Goal: Task Accomplishment & Management: Use online tool/utility

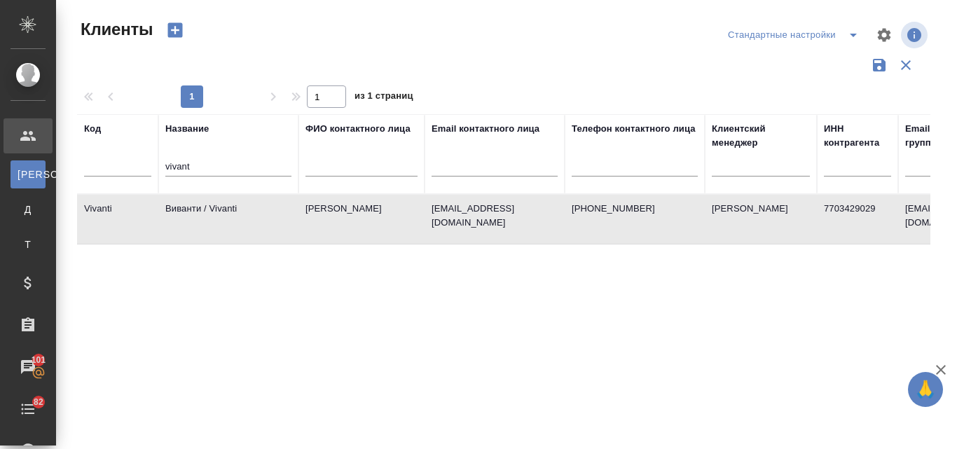
select select "RU"
click at [223, 170] on input "vivant" at bounding box center [228, 168] width 126 height 18
type input "v"
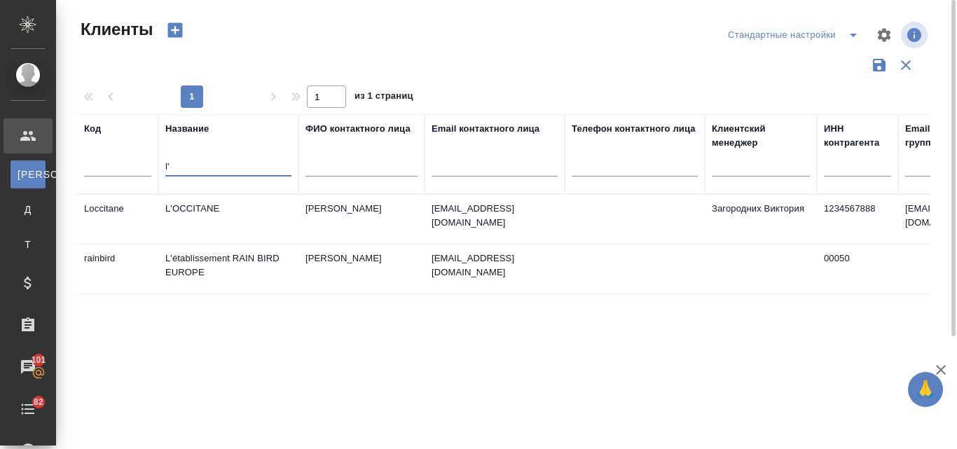
type input "l'"
click at [205, 214] on td "L'OCCITANE" at bounding box center [228, 219] width 140 height 49
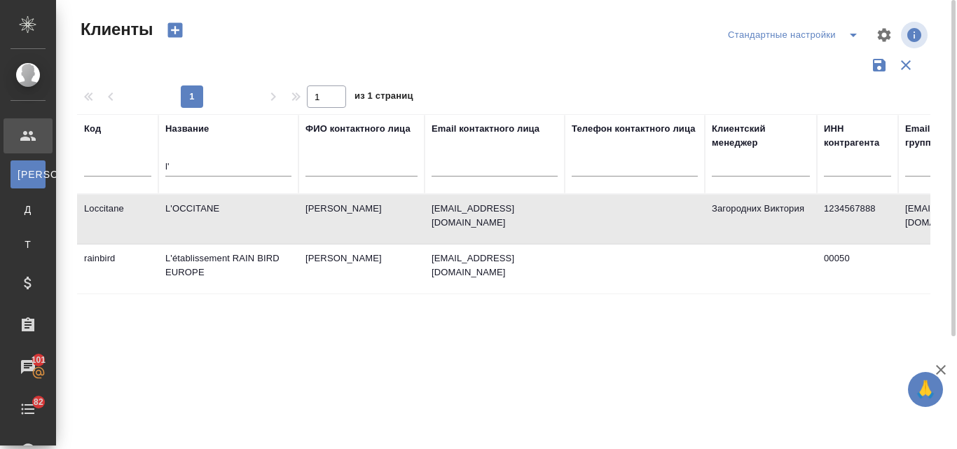
click at [205, 214] on td "L'OCCITANE" at bounding box center [228, 219] width 140 height 49
drag, startPoint x: 190, startPoint y: 165, endPoint x: 154, endPoint y: 161, distance: 35.9
click at [154, 161] on tr "Код Название l' ФИО контактного лица Email контактного лица Телефон контактного…" at bounding box center [607, 154] width 1060 height 80
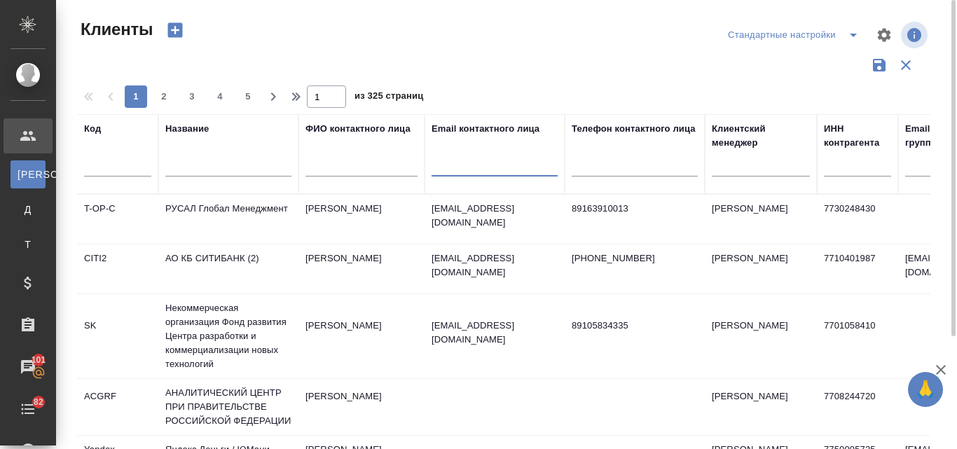
click at [476, 164] on input "text" at bounding box center [495, 168] width 126 height 18
paste input "@sobeautiful.ru"
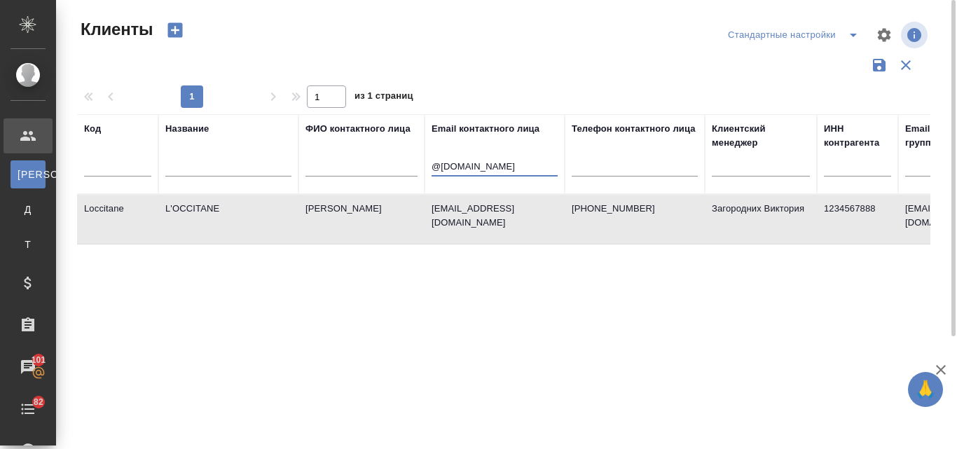
type input "@sobeautiful.ru"
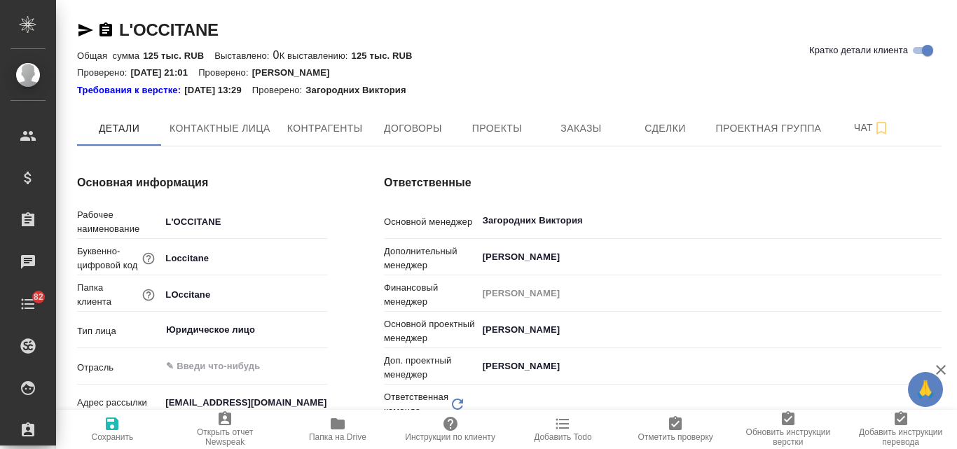
type input "(OTP) Общество с ограниченной ответственностью «Вектор Развития»"
type textarea "x"
type input "Локализация"
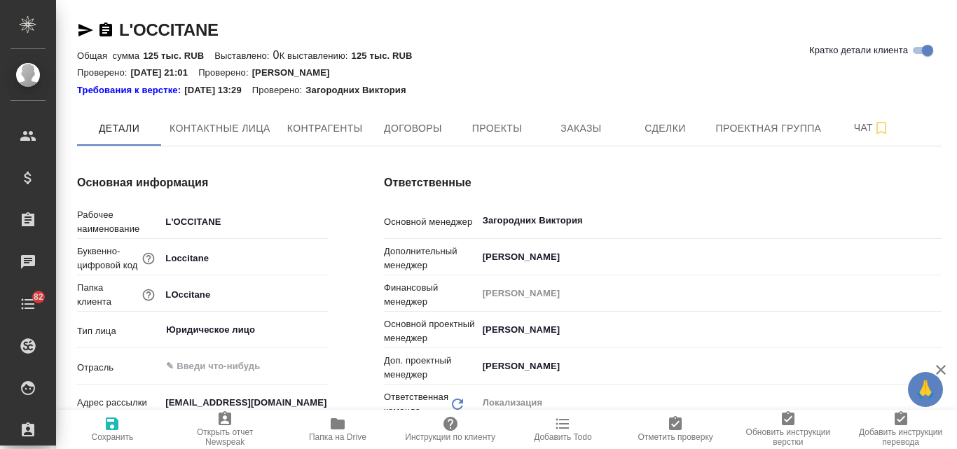
type textarea "x"
click at [575, 136] on span "Заказы" at bounding box center [580, 129] width 67 height 18
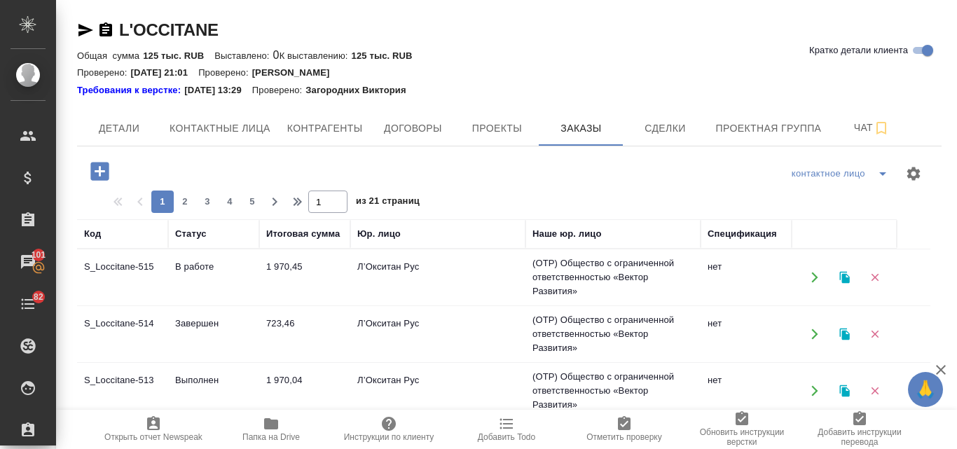
click at [845, 273] on icon "button" at bounding box center [845, 277] width 13 height 13
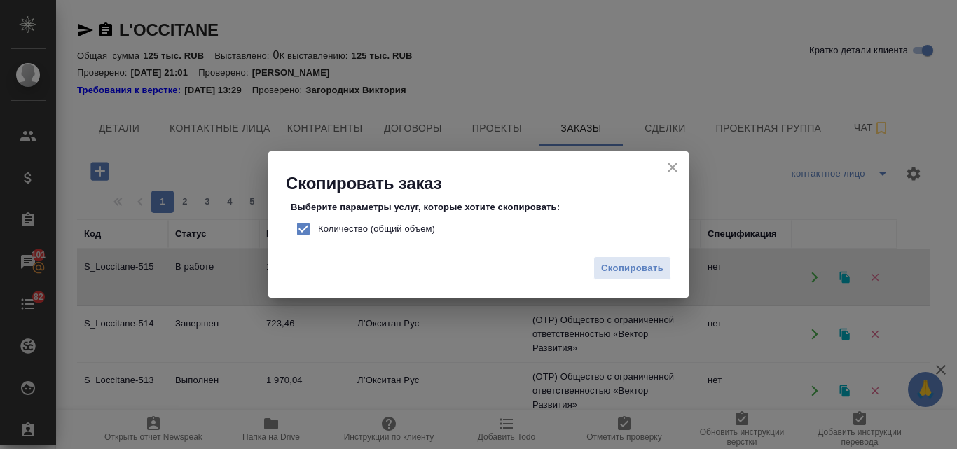
click at [300, 231] on input "Количество (общий объем)" at bounding box center [303, 228] width 29 height 29
checkbox input "false"
click at [632, 270] on span "Скопировать" at bounding box center [632, 269] width 62 height 16
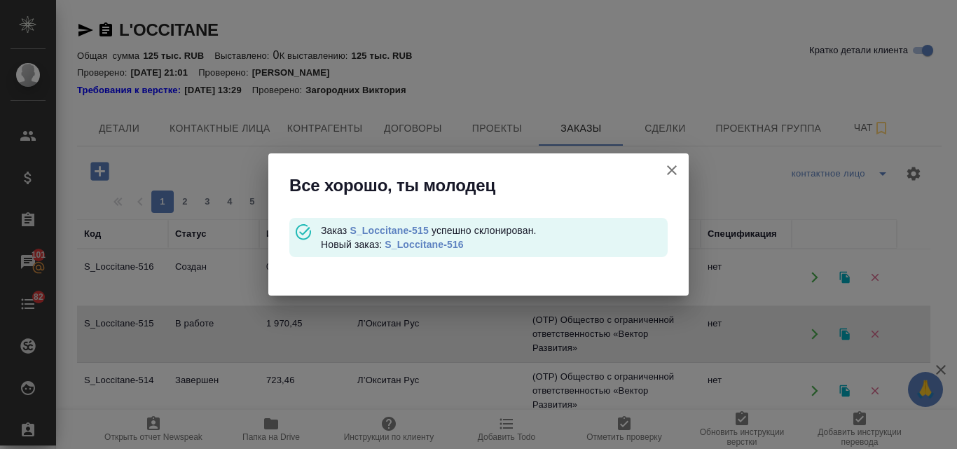
click at [425, 245] on link "S_Loccitane-516" at bounding box center [424, 244] width 78 height 11
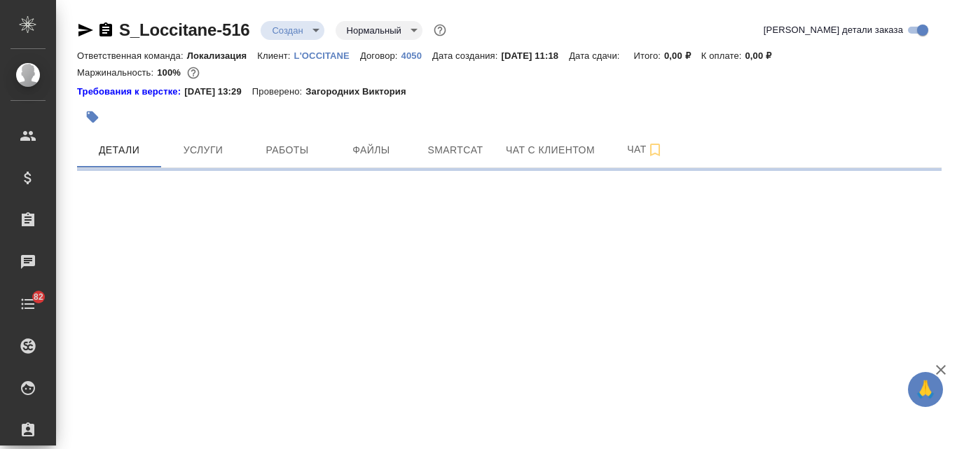
select select "RU"
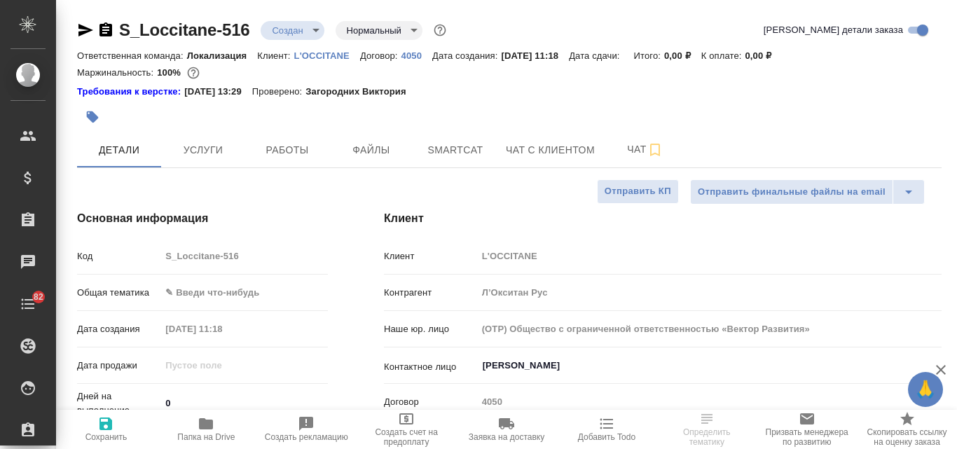
type textarea "x"
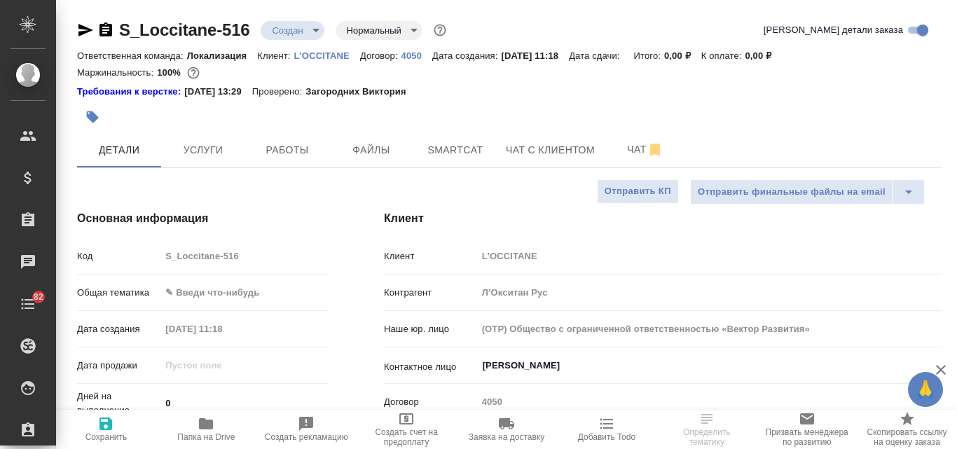
type textarea "x"
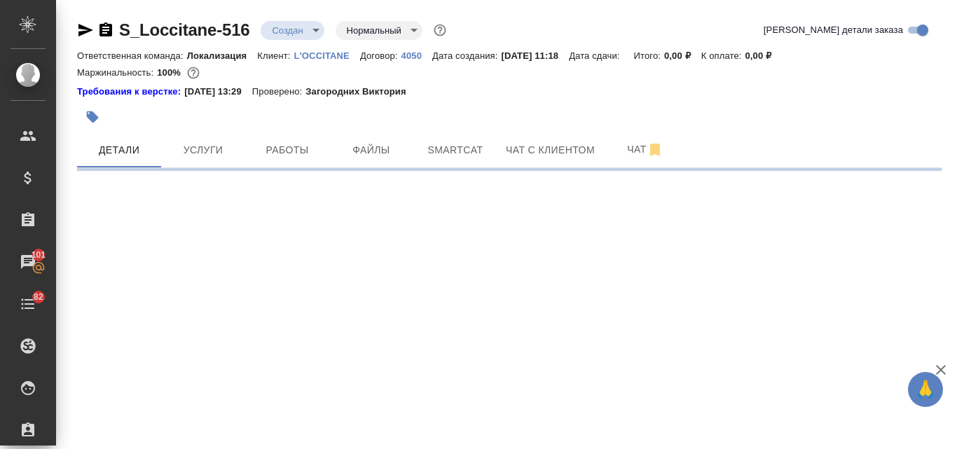
select select "RU"
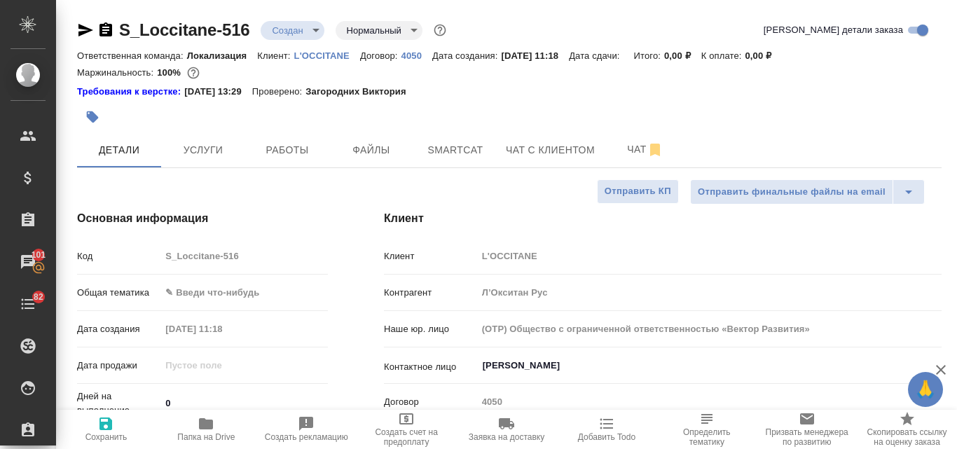
type textarea "x"
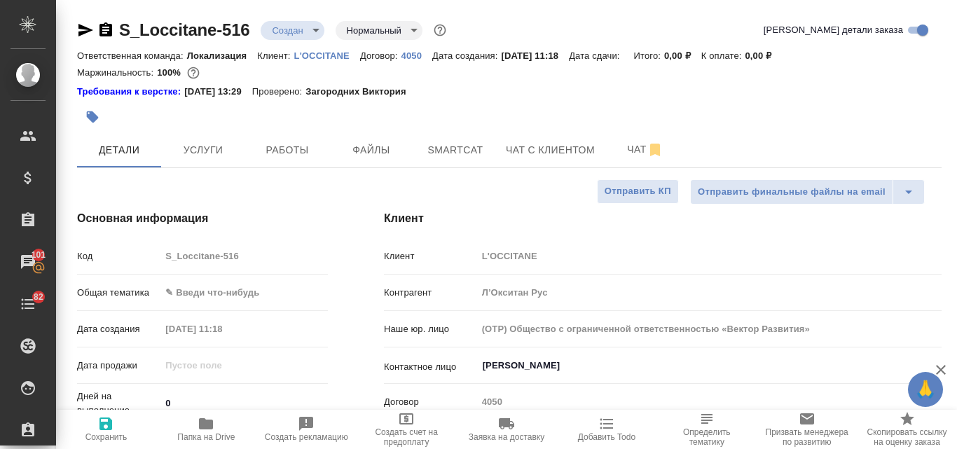
type textarea "x"
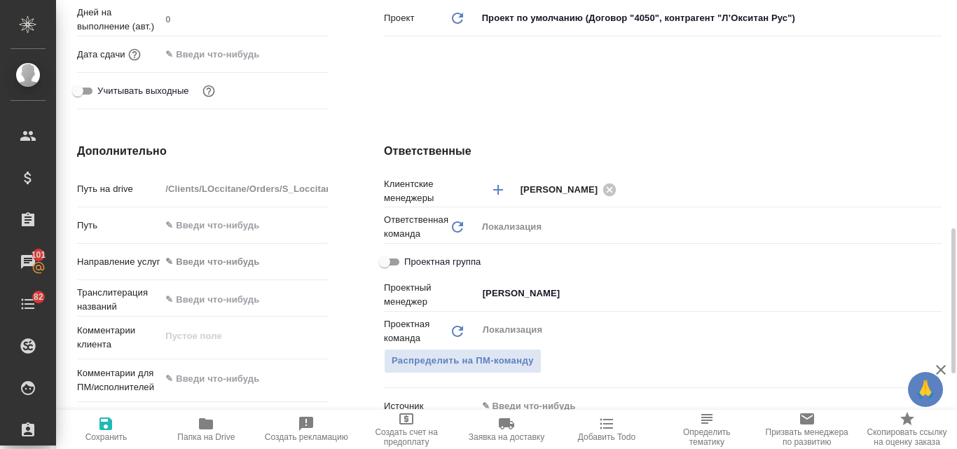
scroll to position [631, 0]
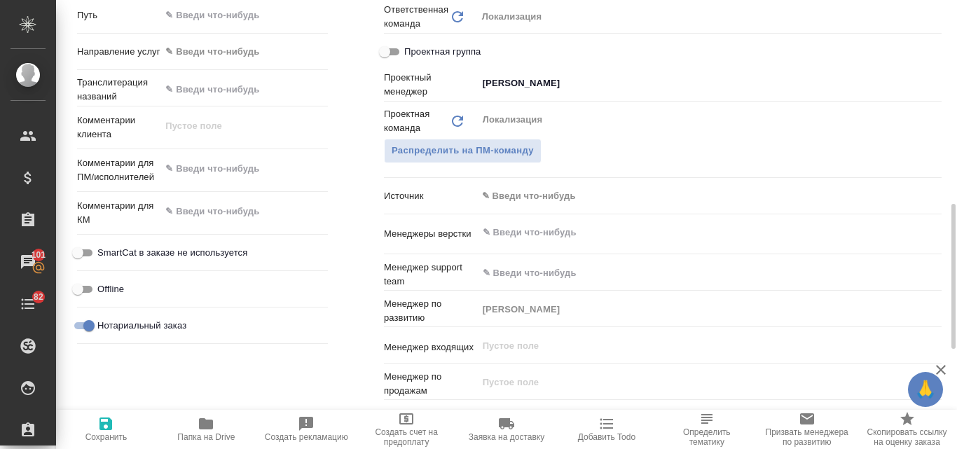
type textarea "x"
click at [201, 165] on textarea at bounding box center [244, 170] width 166 height 24
type textarea "x"
type textarea "v"
type textarea "x"
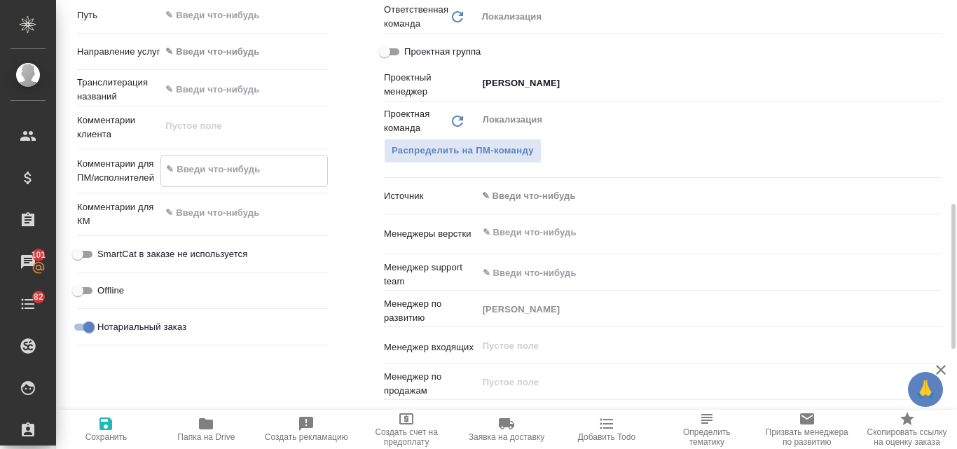
type textarea "x"
paste textarea "Примите в работу два файл на машинный перевод ( DRV), пожалуйста. И два файла н…"
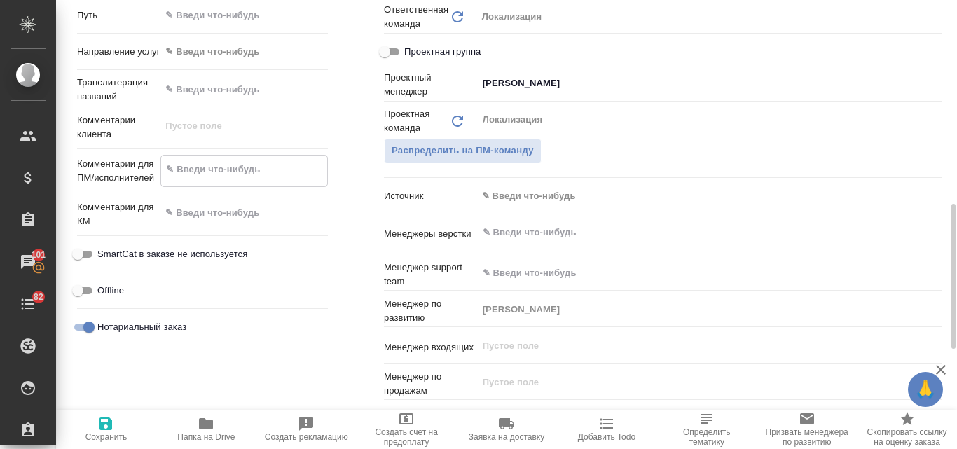
type textarea "x"
type textarea "Примите в работу два файл на машинный перевод ( DRV), пожалуйста. И два файла н…"
type textarea "x"
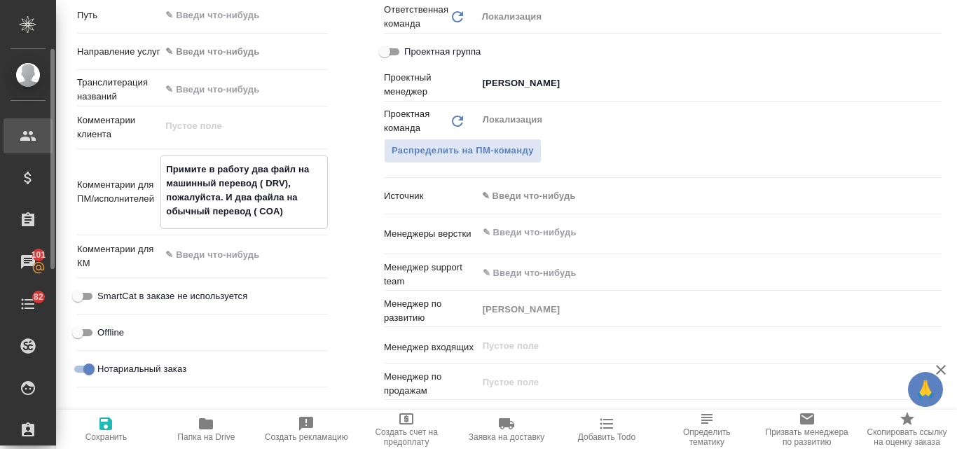
type textarea "x"
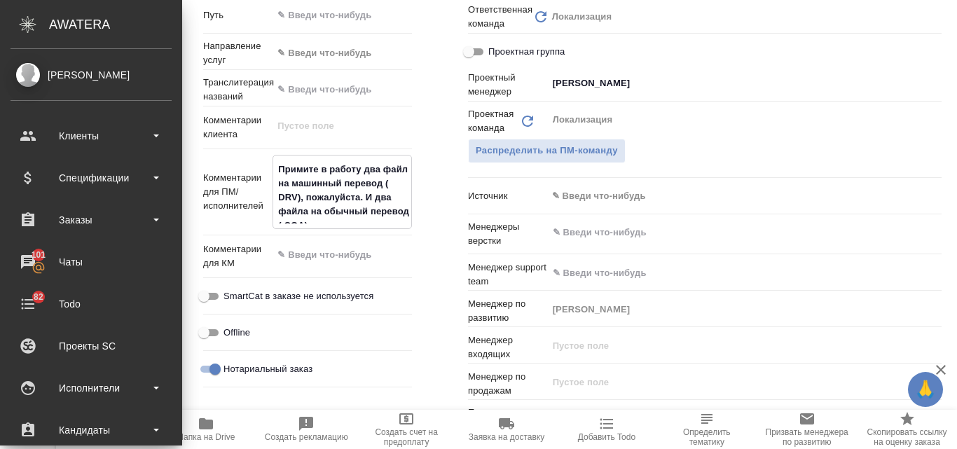
type textarea "x"
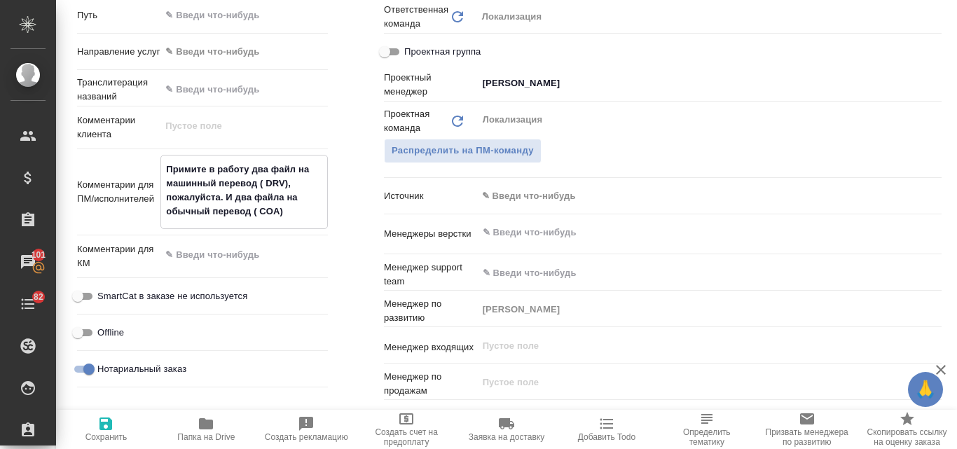
type textarea "Примите в работу два файл на машинный перевод ( DRV), пожалуйста. И два файла н…"
type textarea "x"
click at [109, 425] on icon "button" at bounding box center [106, 424] width 13 height 13
type textarea "x"
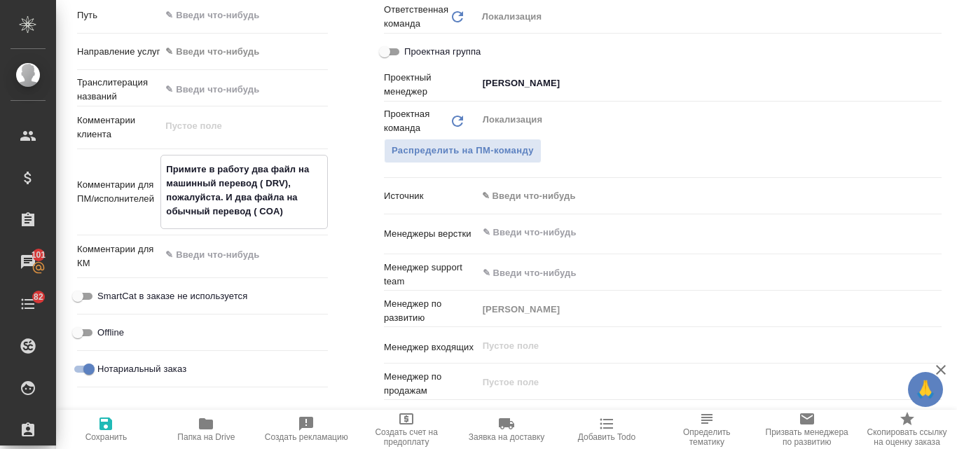
type textarea "x"
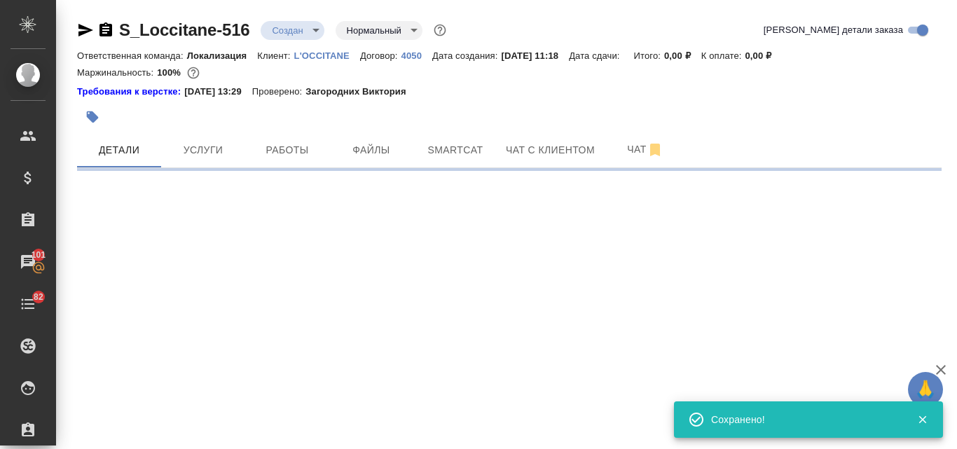
scroll to position [0, 0]
select select "RU"
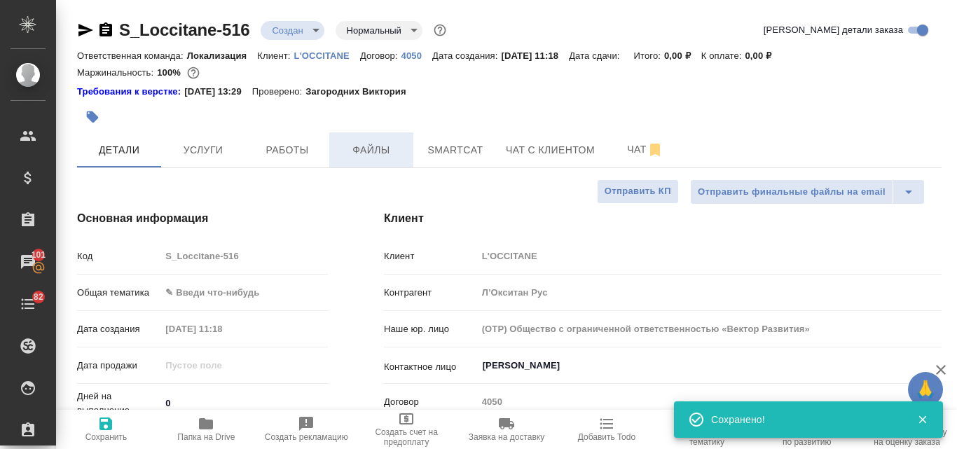
type textarea "x"
click at [368, 156] on span "Файлы" at bounding box center [371, 151] width 67 height 18
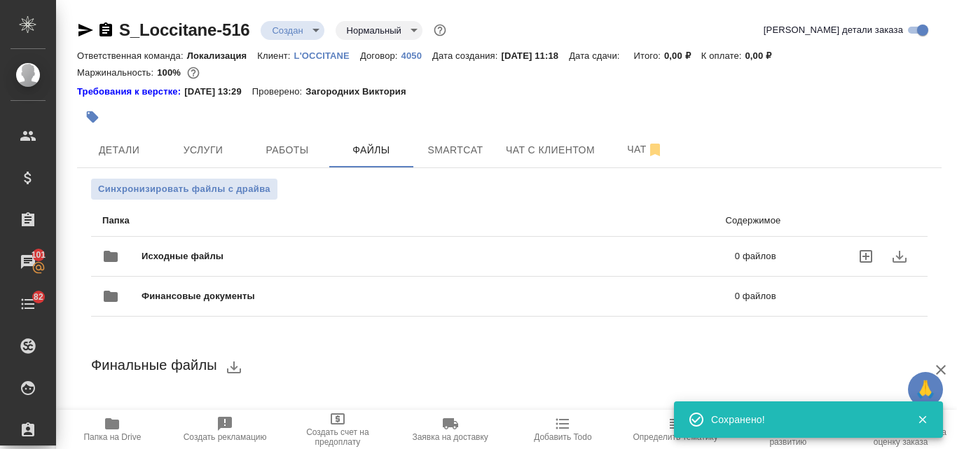
click at [268, 255] on span "Исходные файлы" at bounding box center [311, 257] width 338 height 14
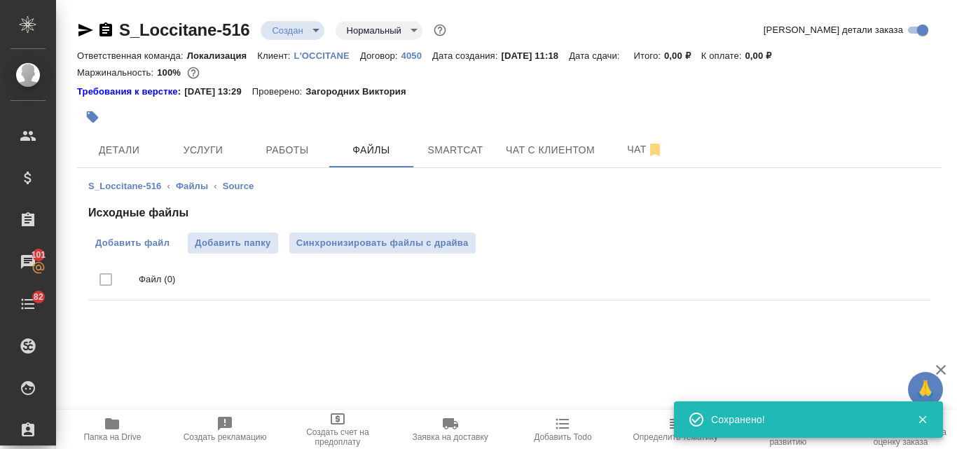
click at [158, 240] on span "Добавить файл" at bounding box center [132, 243] width 74 height 14
click at [0, 0] on input "Добавить файл" at bounding box center [0, 0] width 0 height 0
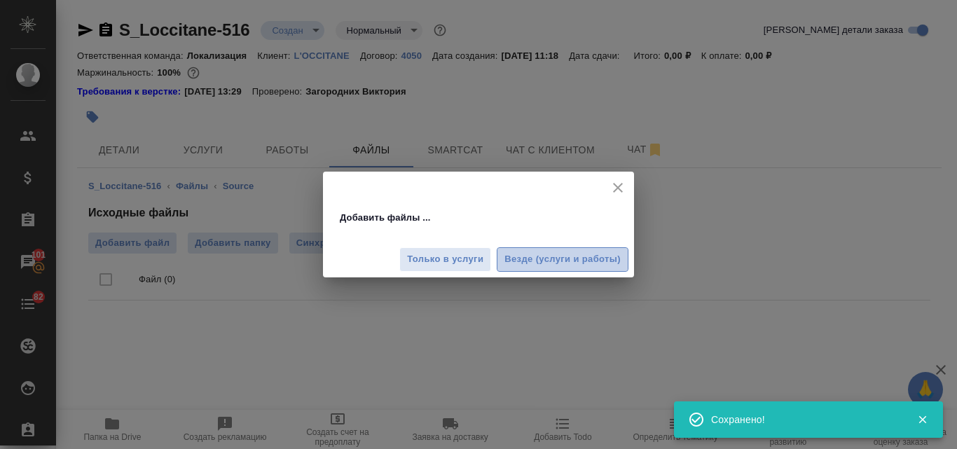
click at [541, 257] on span "Везде (услуги и работы)" at bounding box center [563, 260] width 116 height 16
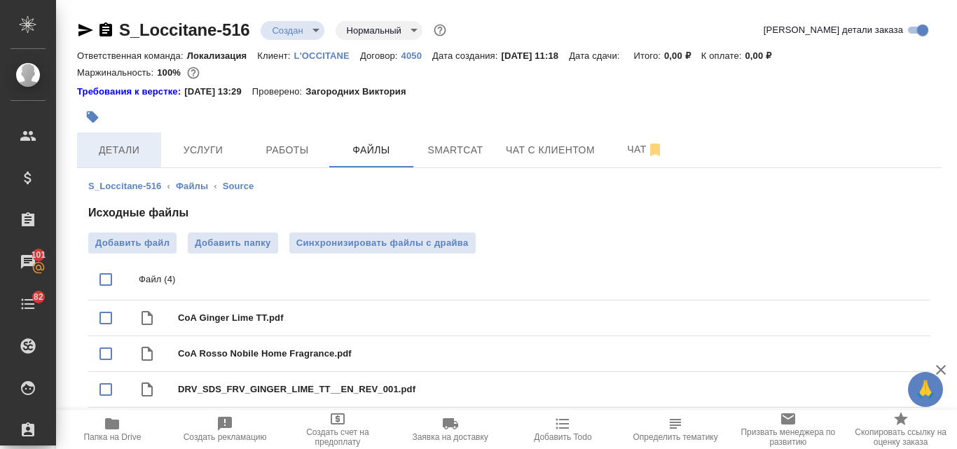
click at [123, 153] on span "Детали" at bounding box center [119, 151] width 67 height 18
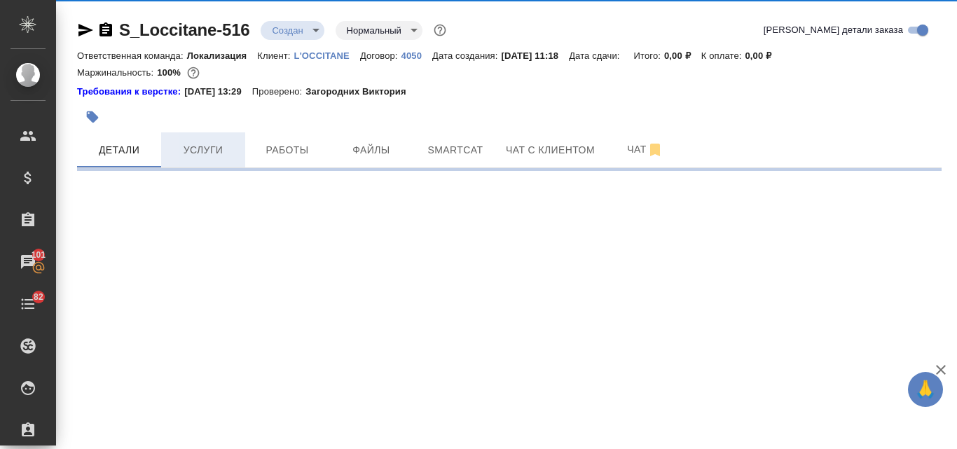
select select "RU"
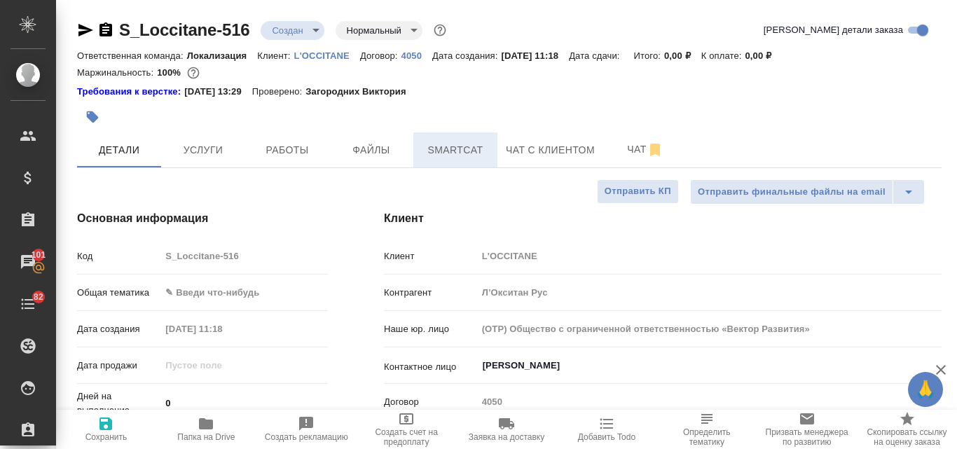
type textarea "x"
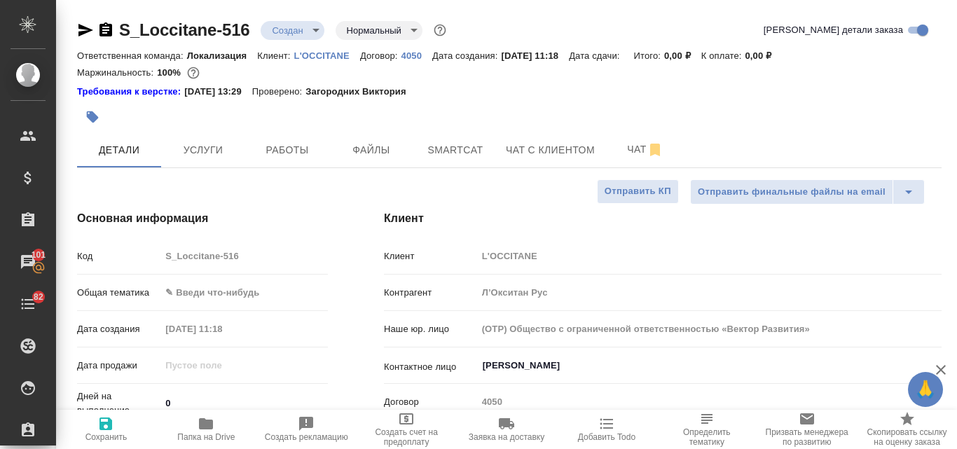
type textarea "x"
click at [204, 148] on span "Услуги" at bounding box center [203, 151] width 67 height 18
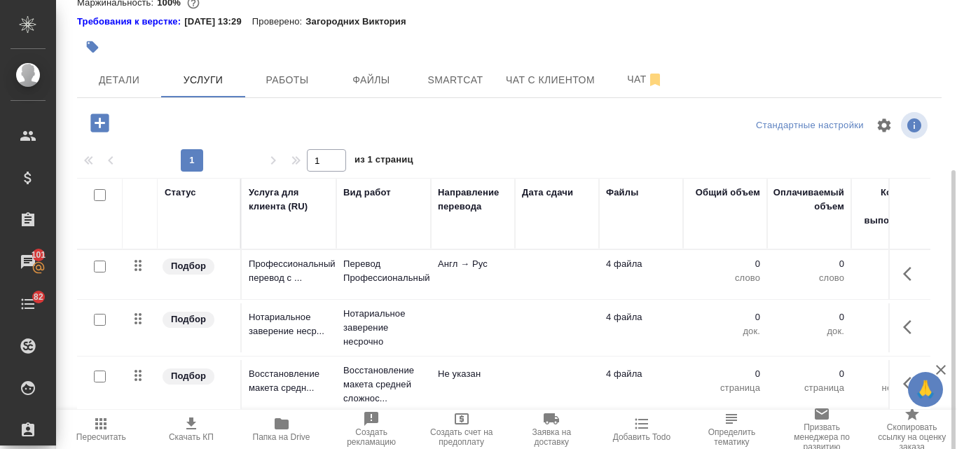
scroll to position [136, 0]
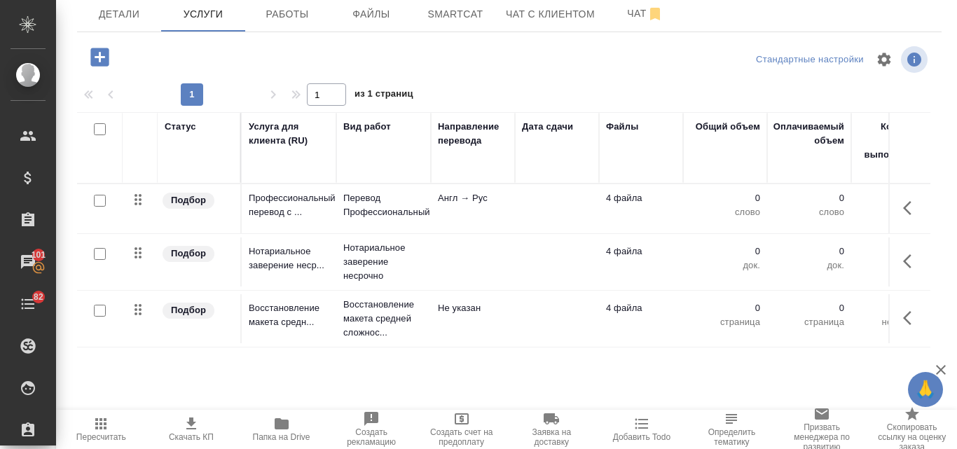
click at [100, 256] on input "checkbox" at bounding box center [100, 254] width 12 height 12
checkbox input "true"
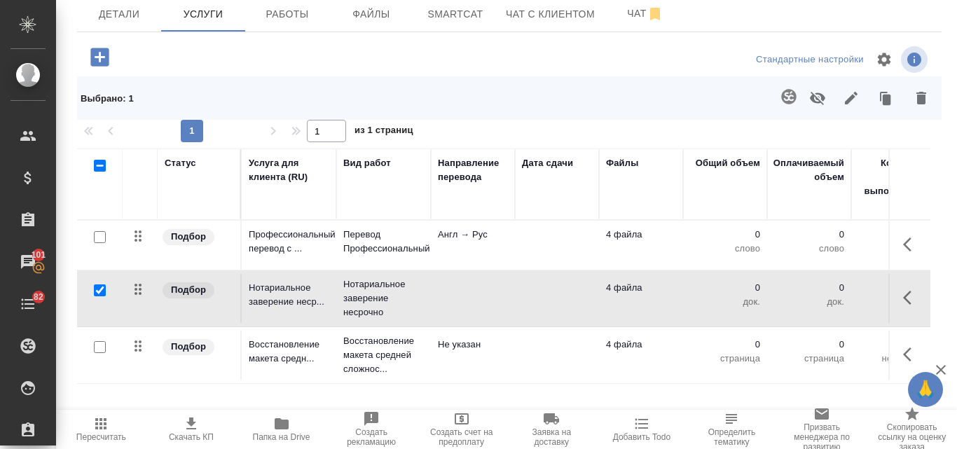
click at [97, 352] on input "checkbox" at bounding box center [100, 347] width 12 height 12
checkbox input "true"
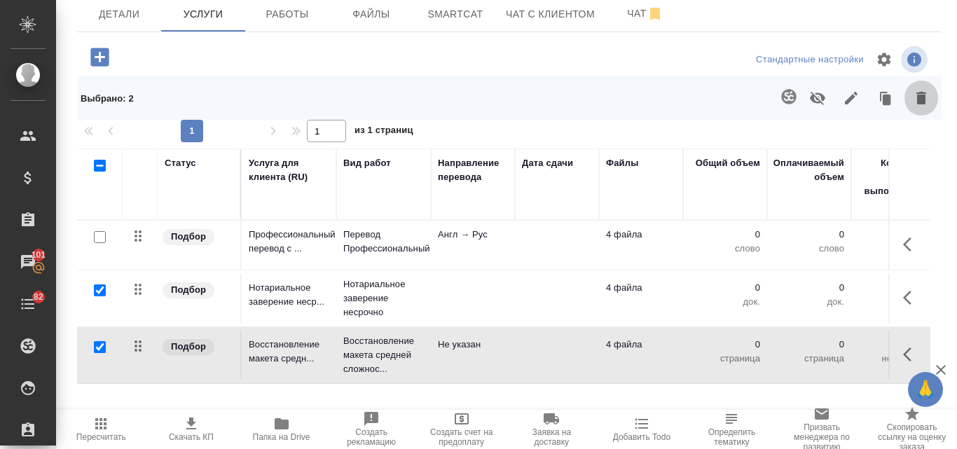
click at [917, 101] on icon "button" at bounding box center [922, 98] width 10 height 13
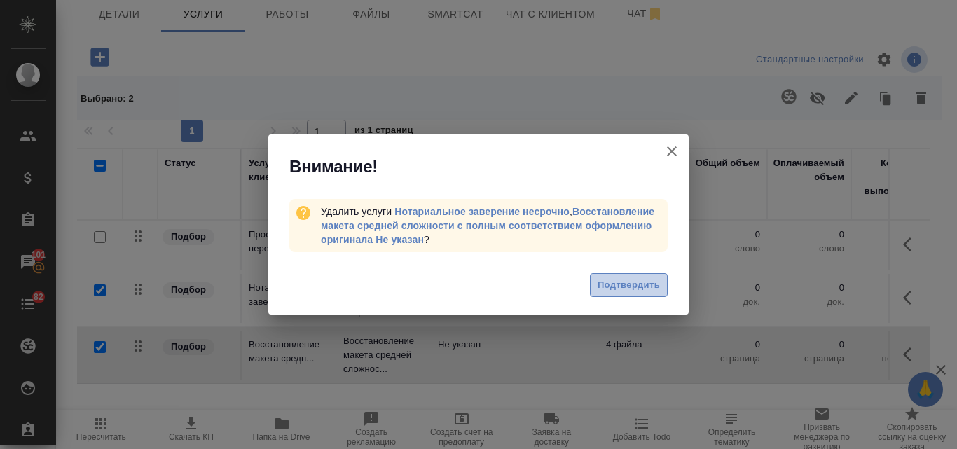
click at [638, 282] on span "Подтвердить" at bounding box center [629, 286] width 62 height 16
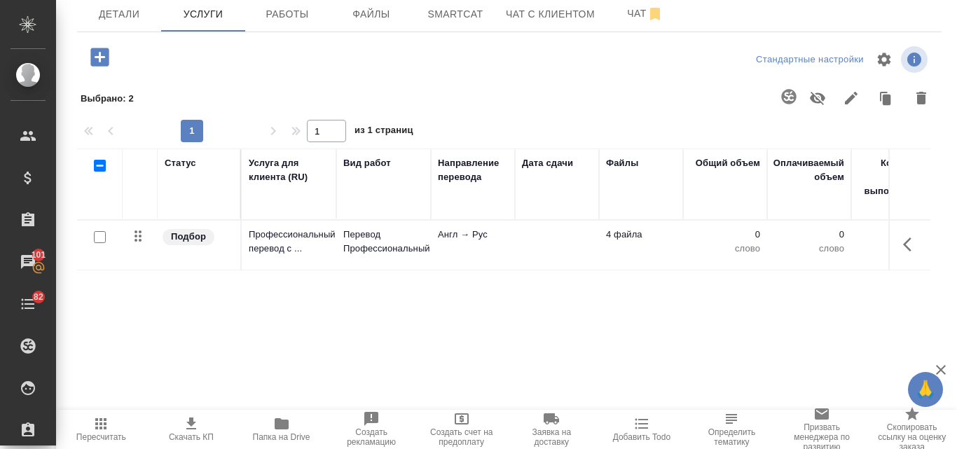
click at [97, 238] on input "checkbox" at bounding box center [100, 237] width 12 height 12
checkbox input "true"
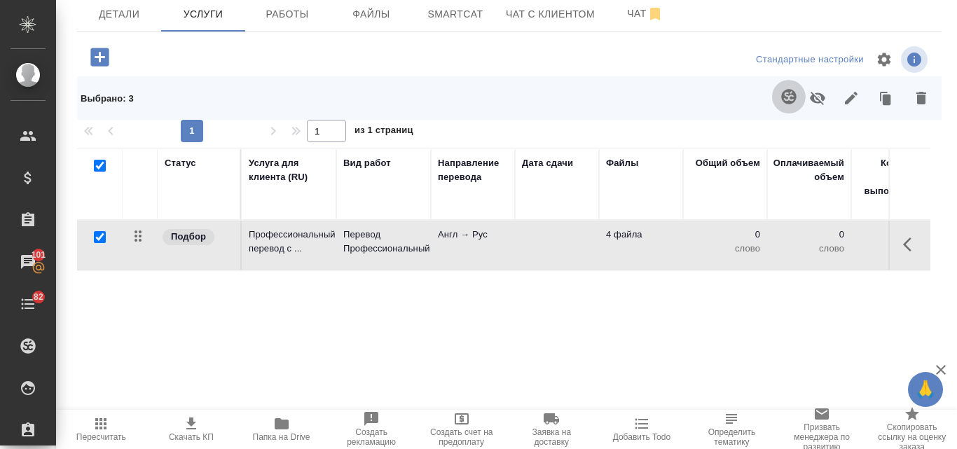
click at [781, 96] on icon "button" at bounding box center [789, 96] width 17 height 17
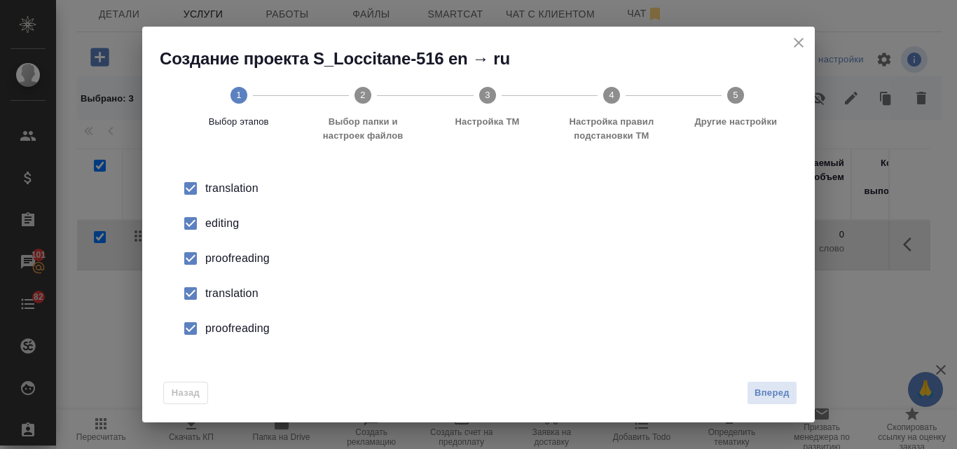
click at [191, 223] on input "checkbox" at bounding box center [190, 223] width 29 height 29
click at [190, 257] on input "checkbox" at bounding box center [190, 258] width 29 height 29
click at [200, 294] on input "checkbox" at bounding box center [190, 293] width 29 height 29
click at [187, 331] on input "checkbox" at bounding box center [190, 328] width 29 height 29
click at [774, 394] on span "Вперед" at bounding box center [772, 393] width 35 height 16
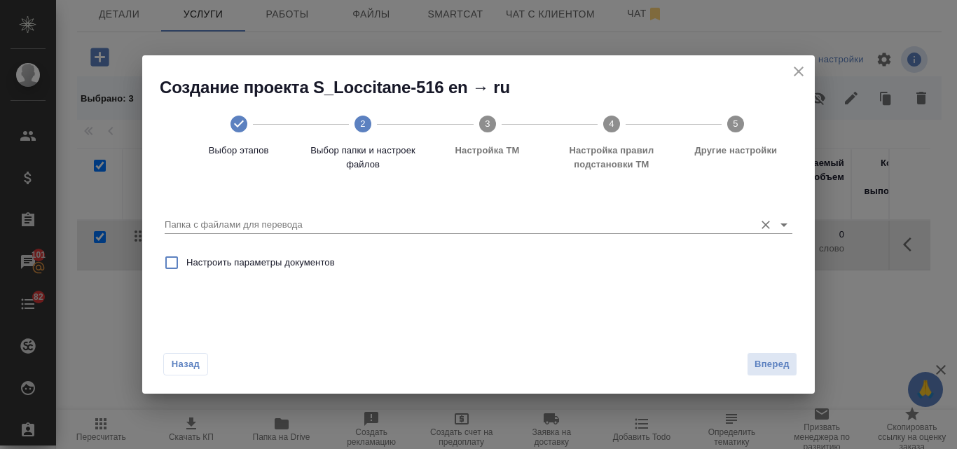
click at [289, 219] on input "Папка с файлами для перевода" at bounding box center [456, 225] width 583 height 17
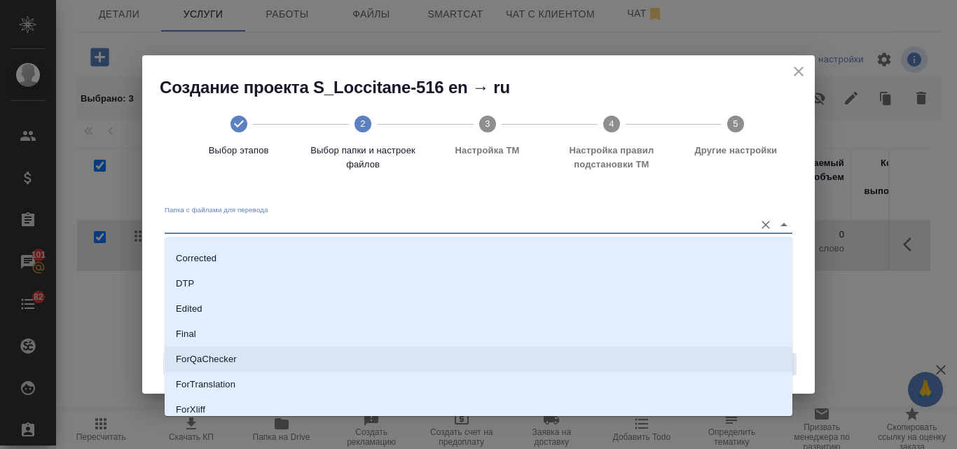
scroll to position [203, 0]
click at [233, 351] on li "Source" at bounding box center [479, 352] width 628 height 25
type input "Source"
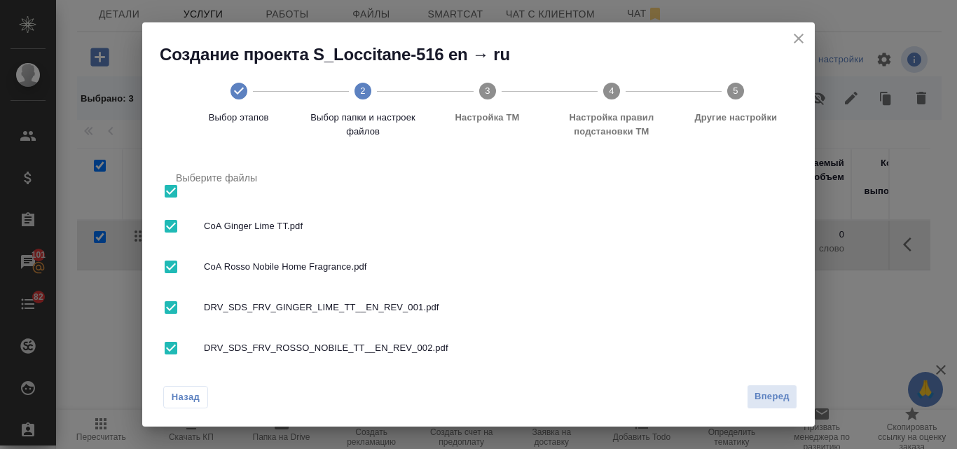
scroll to position [137, 0]
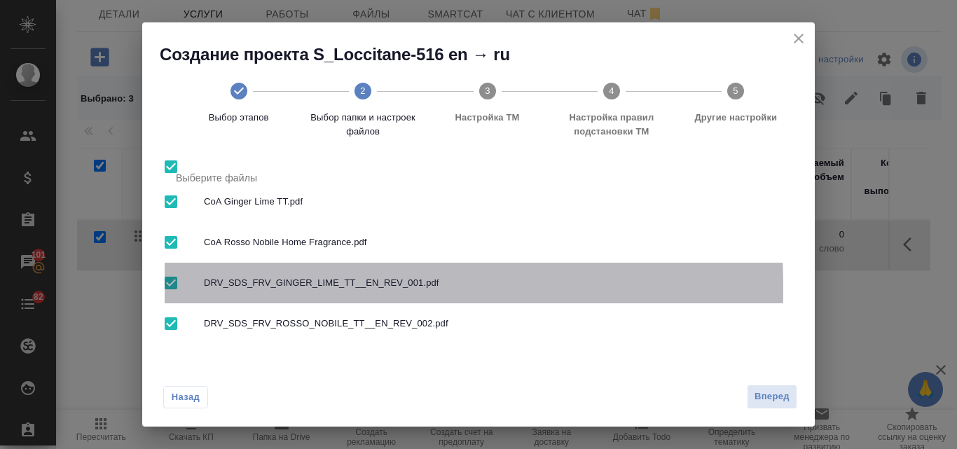
click at [170, 288] on input "checkbox" at bounding box center [170, 282] width 29 height 29
checkbox input "false"
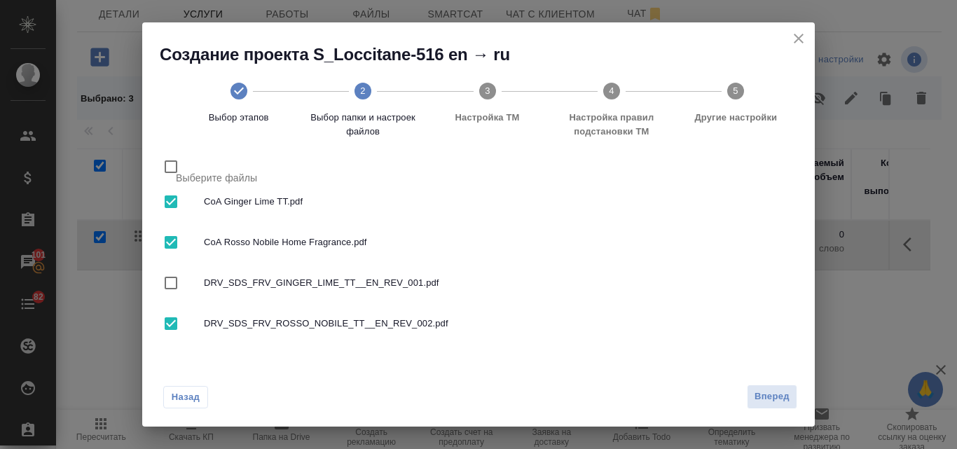
click at [174, 323] on input "checkbox" at bounding box center [170, 323] width 29 height 29
checkbox input "false"
click at [756, 395] on span "Вперед" at bounding box center [772, 397] width 35 height 16
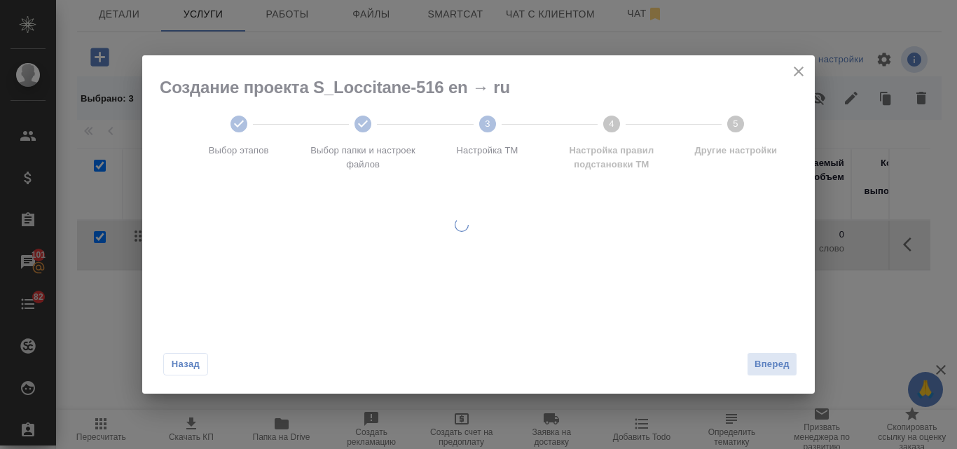
scroll to position [0, 0]
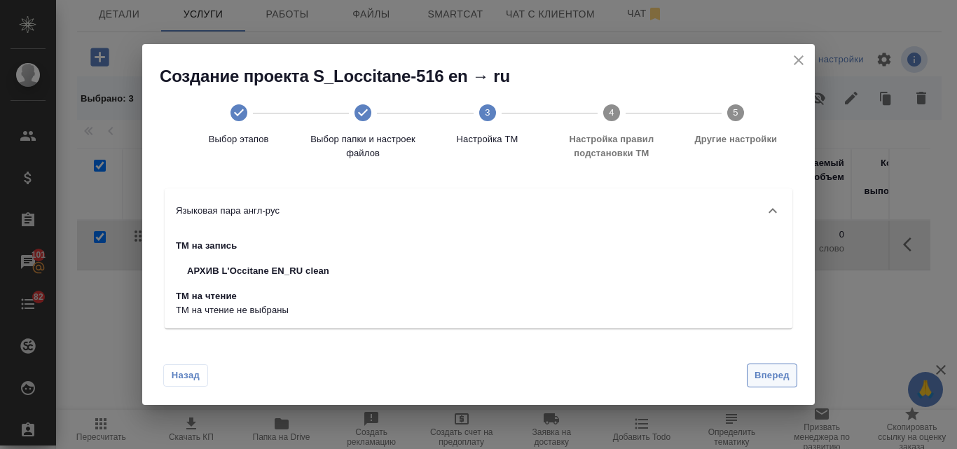
click at [753, 374] on button "Вперед" at bounding box center [772, 376] width 50 height 25
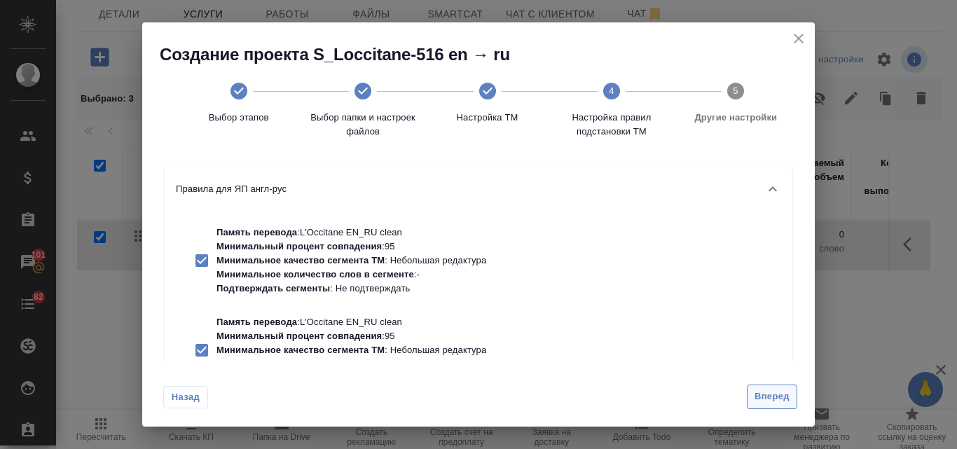
click at [768, 398] on span "Вперед" at bounding box center [772, 397] width 35 height 16
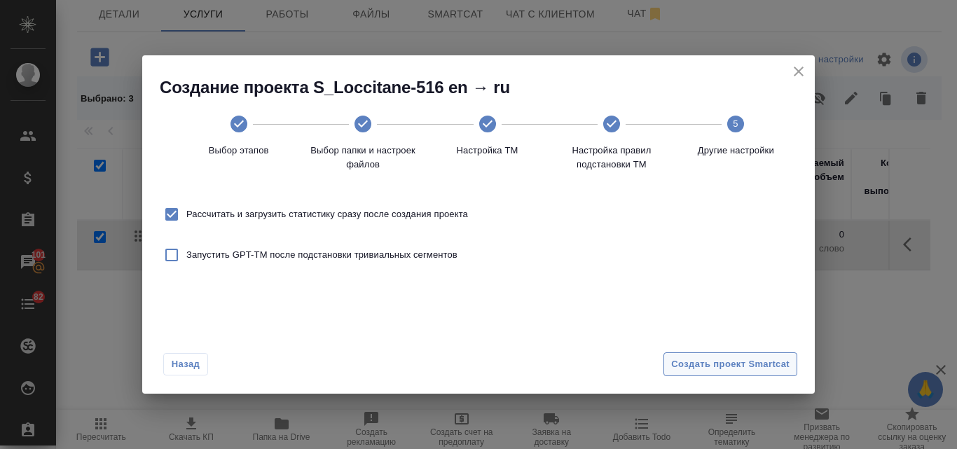
click at [736, 369] on span "Создать проект Smartcat" at bounding box center [730, 365] width 118 height 16
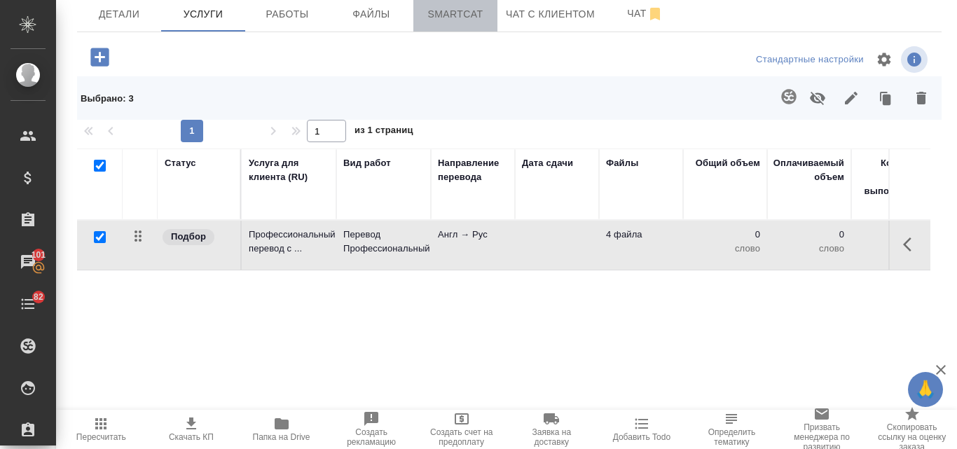
click at [457, 10] on span "Smartcat" at bounding box center [455, 15] width 67 height 18
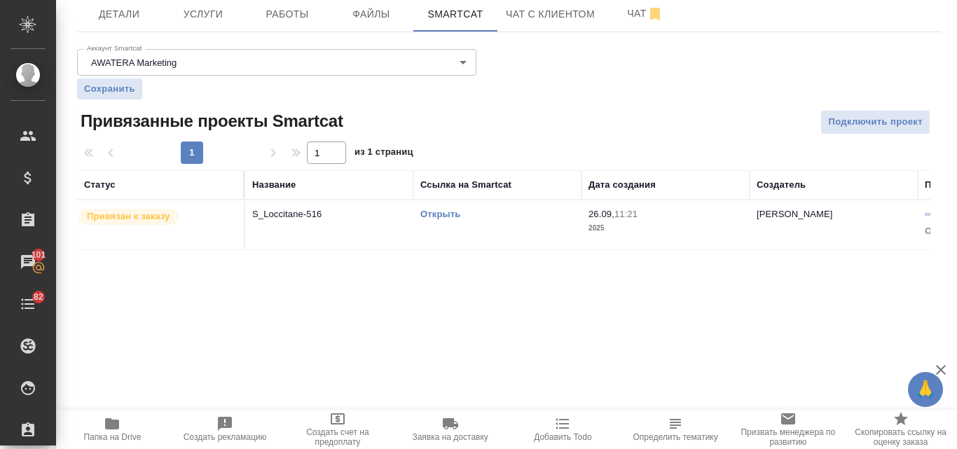
click at [439, 212] on link "Открыть" at bounding box center [441, 214] width 40 height 11
click at [198, 14] on span "Услуги" at bounding box center [203, 15] width 67 height 18
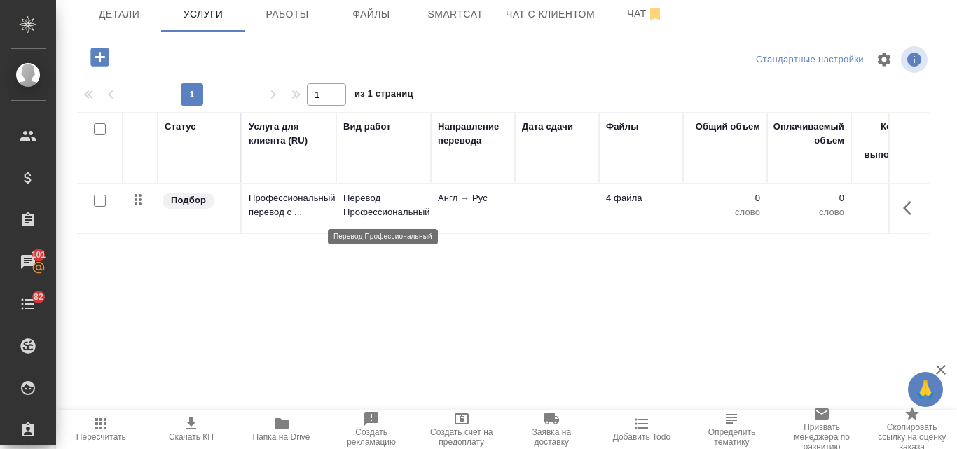
click at [392, 207] on p "Перевод Профессиональный" at bounding box center [383, 205] width 81 height 28
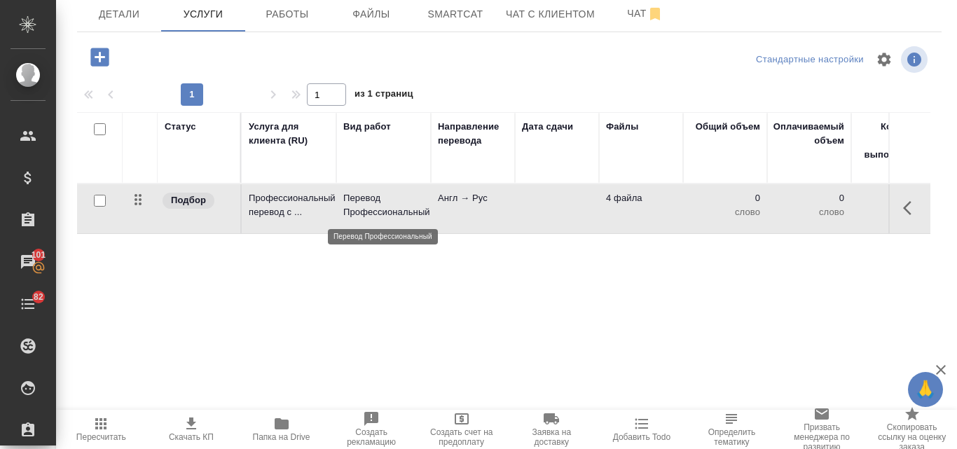
click at [392, 207] on p "Перевод Профессиональный" at bounding box center [383, 205] width 81 height 28
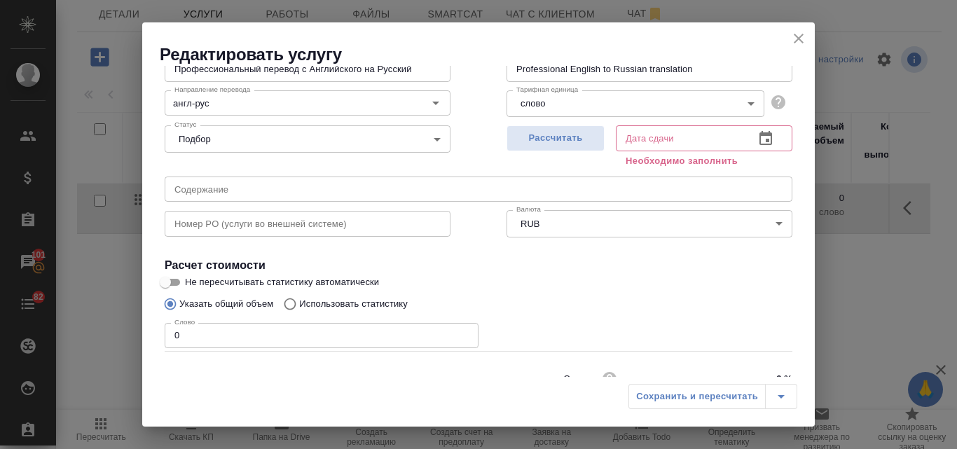
scroll to position [140, 0]
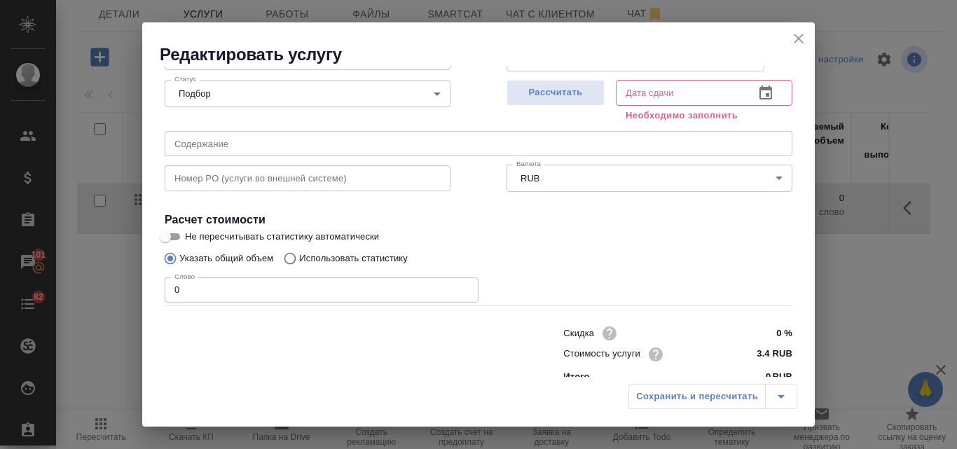
click at [293, 259] on input "Использовать статистику" at bounding box center [288, 258] width 22 height 27
radio input "true"
radio input "false"
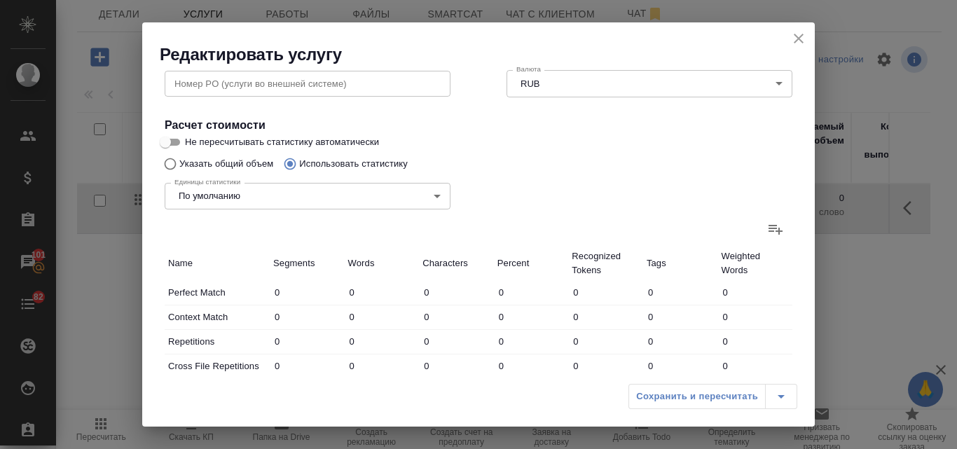
scroll to position [210, 0]
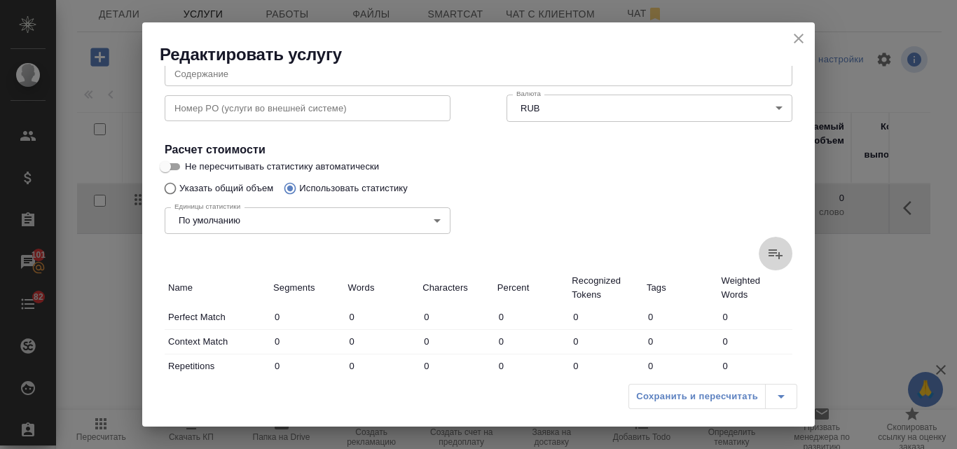
click at [767, 258] on icon at bounding box center [775, 253] width 17 height 17
click at [0, 0] on input "file" at bounding box center [0, 0] width 0 height 0
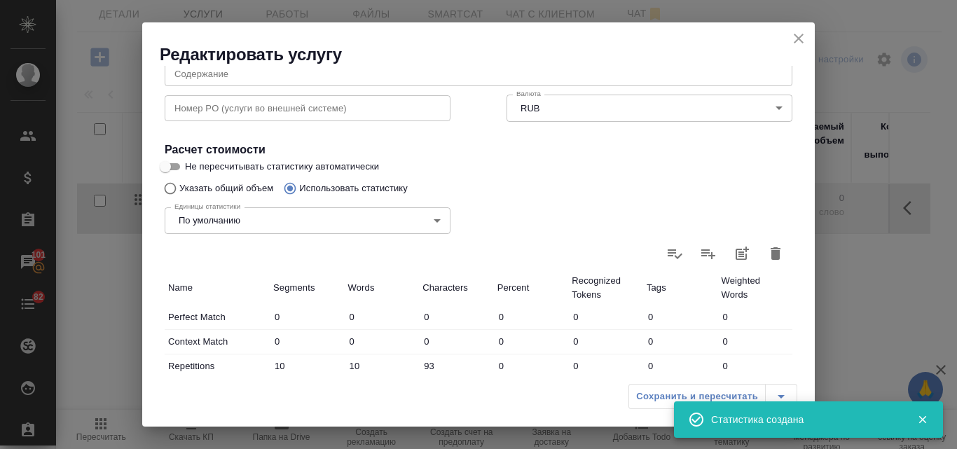
type input "10"
type input "93"
type input "5"
type input "6"
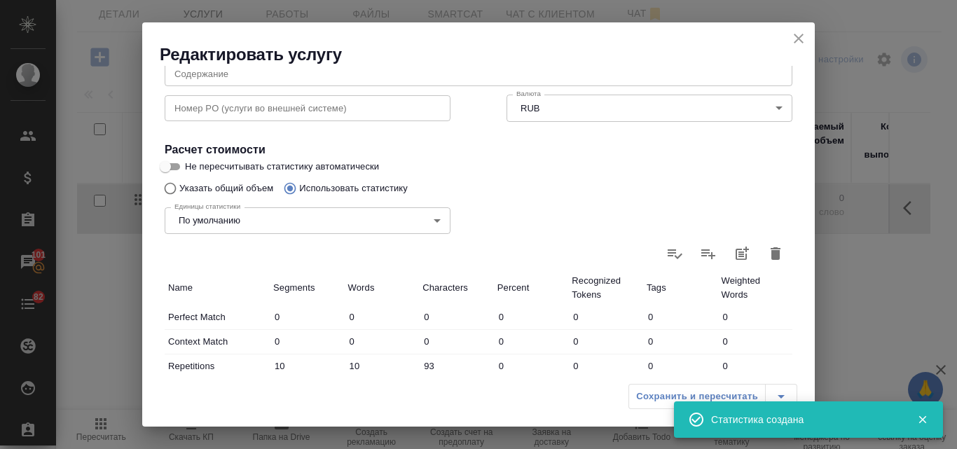
type input "44"
type input "12"
type input "78"
type input "2"
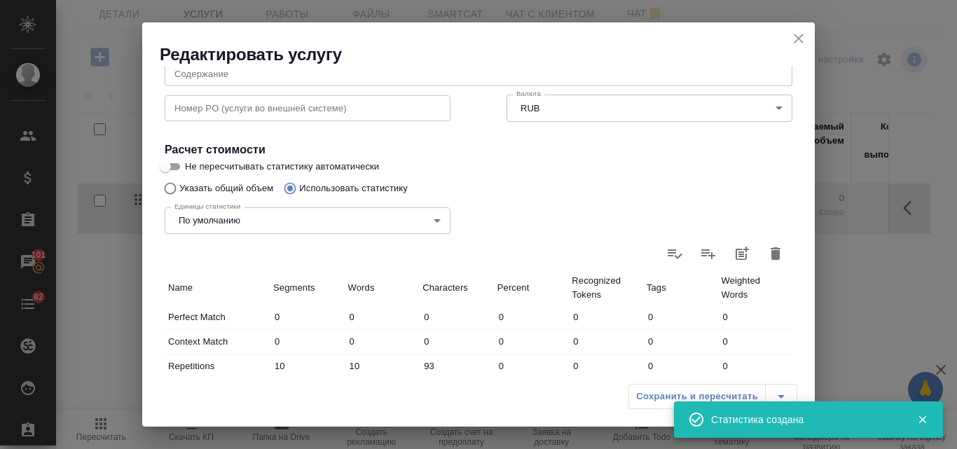
type input "4"
type input "20"
type input "1"
type input "2"
type input "11"
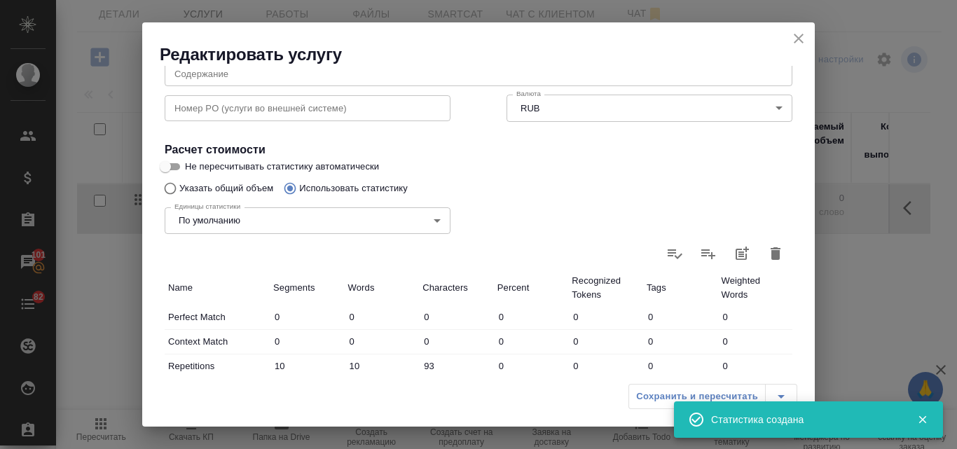
type input "8"
type input "27"
type input "185"
type input "39"
type input "201"
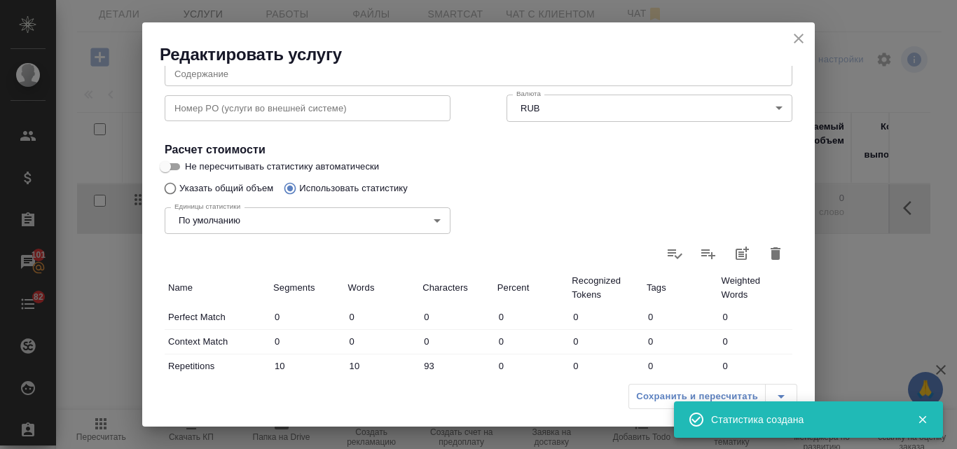
type input "1228"
type input "62"
type input "246"
type input "1522"
type input "77"
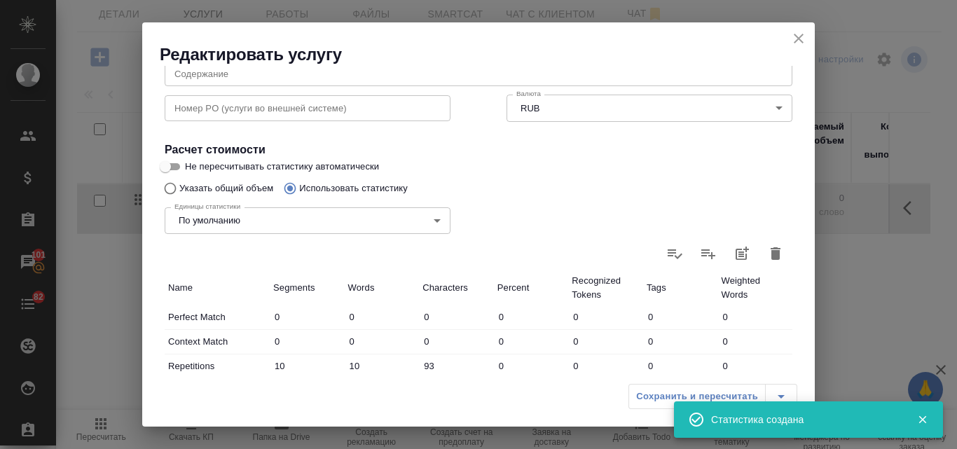
type input "262"
type input "1659"
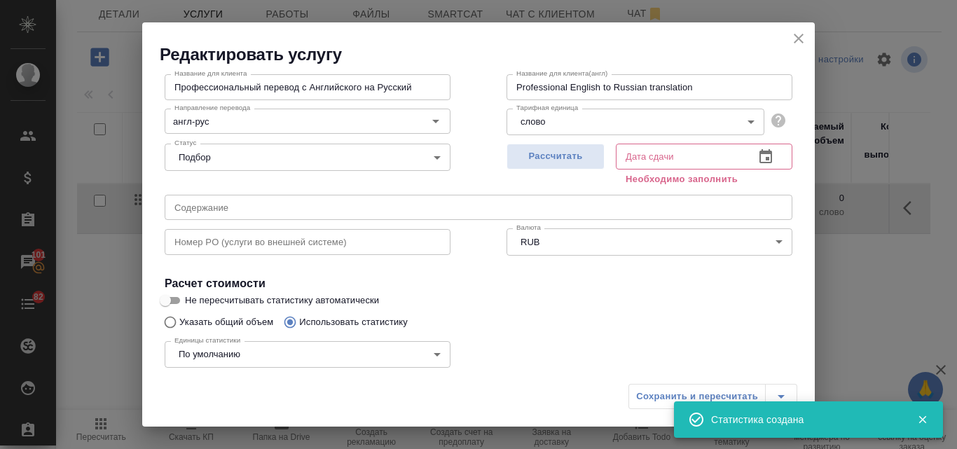
scroll to position [70, 0]
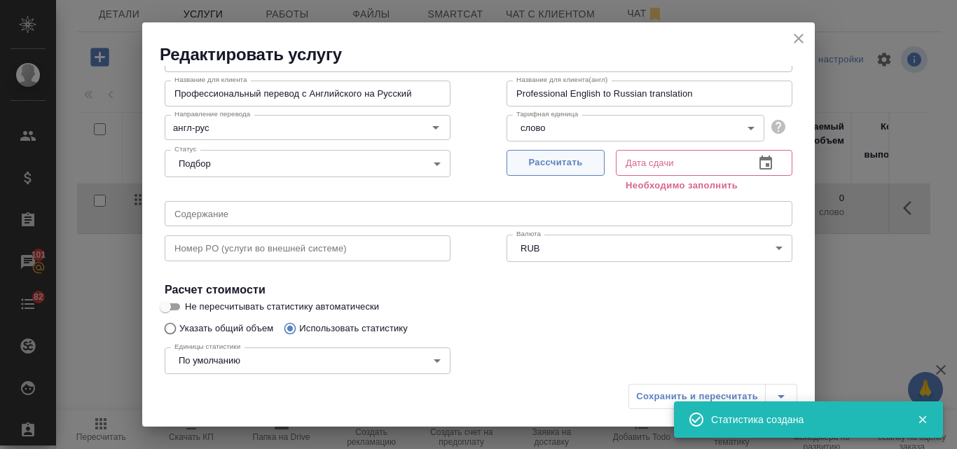
click at [551, 168] on span "Рассчитать" at bounding box center [555, 163] width 83 height 16
type input "26.09.2025 11:22"
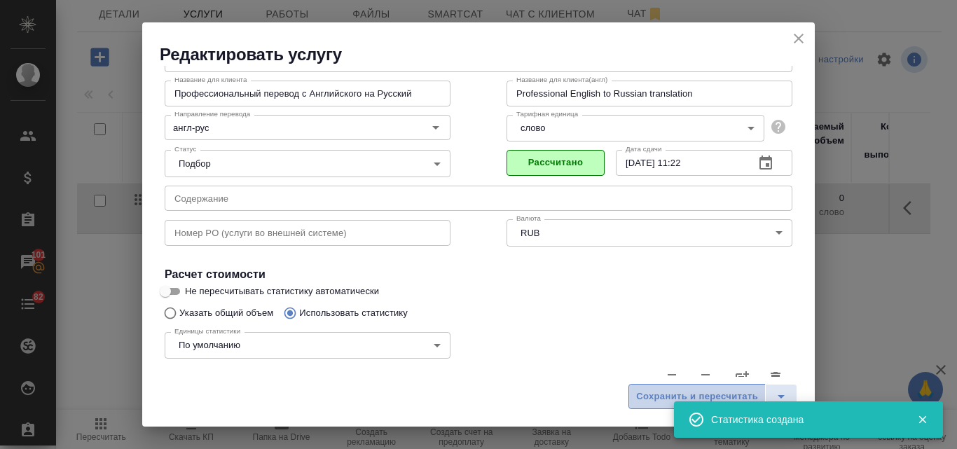
click at [644, 392] on span "Сохранить и пересчитать" at bounding box center [697, 397] width 122 height 16
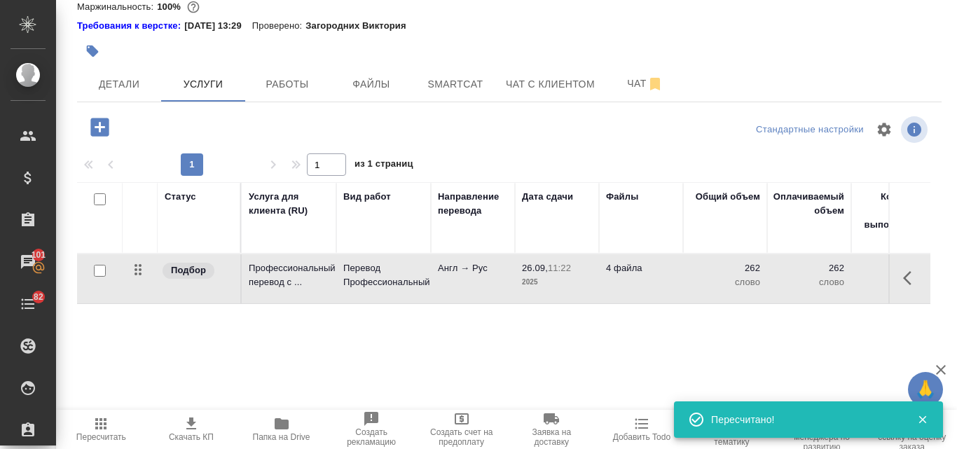
scroll to position [0, 0]
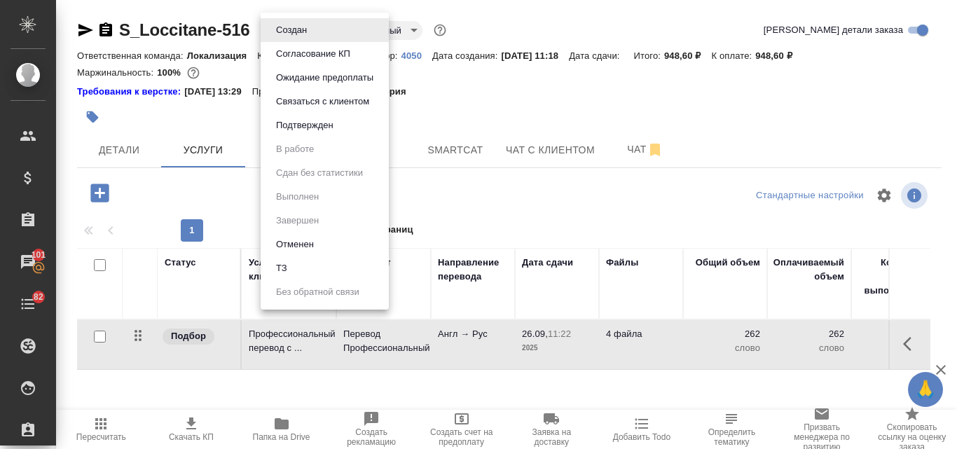
click at [315, 31] on body "🙏 .cls-1 fill:#fff; AWATERA Valyaeva Anna Клиенты Спецификации Заказы 101 Чаты …" at bounding box center [478, 224] width 957 height 449
click at [298, 266] on li "ТЗ" at bounding box center [325, 269] width 128 height 24
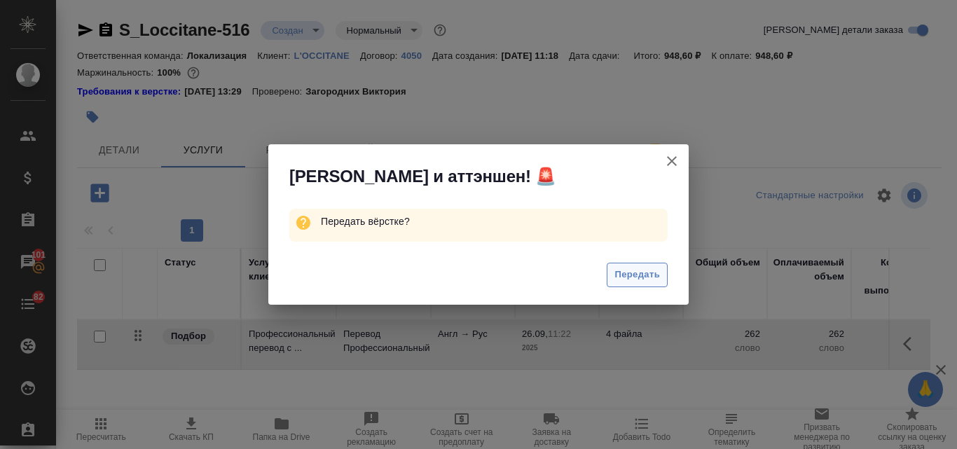
click at [620, 271] on span "Передать" at bounding box center [638, 275] width 46 height 16
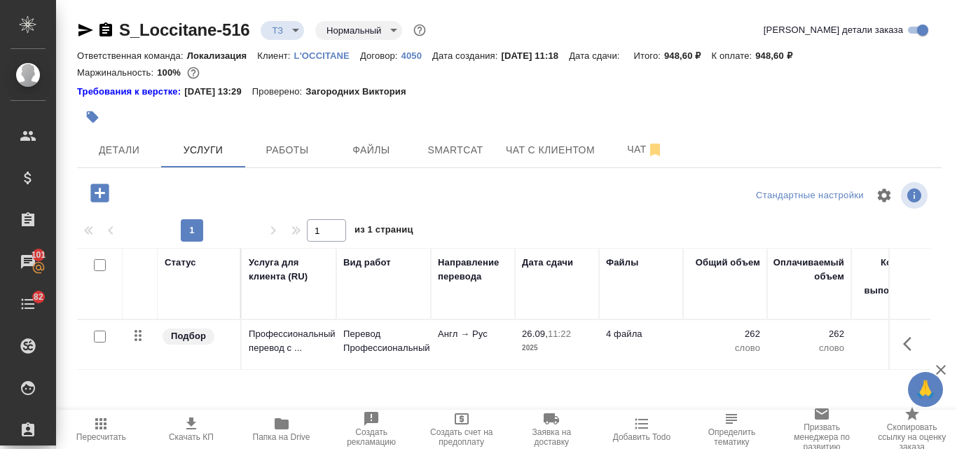
click at [102, 190] on icon "button" at bounding box center [99, 193] width 18 height 18
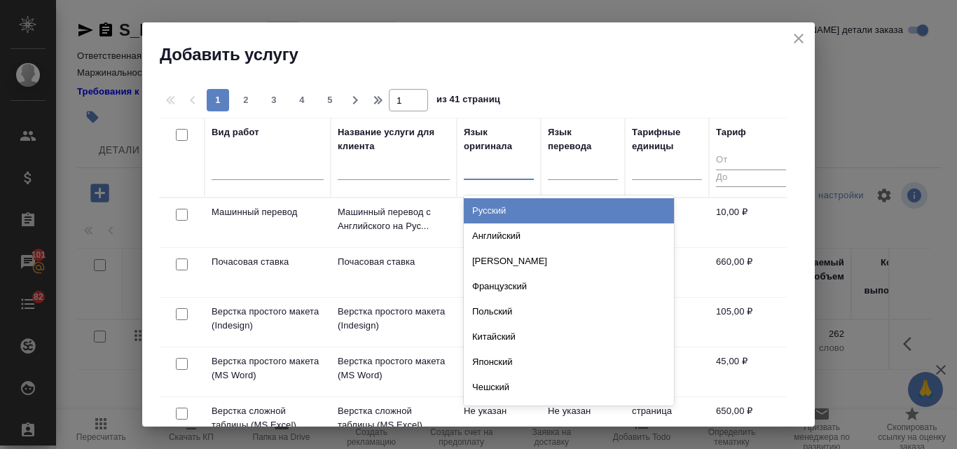
click at [483, 169] on div at bounding box center [499, 166] width 70 height 20
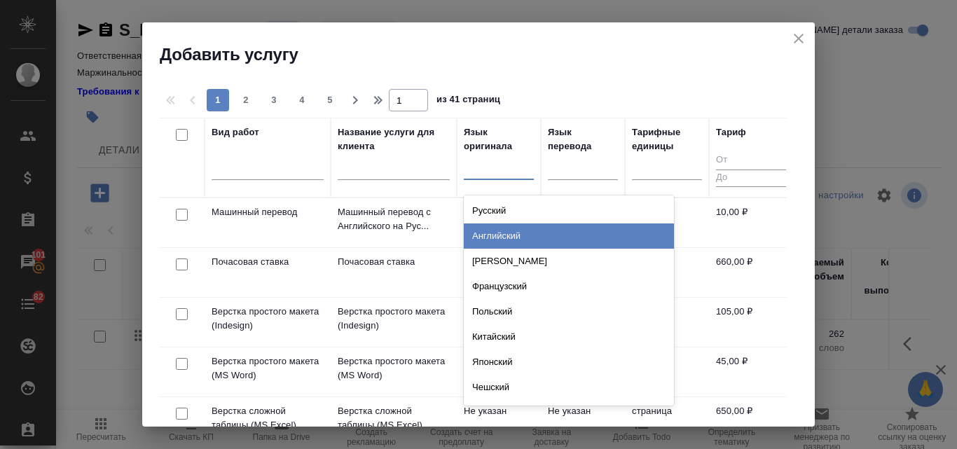
click at [508, 235] on div "Английский" at bounding box center [569, 236] width 210 height 25
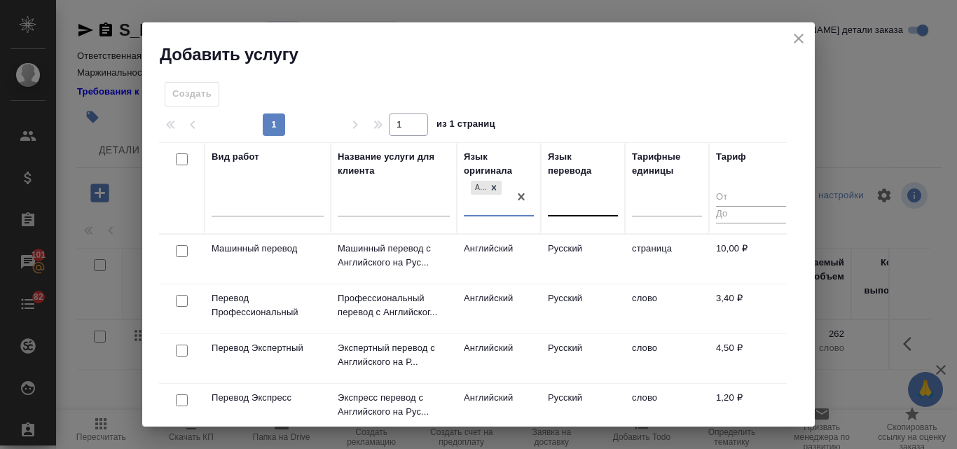
click at [596, 207] on div at bounding box center [583, 203] width 70 height 20
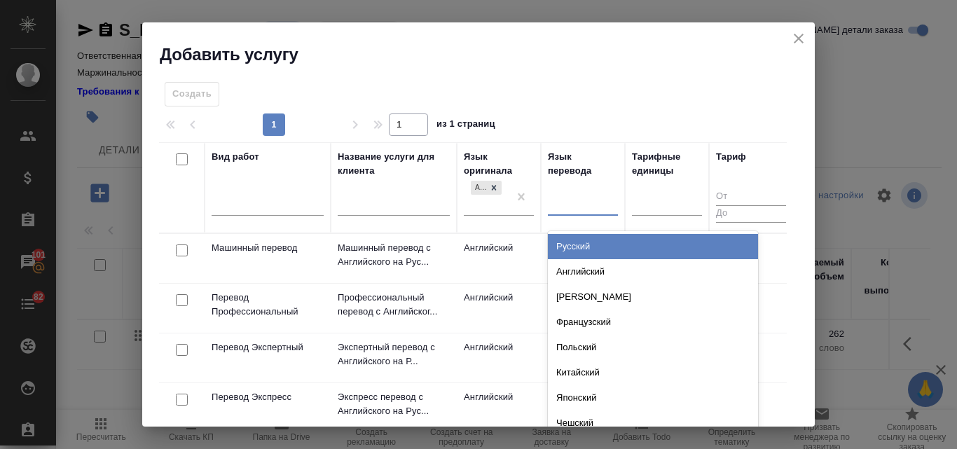
click at [588, 250] on div "Русский" at bounding box center [653, 246] width 210 height 25
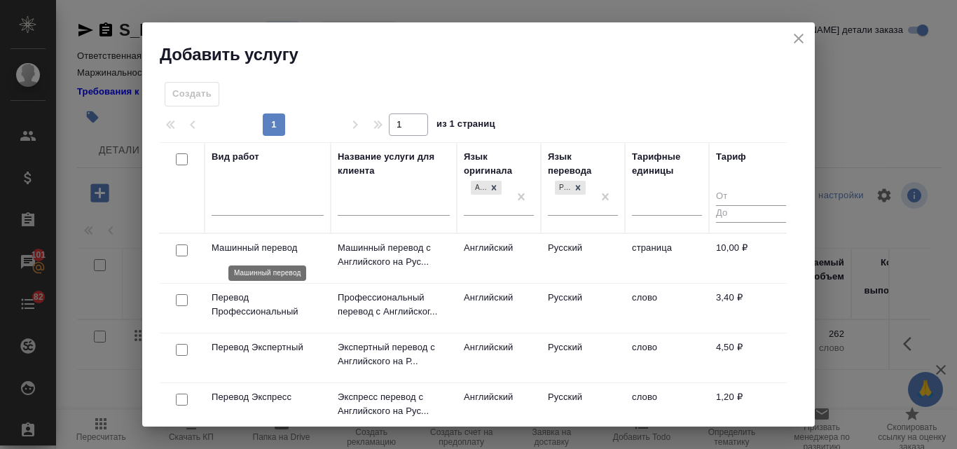
click at [281, 250] on p "Машинный перевод" at bounding box center [268, 248] width 112 height 14
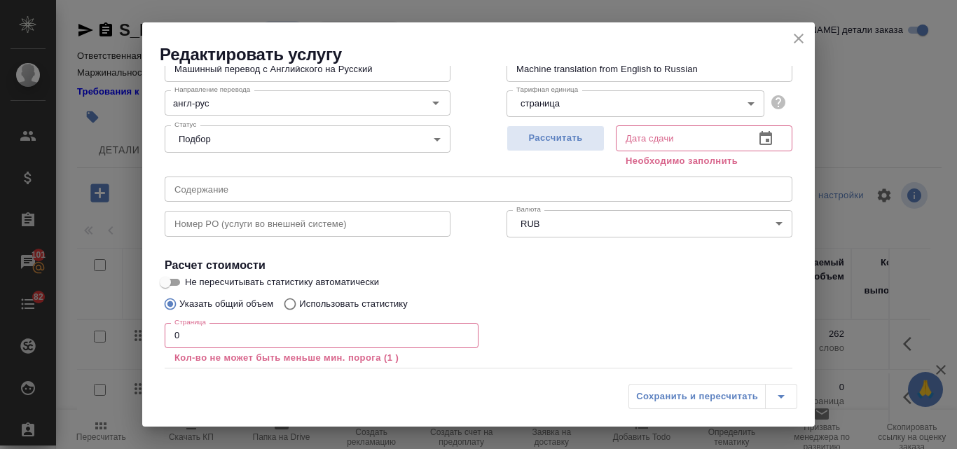
scroll to position [70, 0]
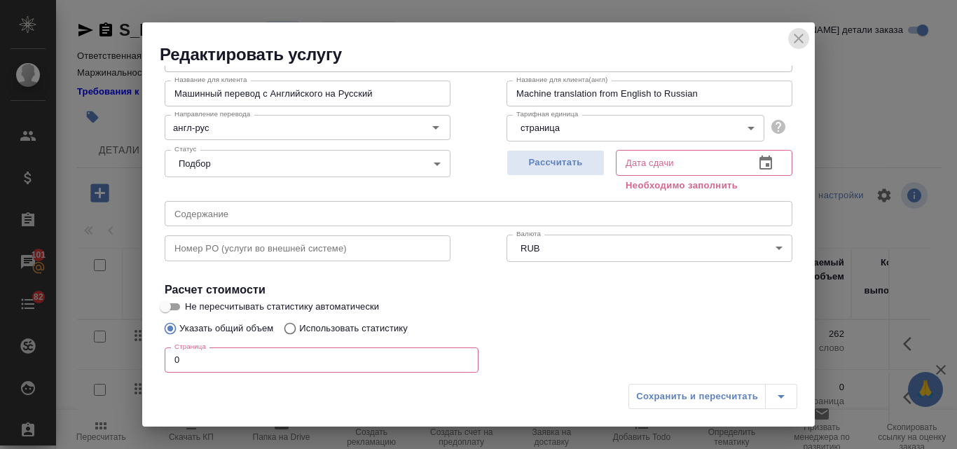
click at [800, 39] on icon "close" at bounding box center [799, 38] width 17 height 17
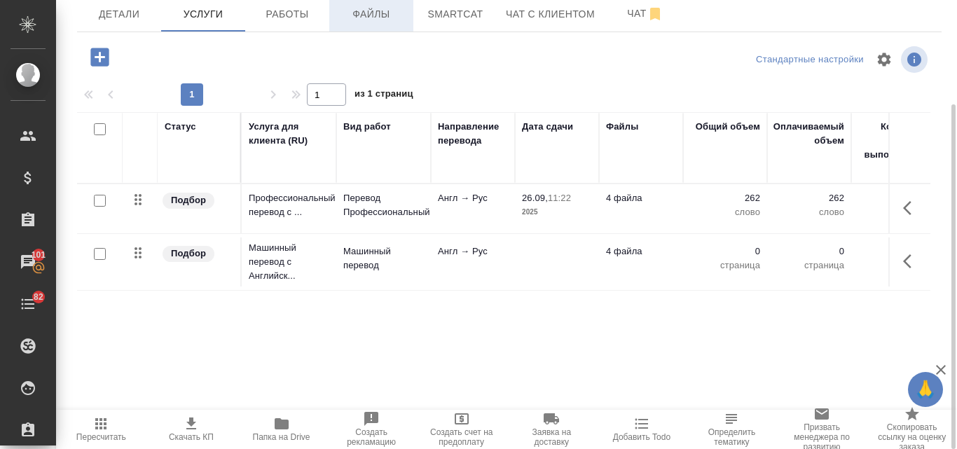
scroll to position [0, 0]
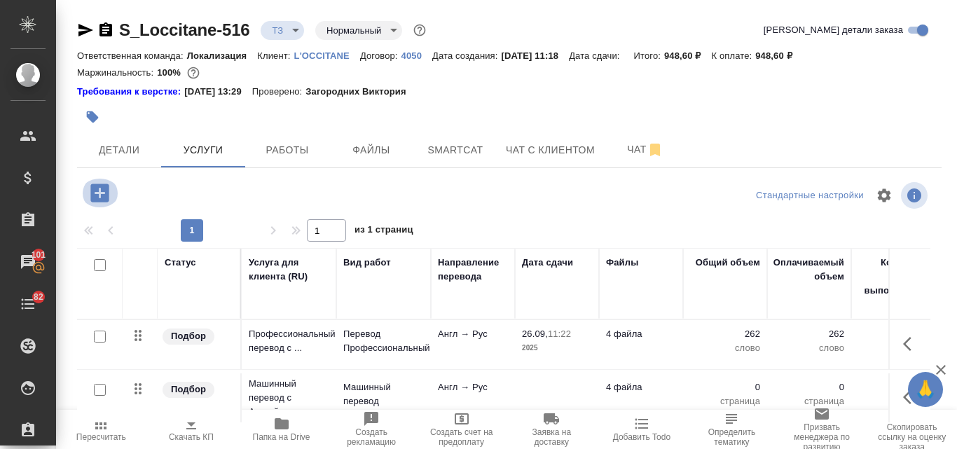
click at [105, 191] on icon "button" at bounding box center [99, 193] width 18 height 18
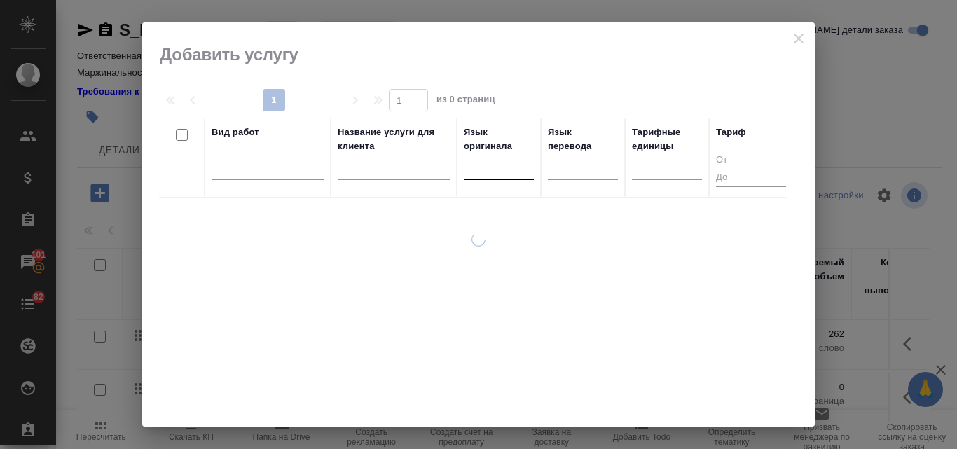
click at [507, 165] on div at bounding box center [499, 166] width 70 height 20
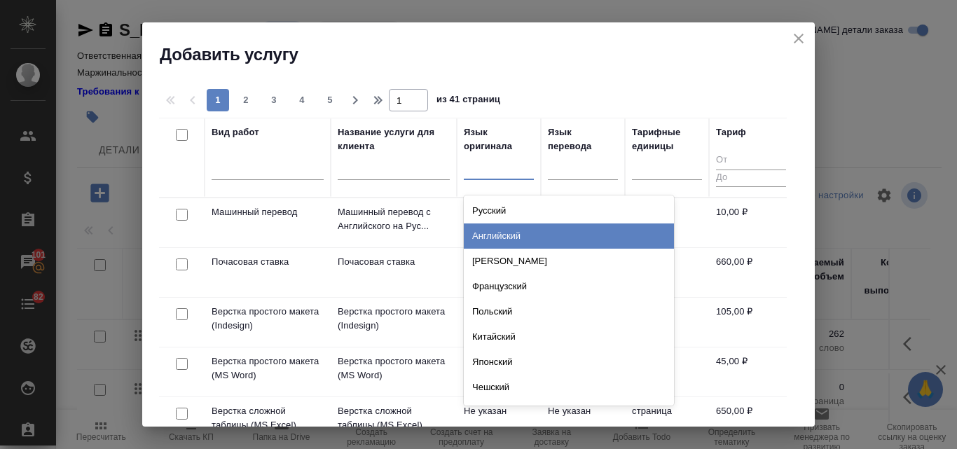
click at [512, 241] on div "Английский" at bounding box center [569, 236] width 210 height 25
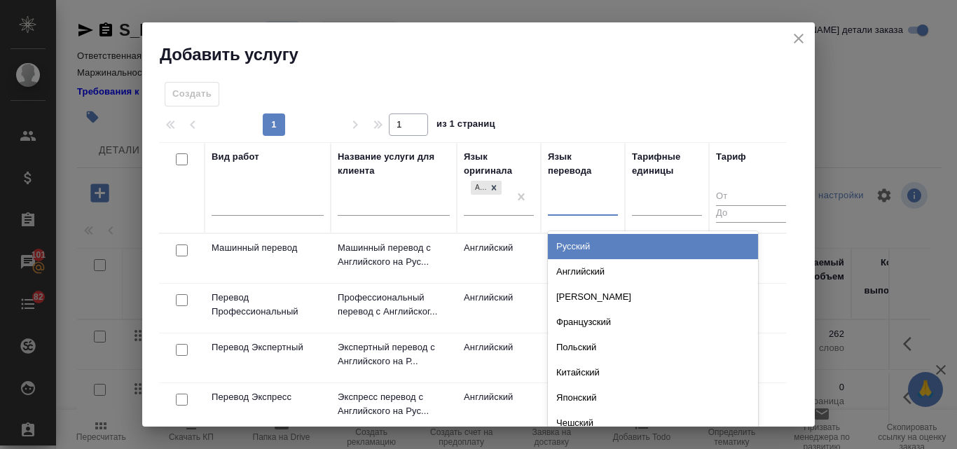
click at [566, 204] on div at bounding box center [583, 202] width 70 height 20
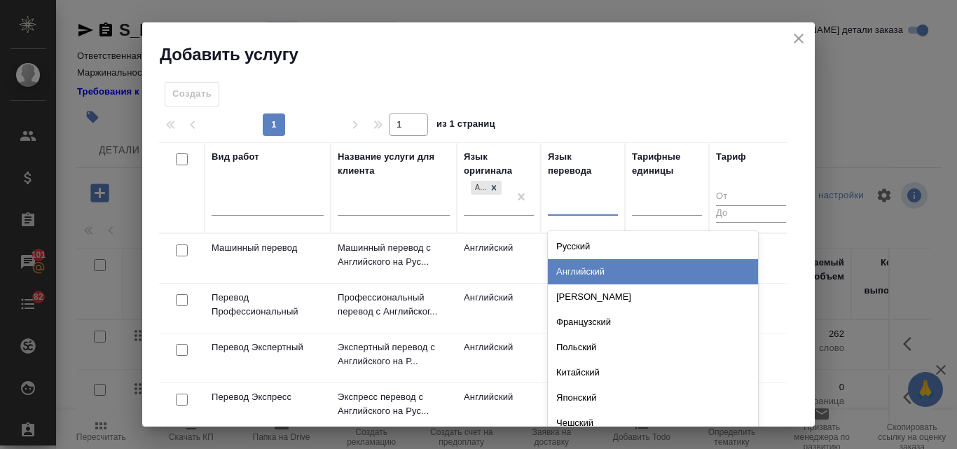
click at [566, 266] on div "Английский" at bounding box center [653, 271] width 210 height 25
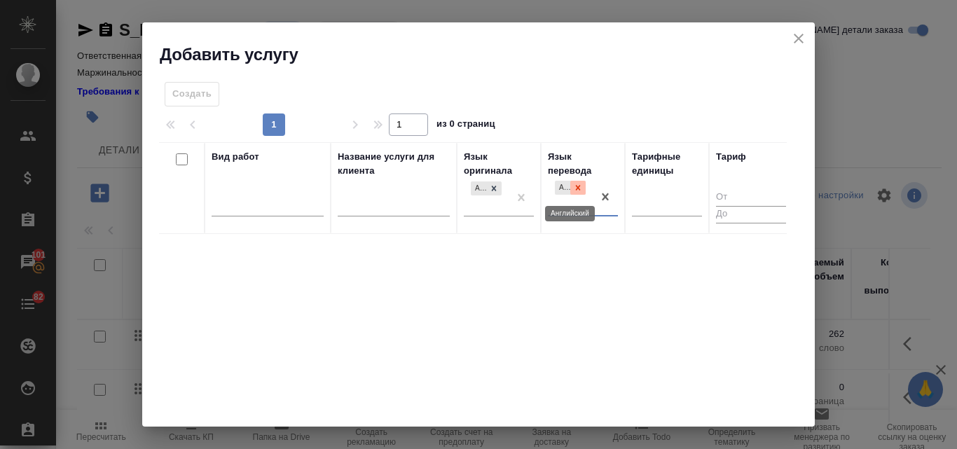
click at [583, 184] on div at bounding box center [578, 188] width 15 height 15
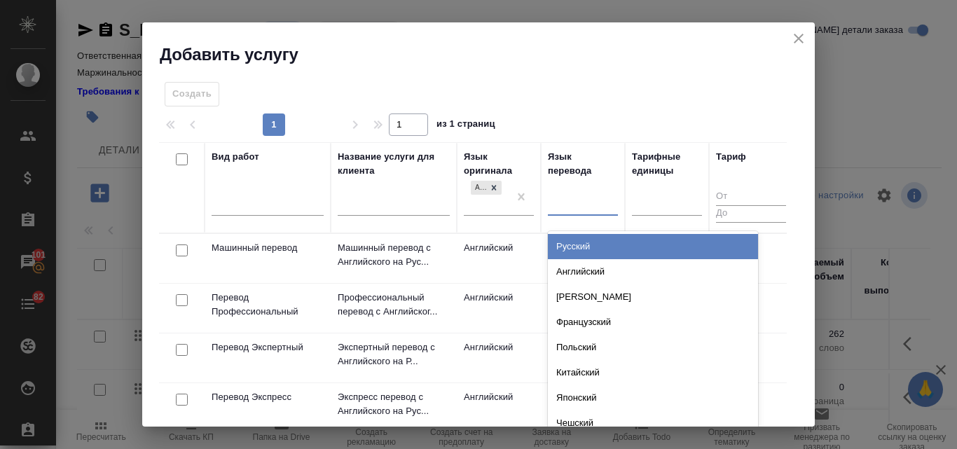
click at [568, 205] on div at bounding box center [583, 202] width 70 height 20
click at [575, 240] on div "Русский" at bounding box center [653, 246] width 210 height 25
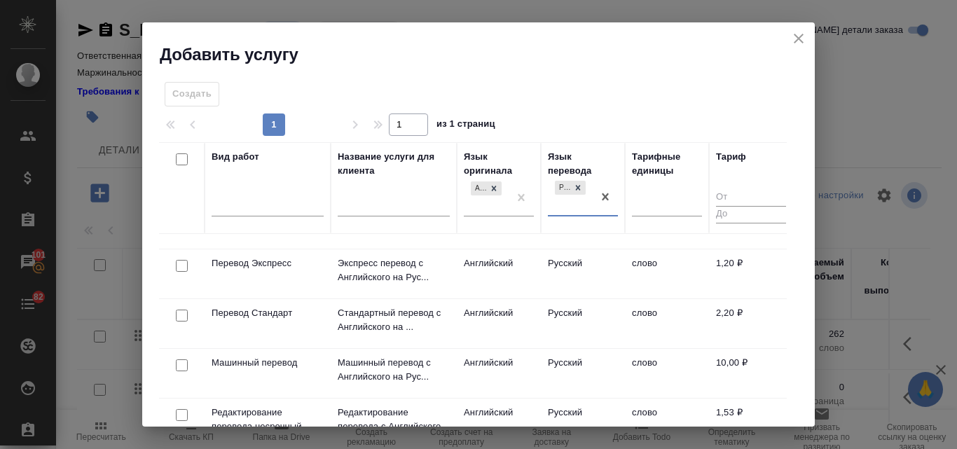
scroll to position [210, 0]
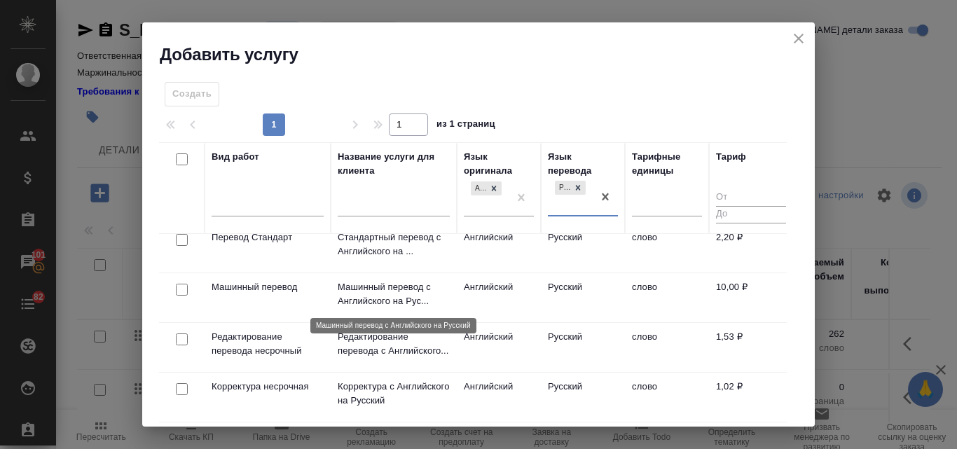
click at [392, 294] on p "Машинный перевод с Английского на Рус..." at bounding box center [394, 294] width 112 height 28
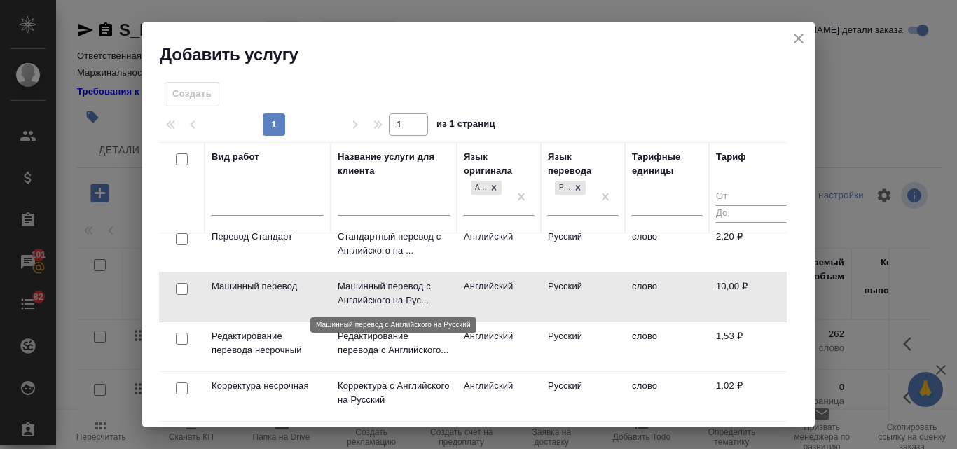
click at [392, 294] on p "Машинный перевод с Английского на Рус..." at bounding box center [394, 294] width 112 height 28
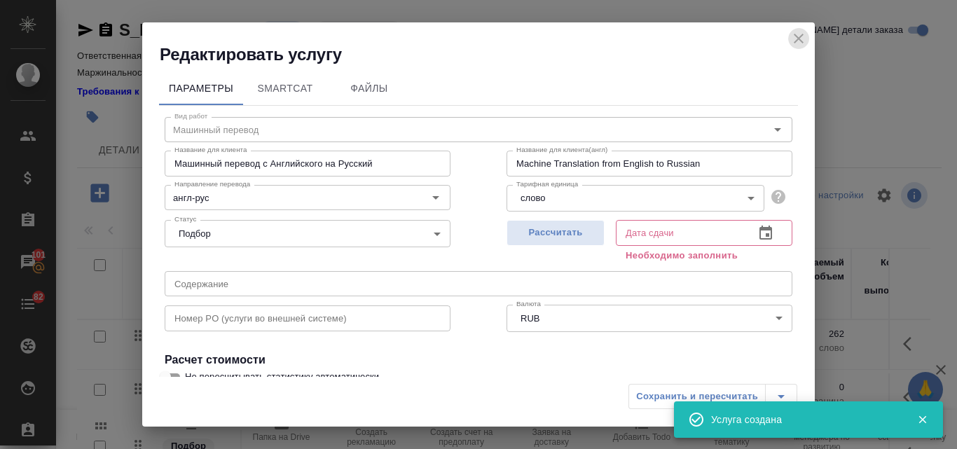
click at [798, 36] on icon "close" at bounding box center [799, 39] width 10 height 10
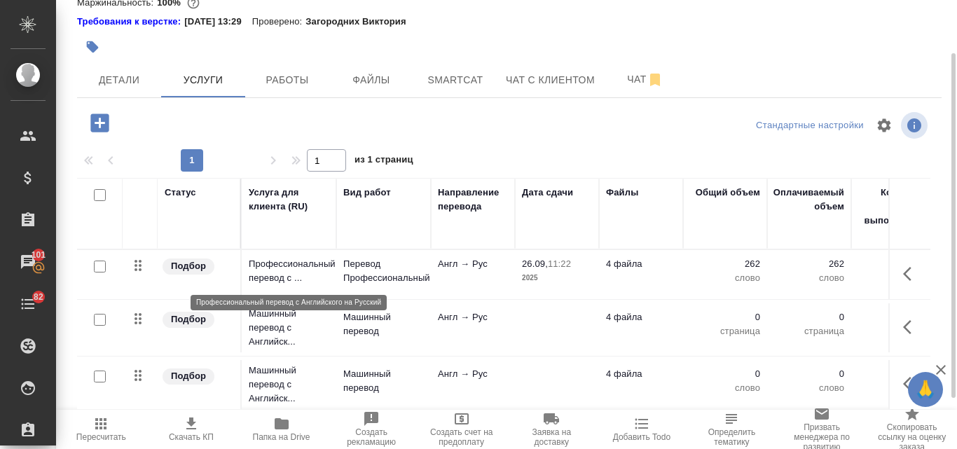
scroll to position [136, 0]
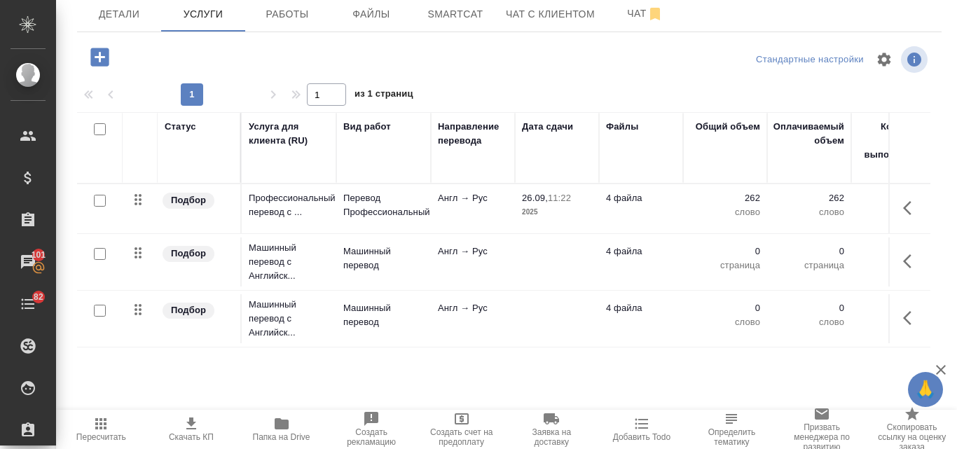
click at [97, 257] on input "checkbox" at bounding box center [100, 254] width 12 height 12
checkbox input "true"
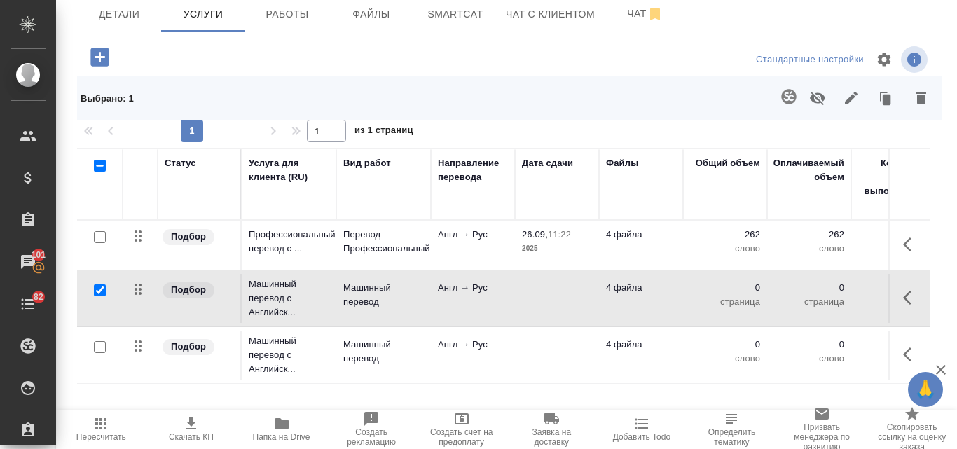
click at [917, 95] on icon "button" at bounding box center [922, 98] width 10 height 13
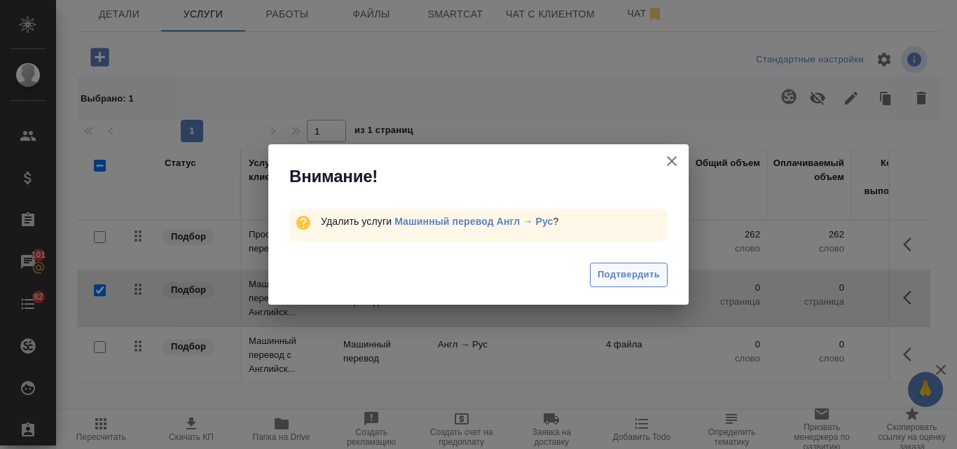
click at [640, 275] on span "Подтвердить" at bounding box center [629, 275] width 62 height 16
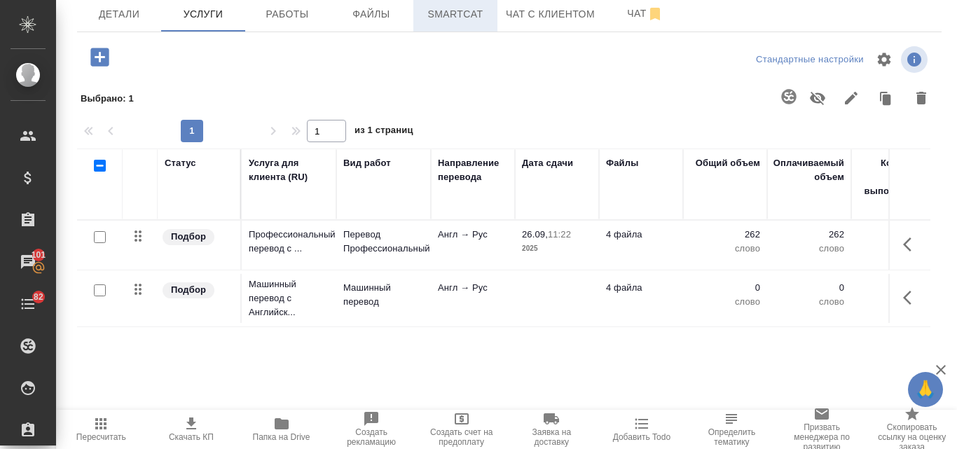
click at [446, 7] on span "Smartcat" at bounding box center [455, 15] width 67 height 18
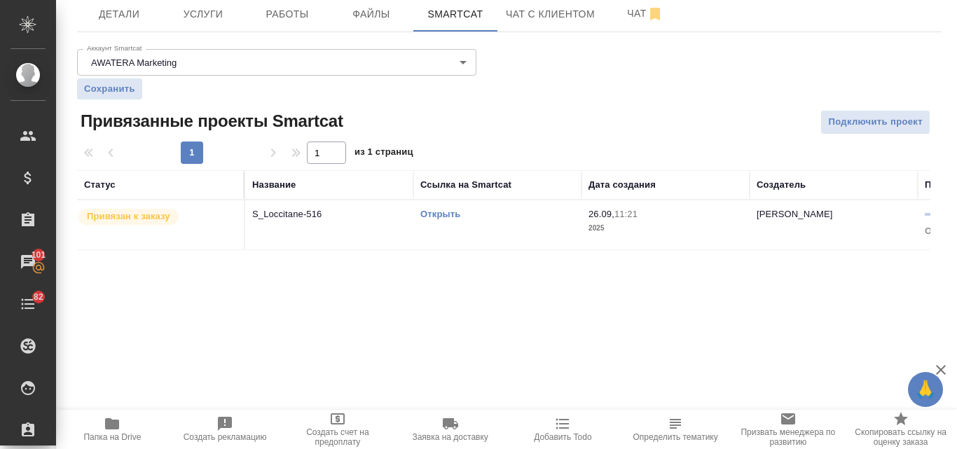
click at [442, 217] on link "Открыть" at bounding box center [441, 214] width 40 height 11
click at [218, 18] on span "Услуги" at bounding box center [203, 15] width 67 height 18
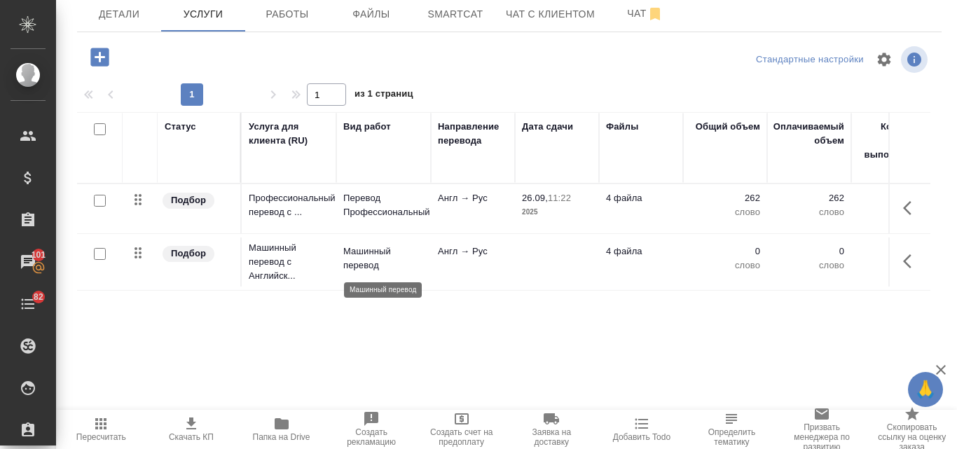
click at [372, 262] on p "Машинный перевод" at bounding box center [383, 259] width 81 height 28
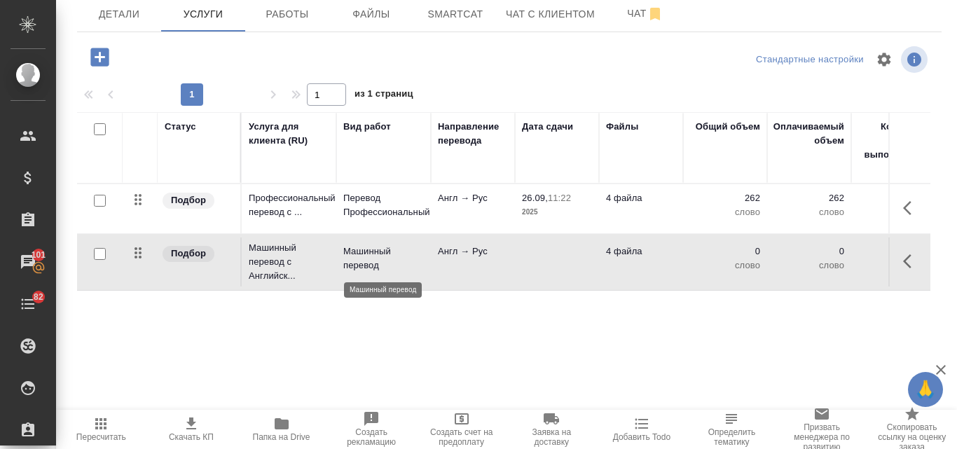
click at [372, 262] on p "Машинный перевод" at bounding box center [383, 259] width 81 height 28
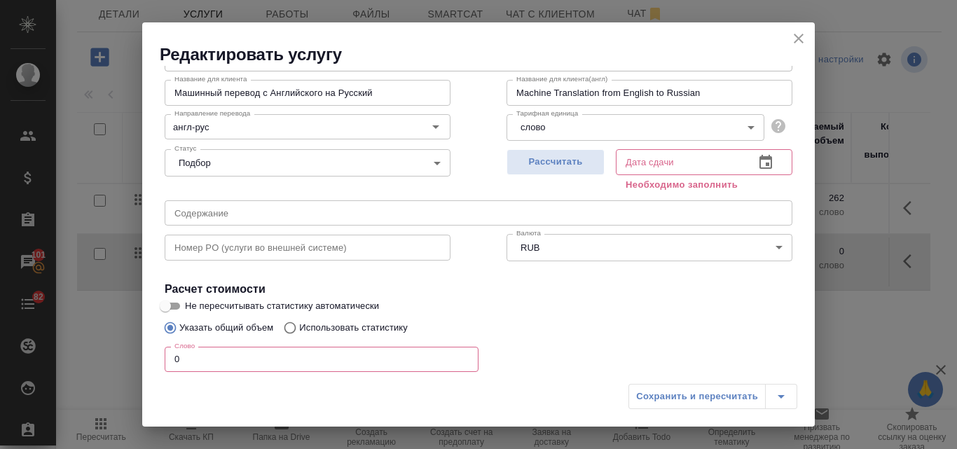
scroll to position [175, 0]
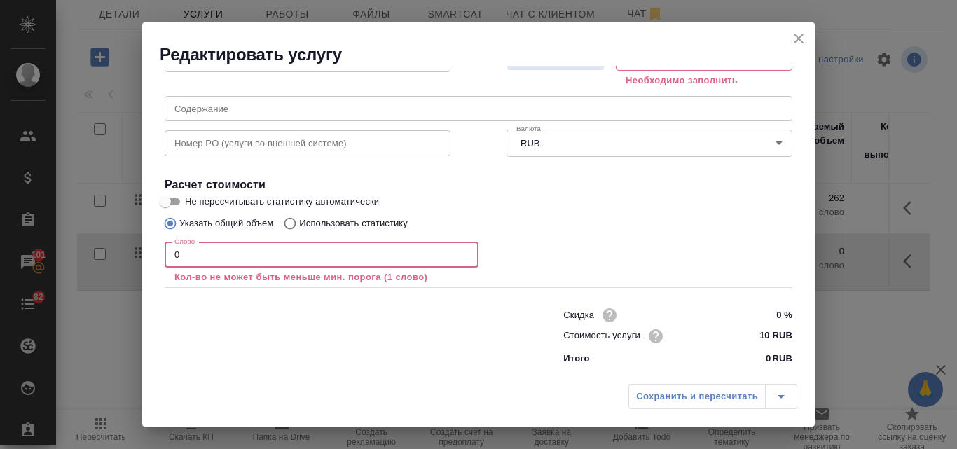
drag, startPoint x: 182, startPoint y: 252, endPoint x: 164, endPoint y: 250, distance: 17.7
click at [164, 250] on div "Вид работ Машинный перевод Вид работ Название для клиента Машинный перевод с Ан…" at bounding box center [478, 151] width 639 height 441
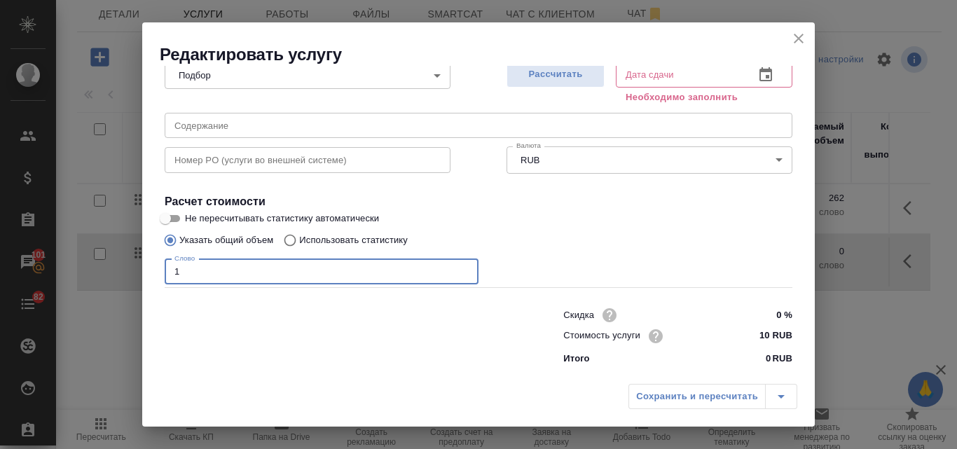
type input "1"
click at [292, 240] on input "Использовать статистику" at bounding box center [288, 240] width 22 height 27
radio input "true"
radio input "false"
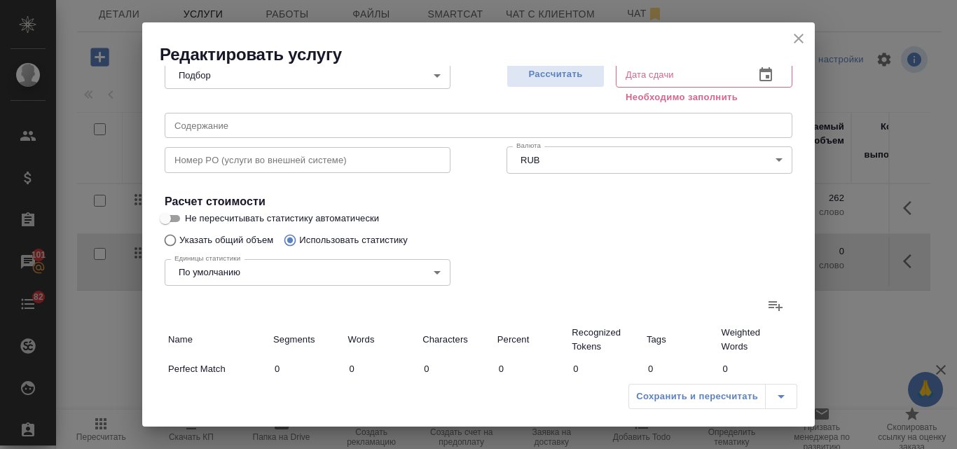
click at [769, 306] on icon at bounding box center [776, 306] width 14 height 10
click at [0, 0] on input "file" at bounding box center [0, 0] width 0 height 0
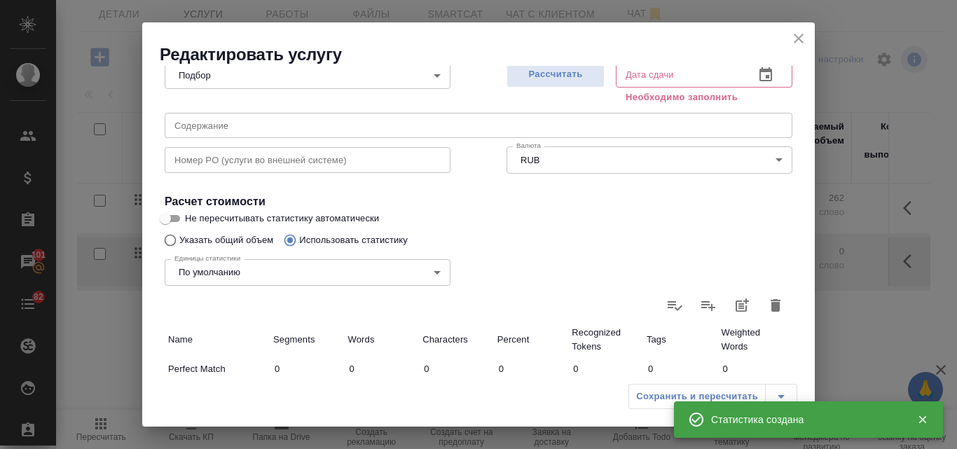
type input "6"
type input "52"
type input "459"
type input "1404"
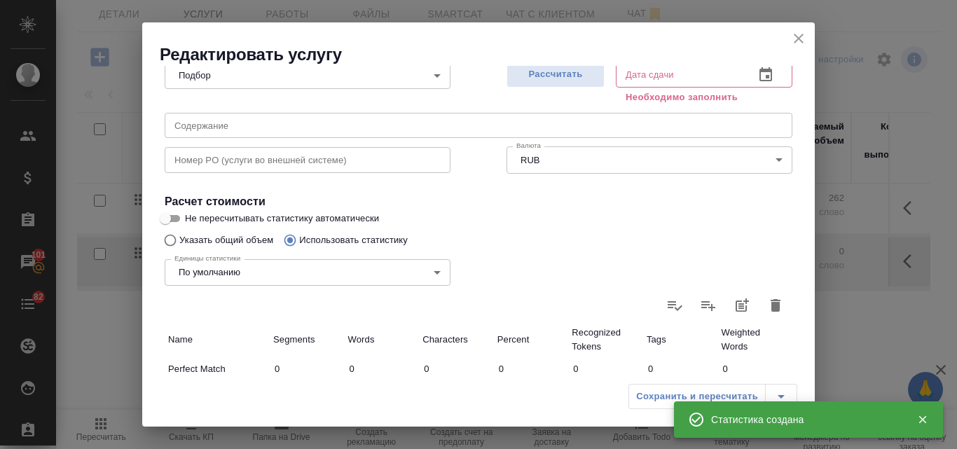
type input "8057"
type input "1128"
type input "5068"
type input "32999"
type input "312"
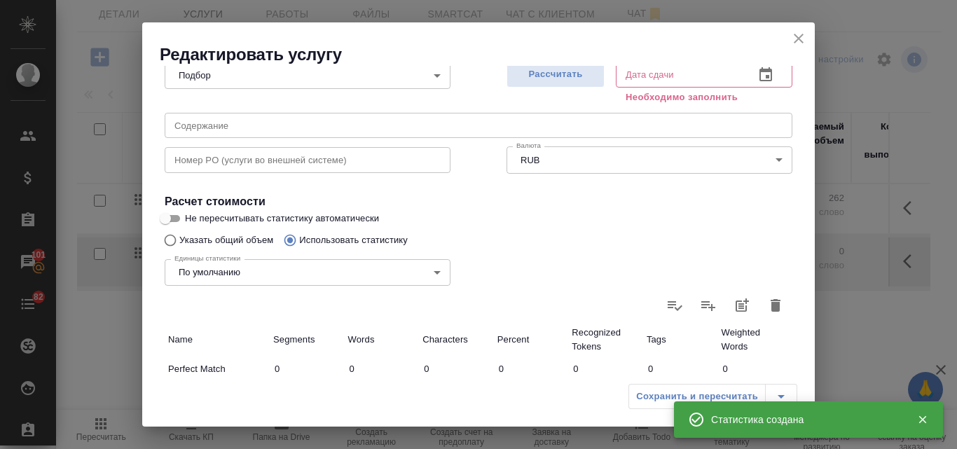
type input "672"
type input "2899"
type input "69"
type input "231"
type input "1723"
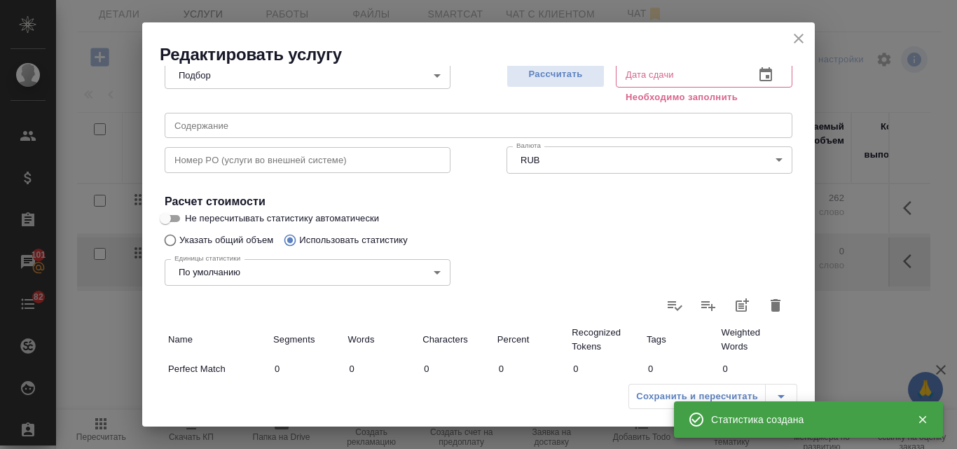
type input "67"
type input "260"
type input "1456"
type input "92"
type input "347"
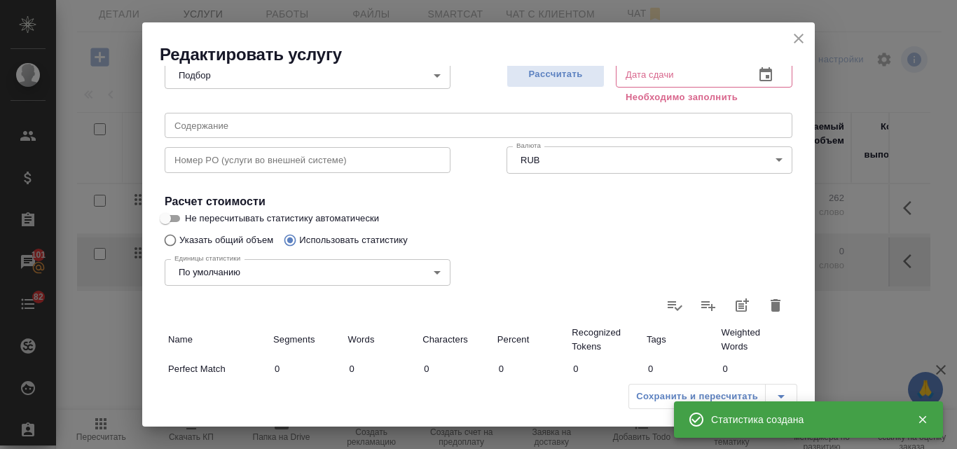
type input "2231"
type input "554"
type input "4620"
type input "30053"
type input "1100"
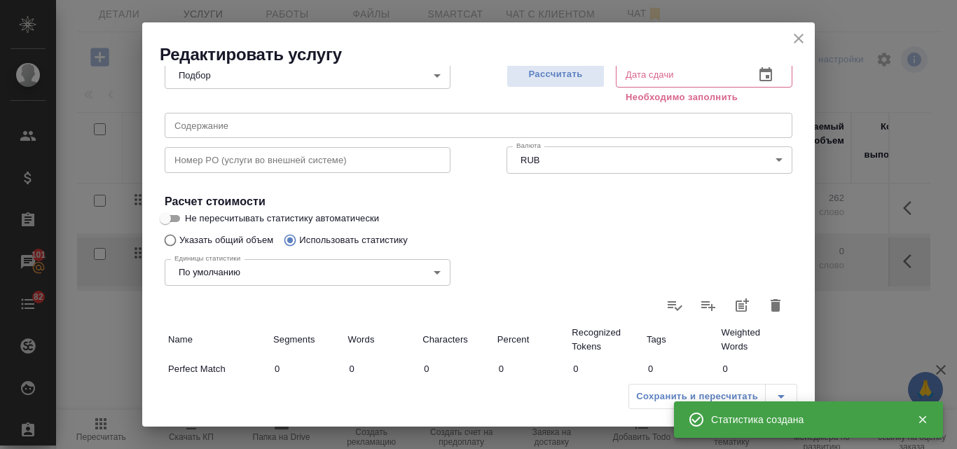
type input "6136"
type input "38414"
type input "2687"
type input "12608"
type input "79470"
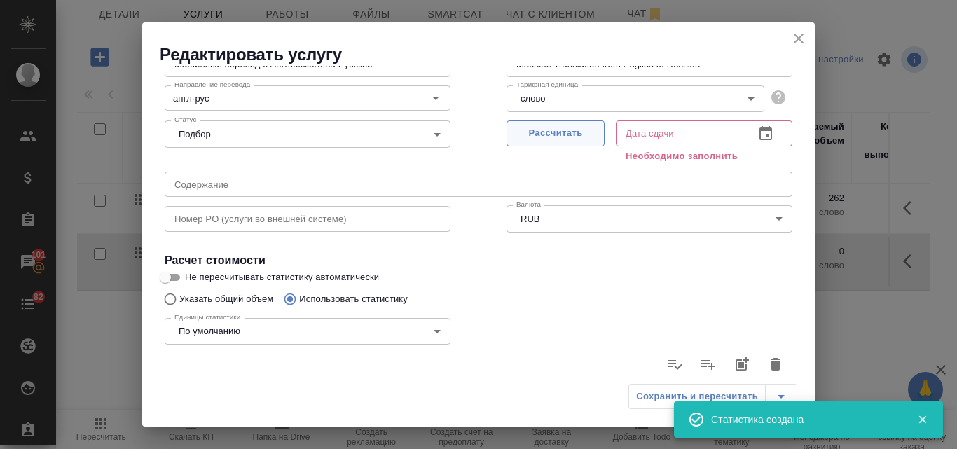
scroll to position [32, 0]
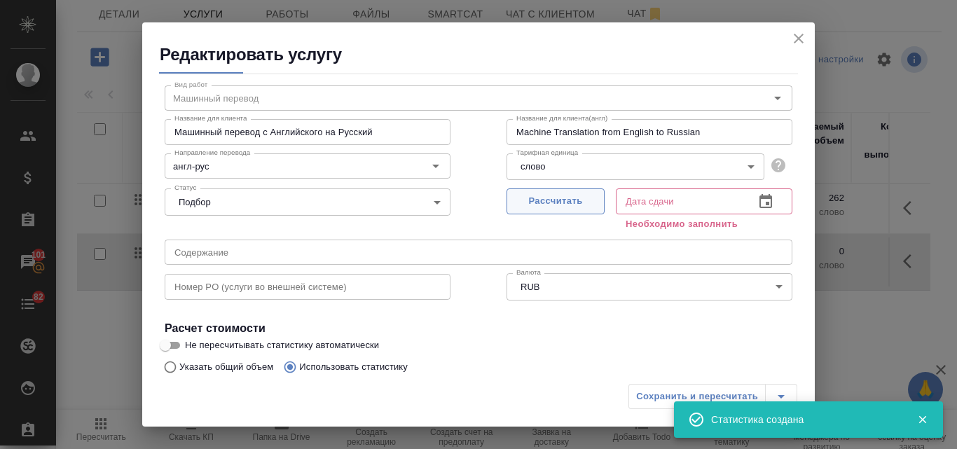
click at [547, 193] on button "Рассчитать" at bounding box center [556, 202] width 98 height 26
type input "26.09.2025 11:26"
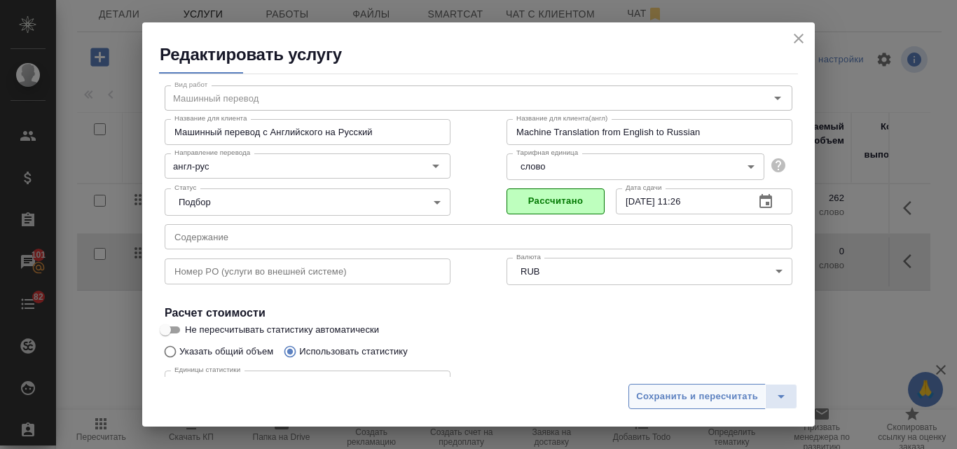
click at [654, 395] on span "Сохранить и пересчитать" at bounding box center [697, 397] width 122 height 16
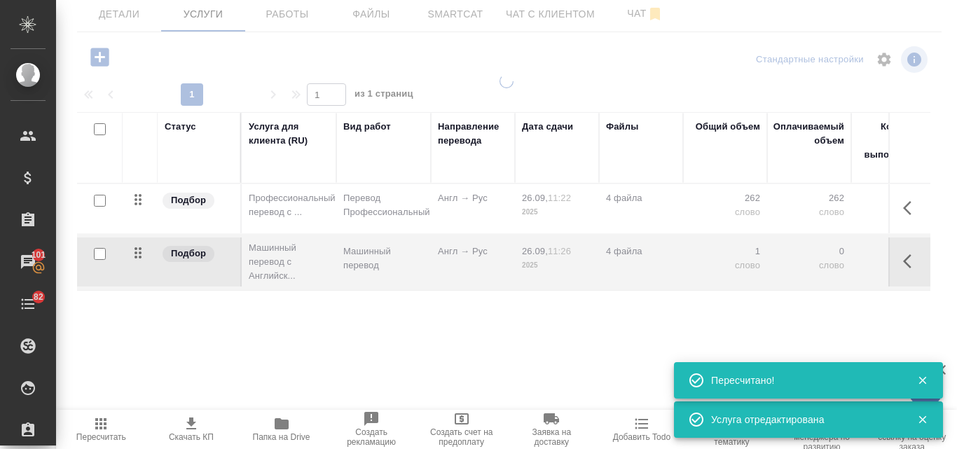
type input "new"
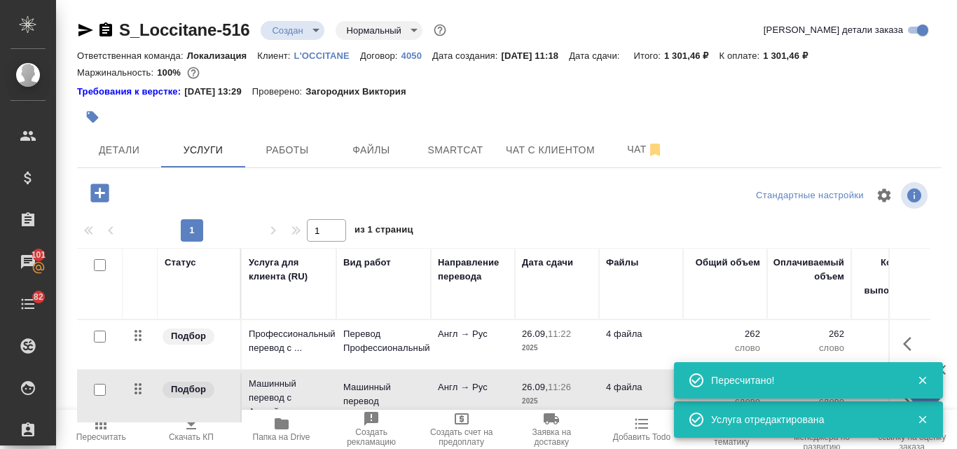
scroll to position [136, 0]
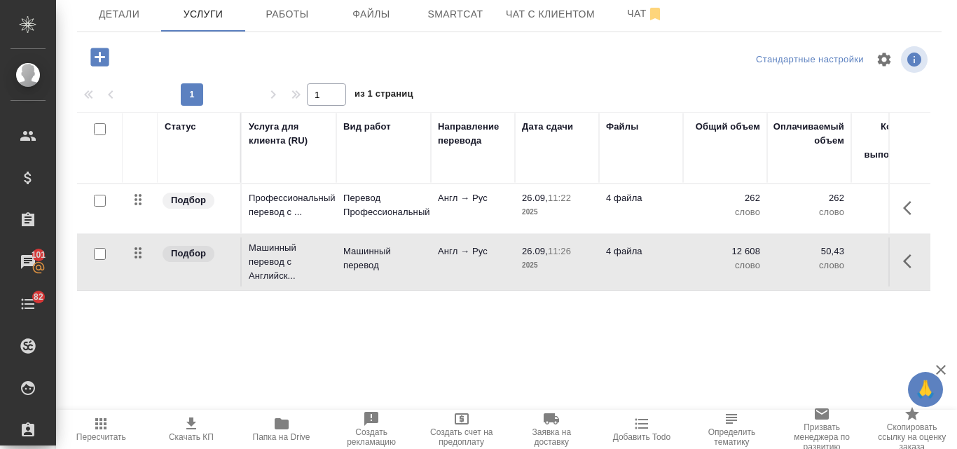
click at [107, 425] on icon "button" at bounding box center [100, 423] width 11 height 11
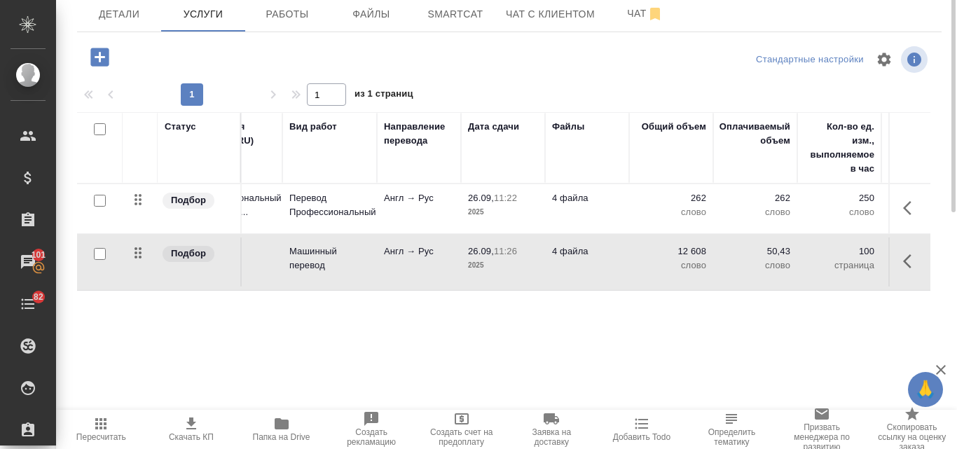
scroll to position [0, 0]
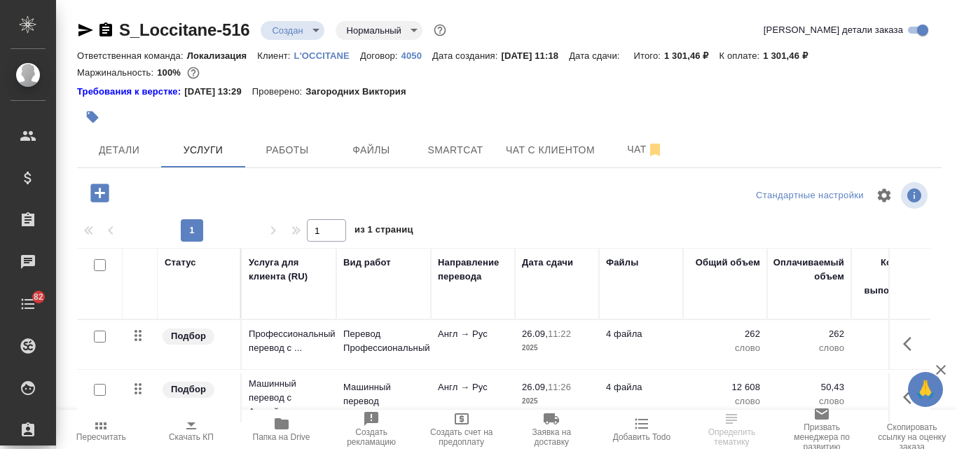
scroll to position [136, 0]
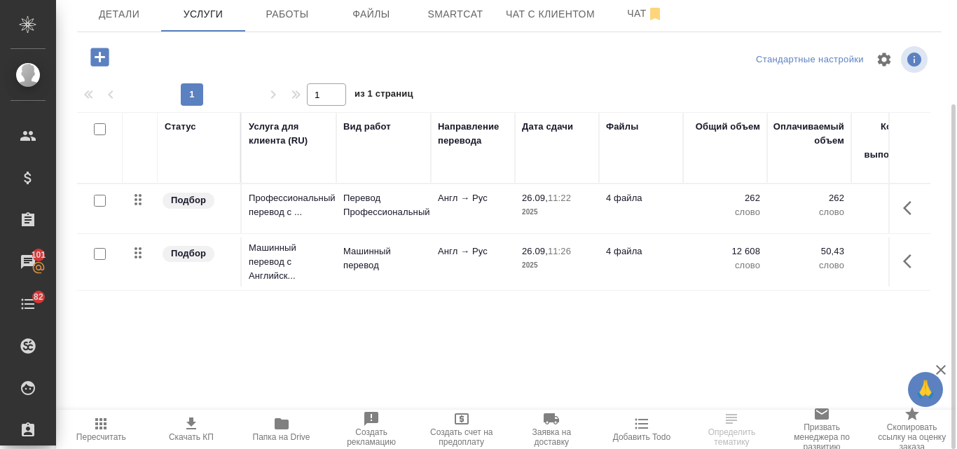
click at [106, 53] on icon "button" at bounding box center [99, 57] width 18 height 18
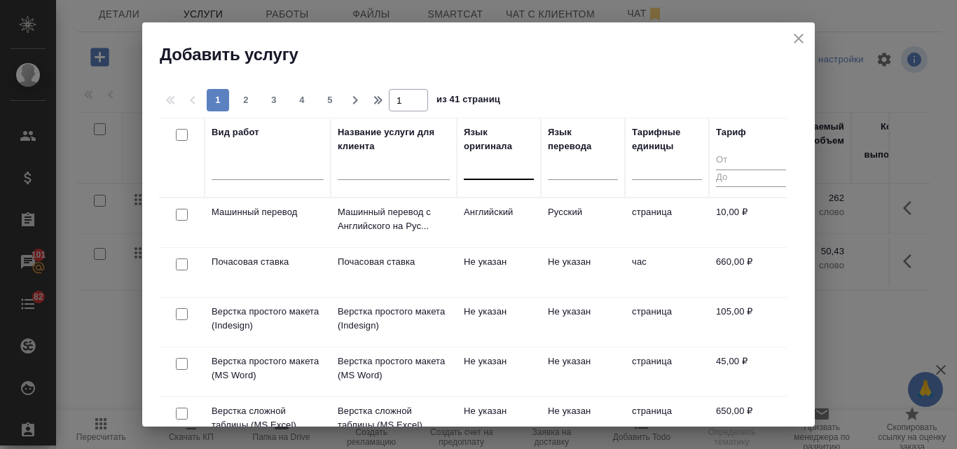
click at [497, 162] on div at bounding box center [499, 166] width 70 height 20
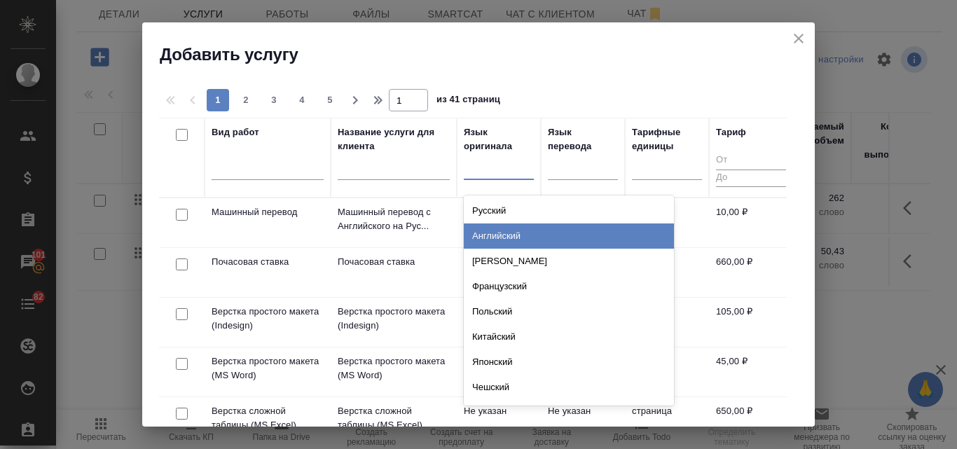
click at [509, 233] on div "Английский" at bounding box center [569, 236] width 210 height 25
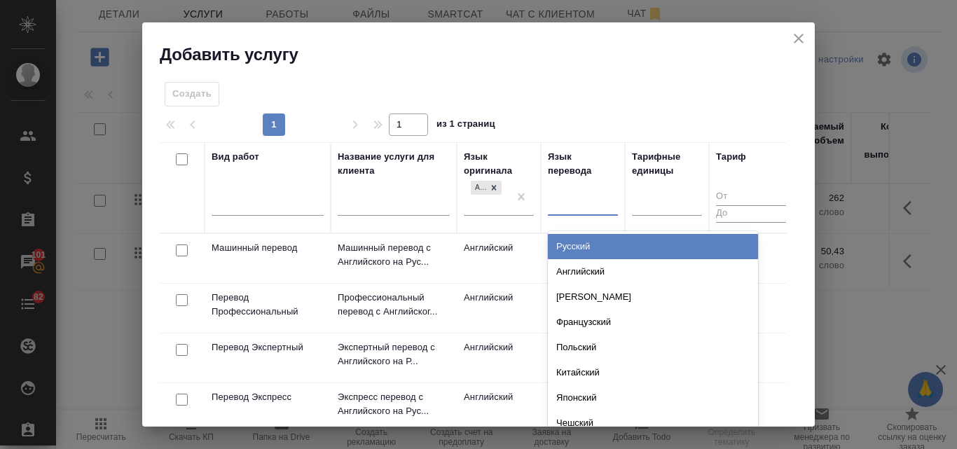
click at [577, 206] on div at bounding box center [583, 202] width 70 height 20
click at [589, 247] on div "Русский" at bounding box center [653, 246] width 210 height 25
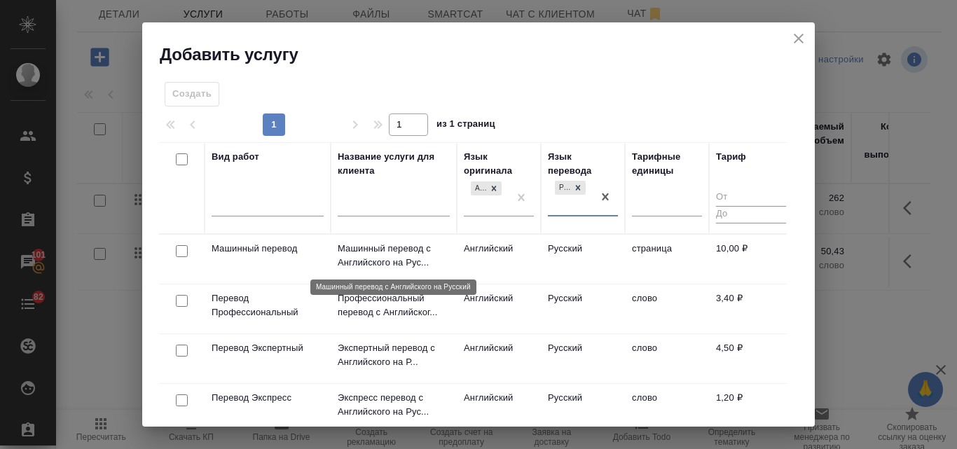
click at [384, 258] on p "Машинный перевод с Английского на Рус..." at bounding box center [394, 256] width 112 height 28
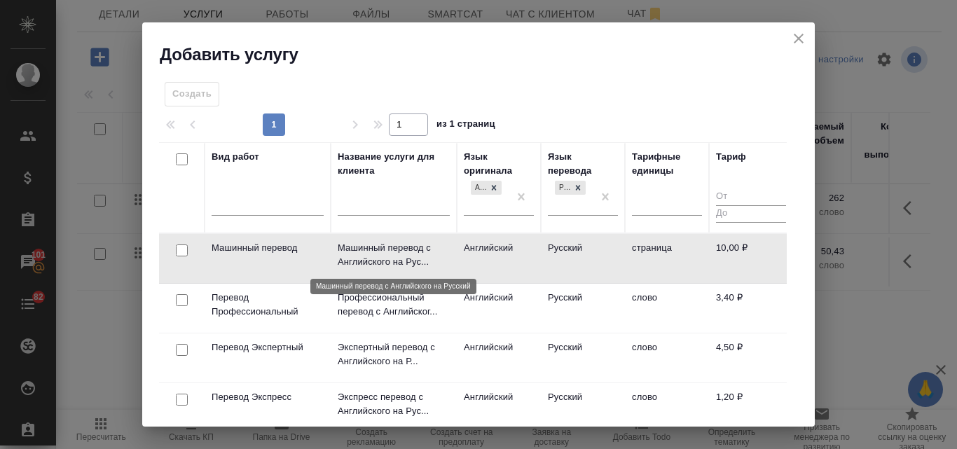
click at [384, 258] on p "Машинный перевод с Английского на Рус..." at bounding box center [394, 255] width 112 height 28
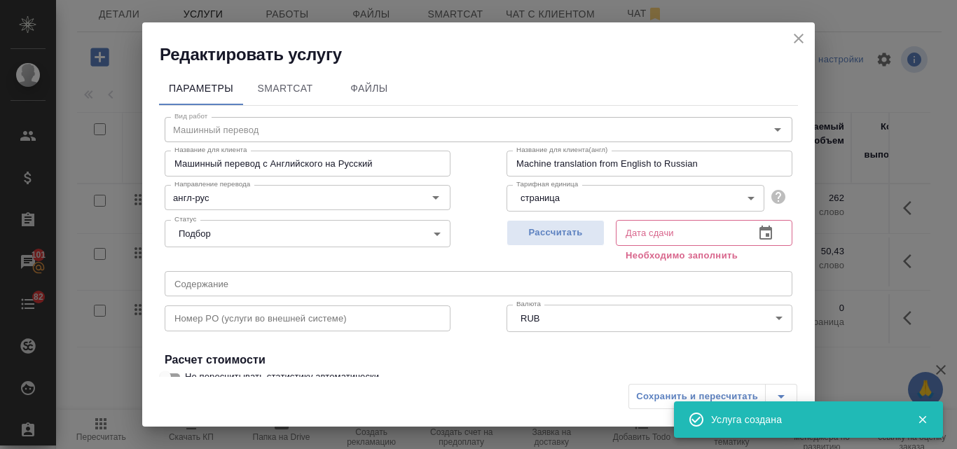
scroll to position [175, 0]
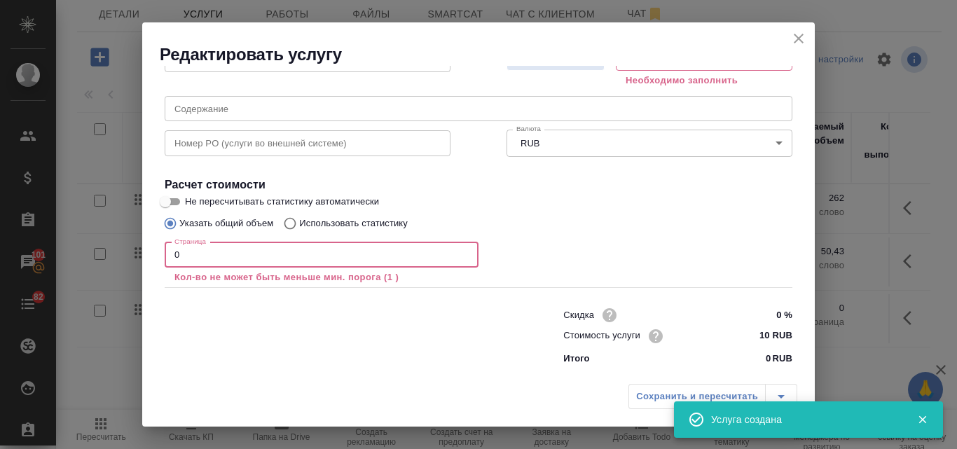
drag, startPoint x: 179, startPoint y: 252, endPoint x: 161, endPoint y: 246, distance: 18.4
click at [161, 246] on div "Вид работ Машинный перевод Вид работ Название для клиента Машинный перевод с Ан…" at bounding box center [478, 151] width 639 height 441
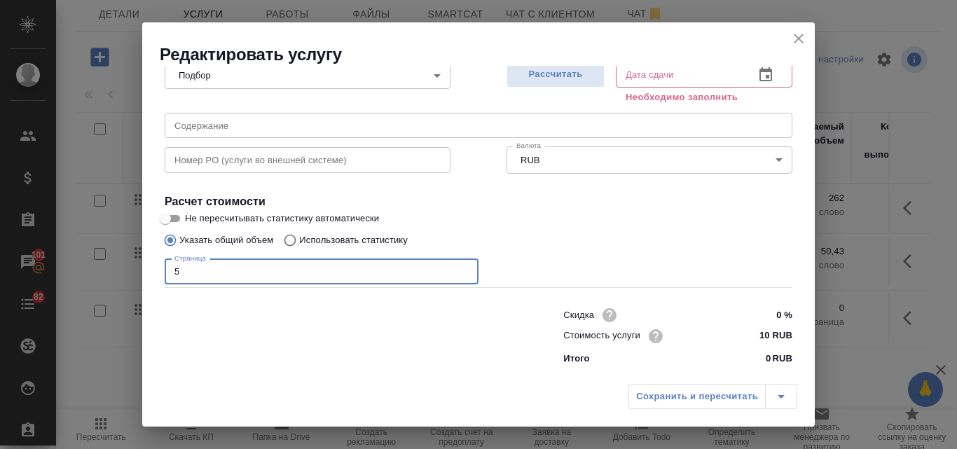
scroll to position [158, 0]
type input "51"
click at [542, 80] on span "Рассчитать" at bounding box center [555, 75] width 83 height 16
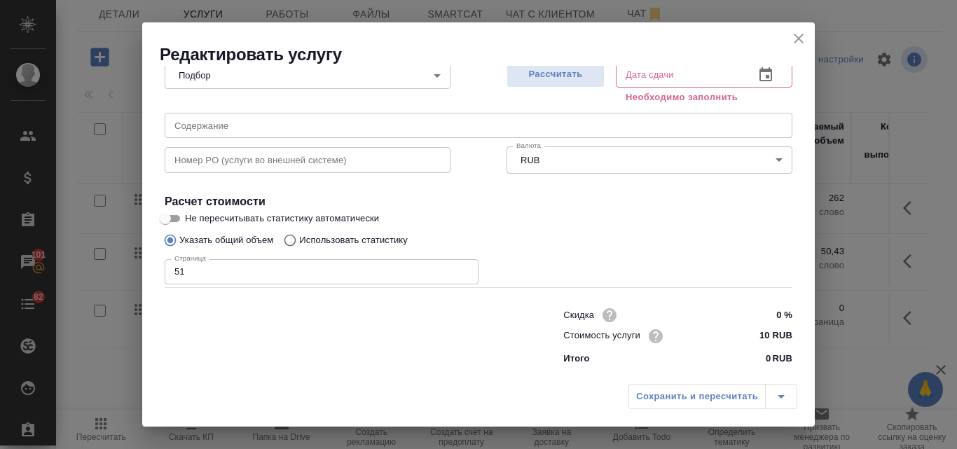
type input "[DATE] 11:58"
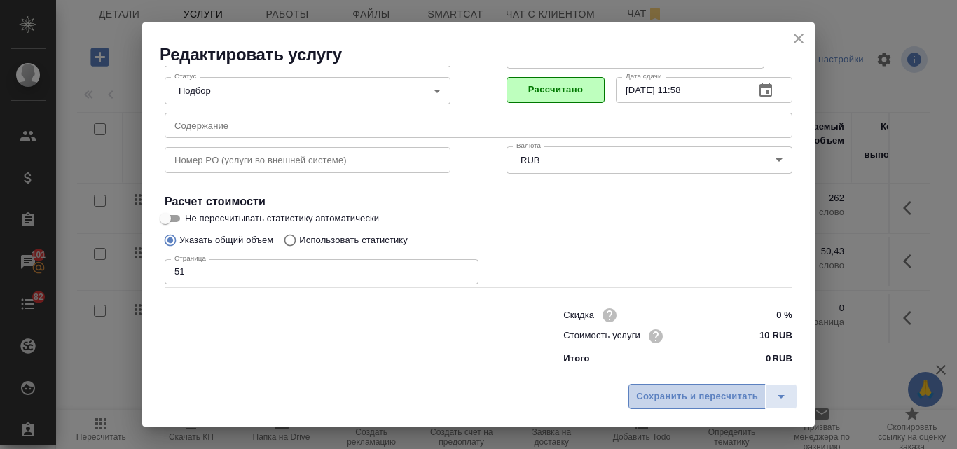
click at [688, 399] on span "Сохранить и пересчитать" at bounding box center [697, 397] width 122 height 16
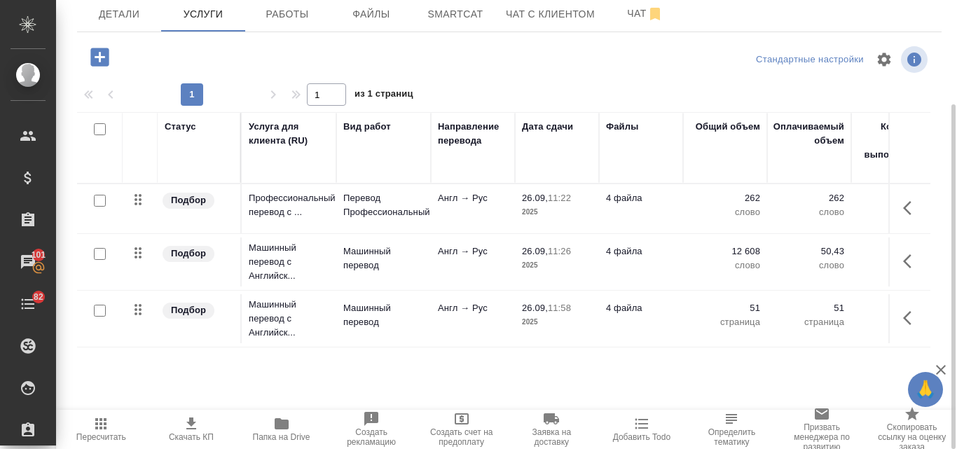
click at [98, 254] on input "checkbox" at bounding box center [100, 254] width 12 height 12
checkbox input "true"
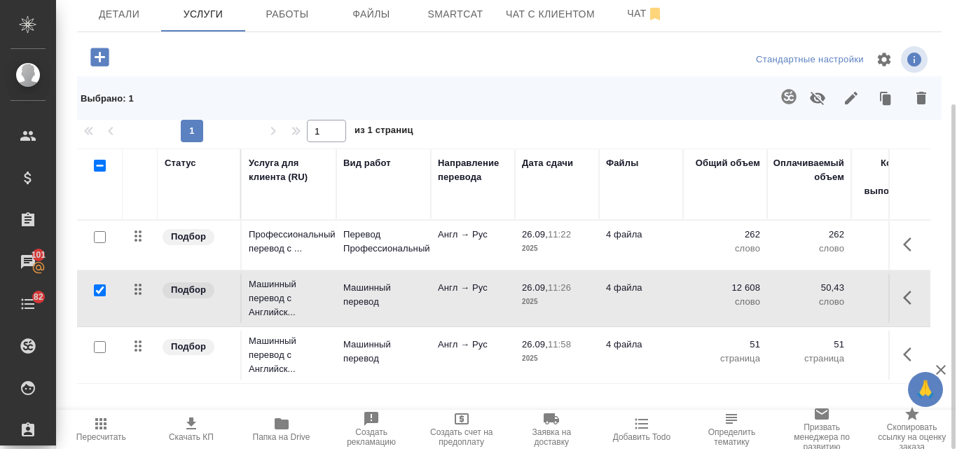
click at [817, 104] on icon "button" at bounding box center [818, 98] width 17 height 17
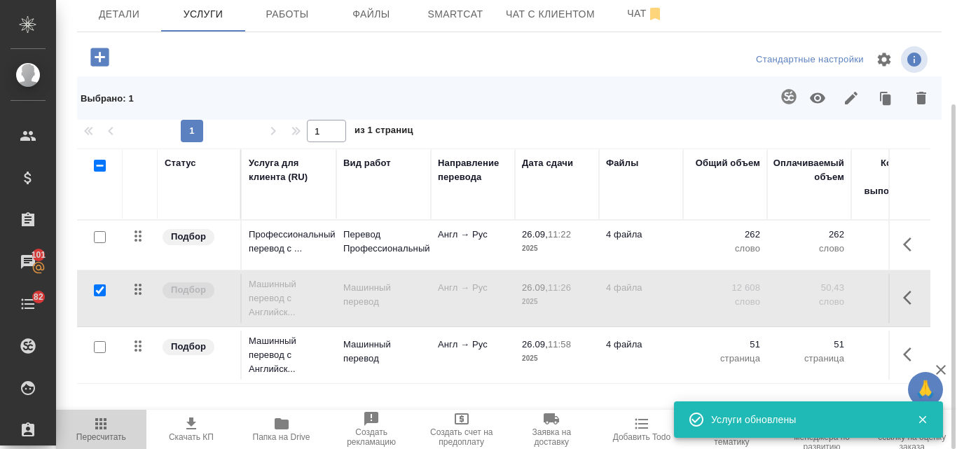
click at [107, 432] on icon "button" at bounding box center [101, 424] width 17 height 17
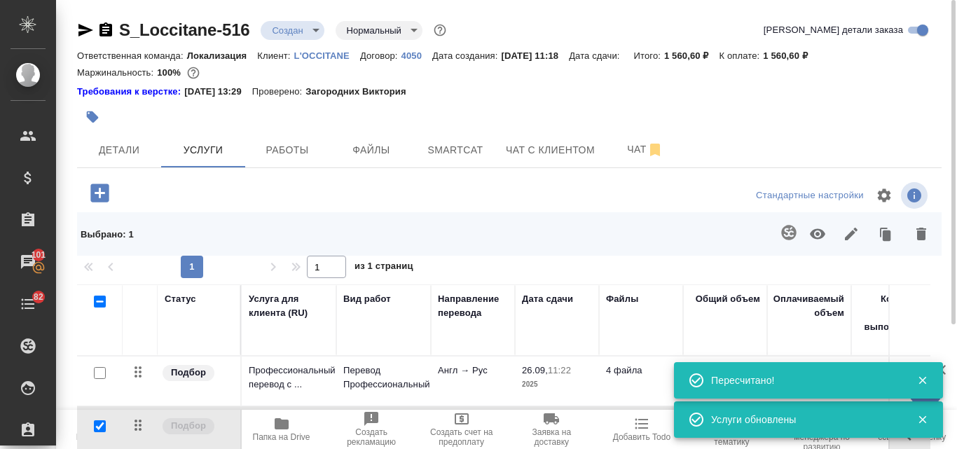
scroll to position [172, 0]
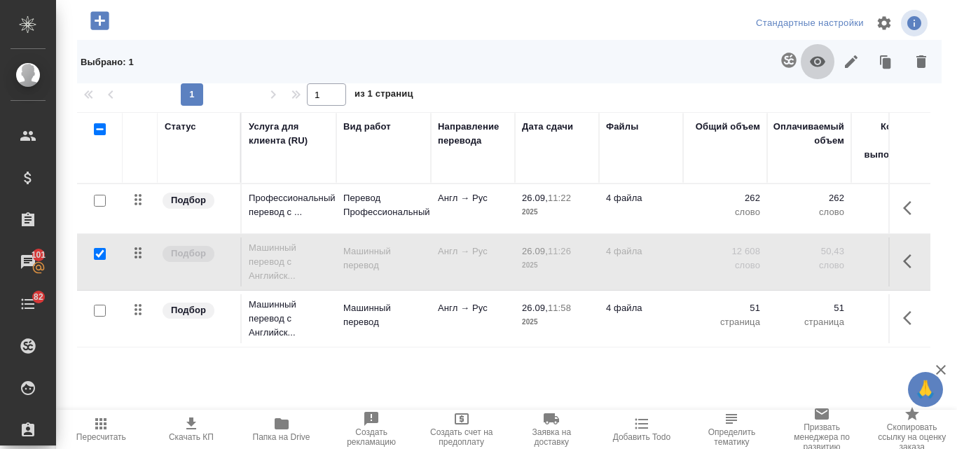
click at [810, 61] on icon "button" at bounding box center [818, 61] width 17 height 17
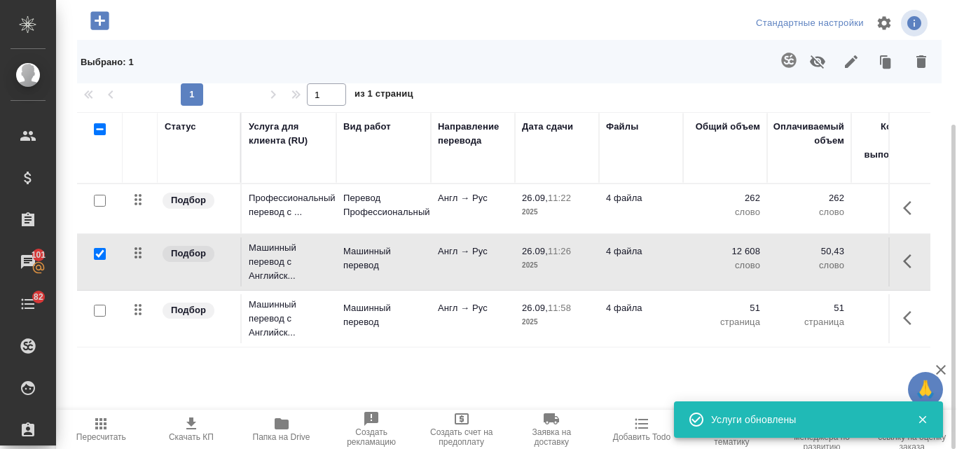
click at [95, 257] on input "checkbox" at bounding box center [100, 254] width 12 height 12
checkbox input "false"
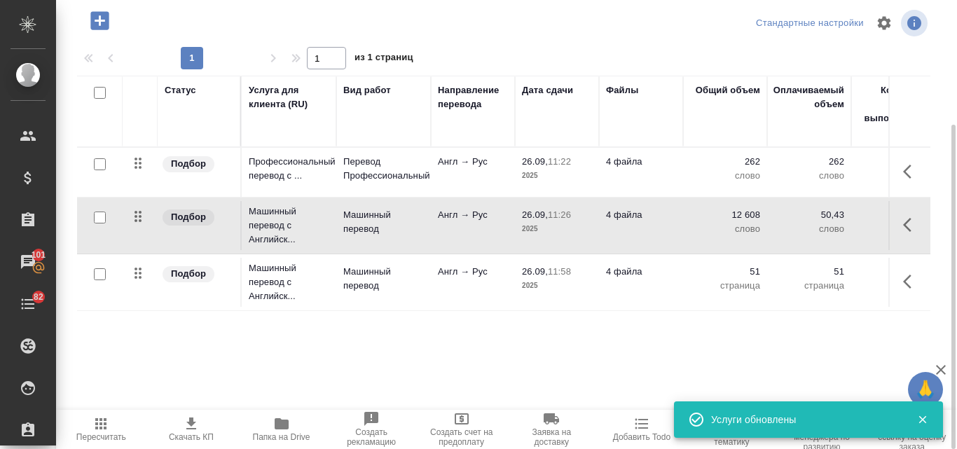
click at [106, 275] on div at bounding box center [100, 275] width 32 height 20
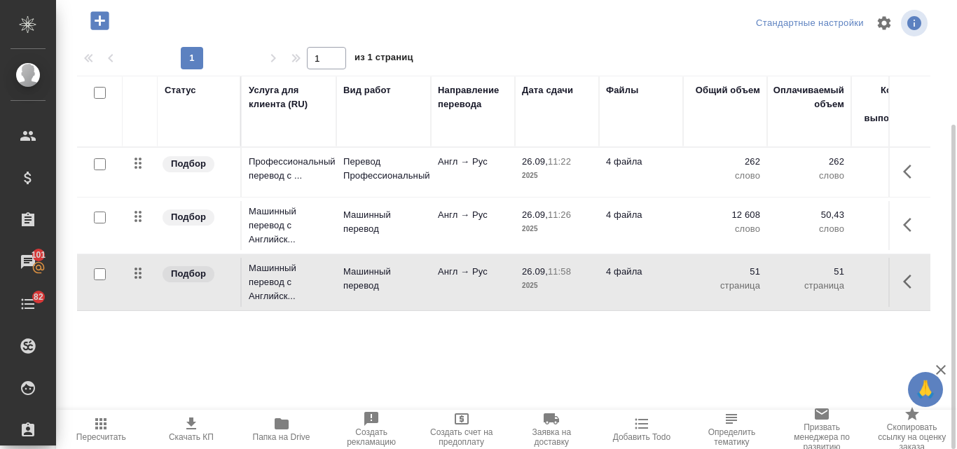
click at [102, 278] on input "checkbox" at bounding box center [100, 274] width 12 height 12
checkbox input "true"
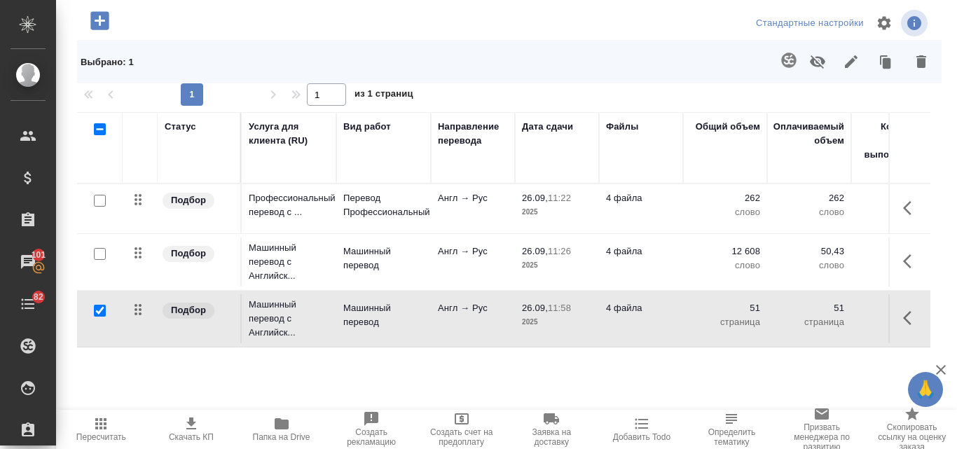
click at [916, 62] on icon "button" at bounding box center [921, 61] width 17 height 17
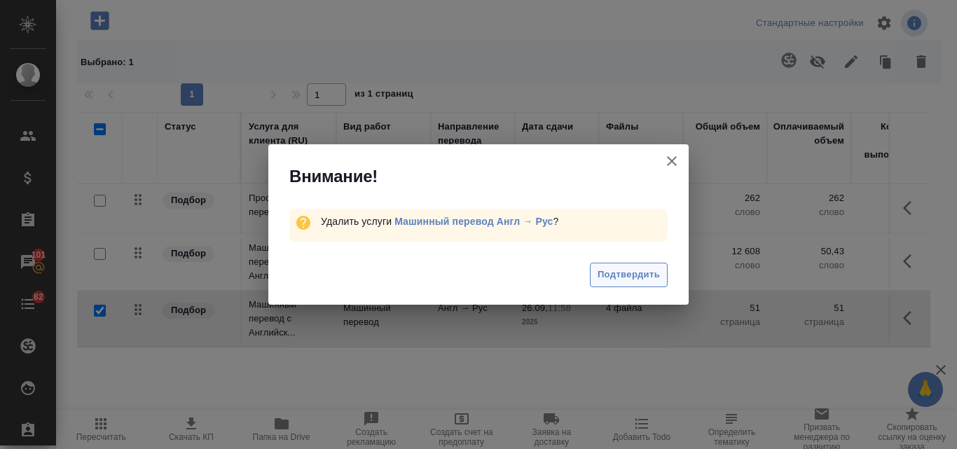
click at [657, 278] on span "Подтвердить" at bounding box center [629, 275] width 62 height 16
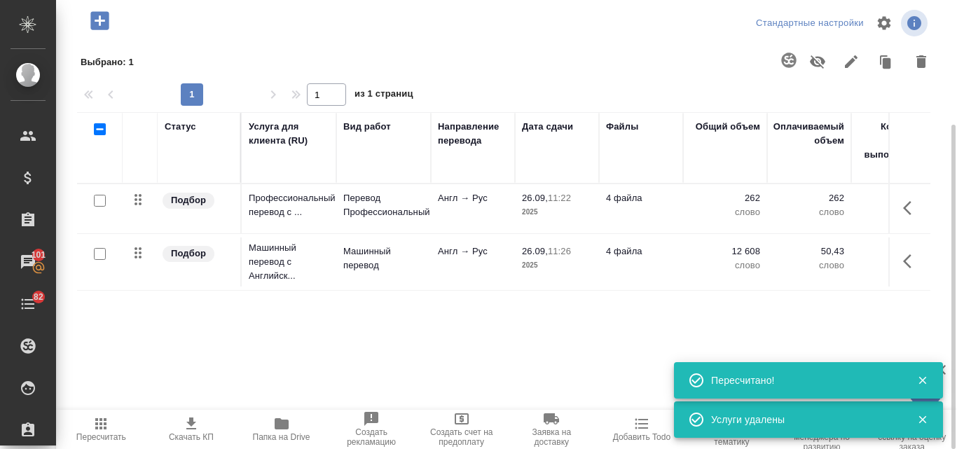
click at [105, 430] on icon "button" at bounding box center [100, 423] width 11 height 11
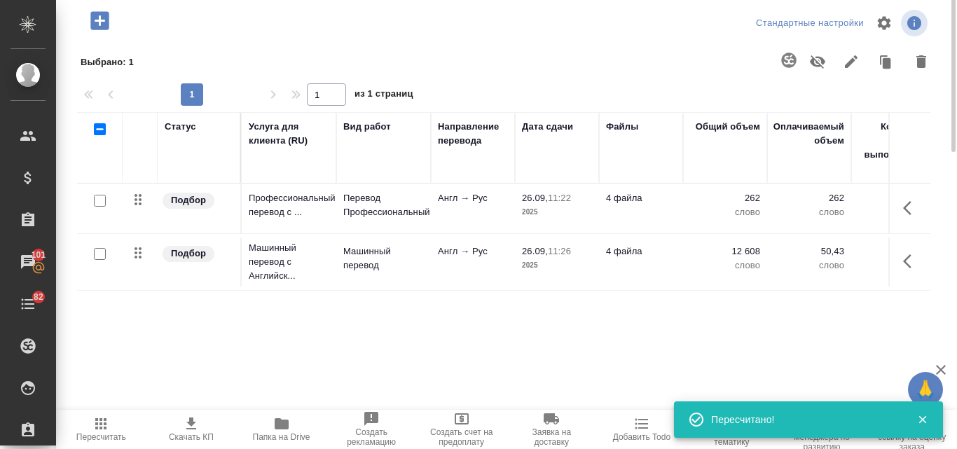
scroll to position [0, 0]
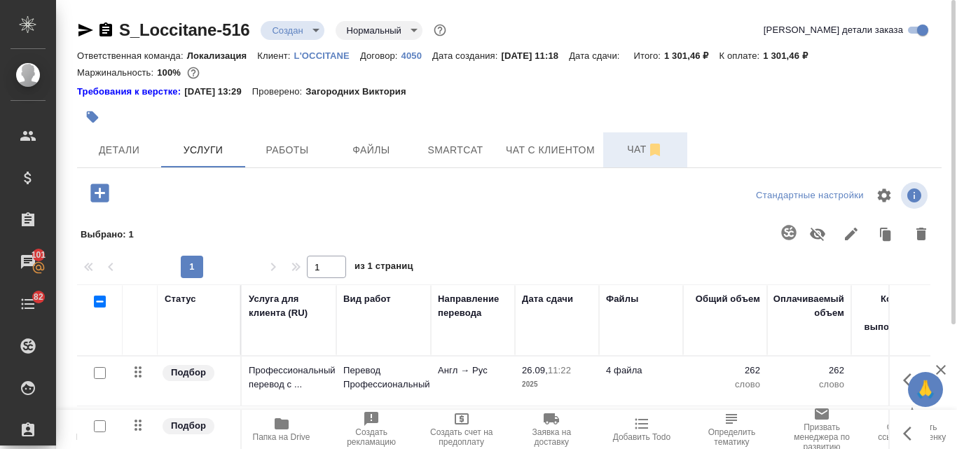
click at [629, 151] on span "Чат" at bounding box center [645, 150] width 67 height 18
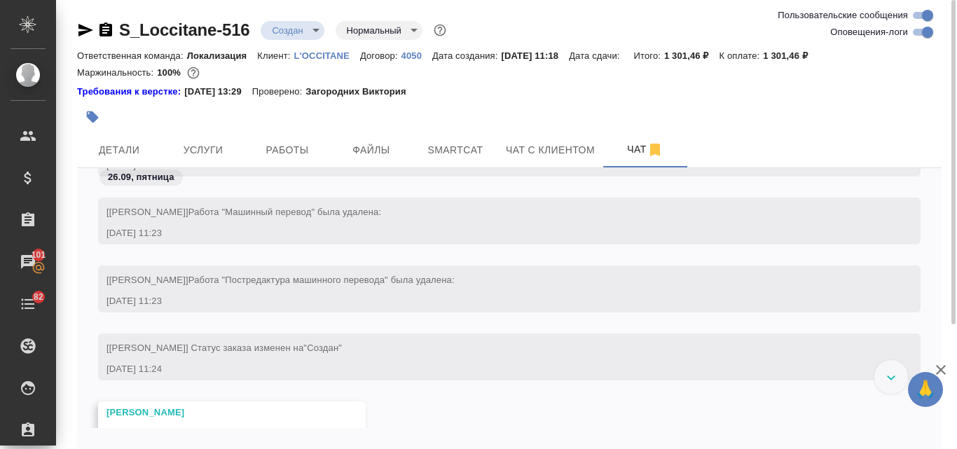
scroll to position [887, 0]
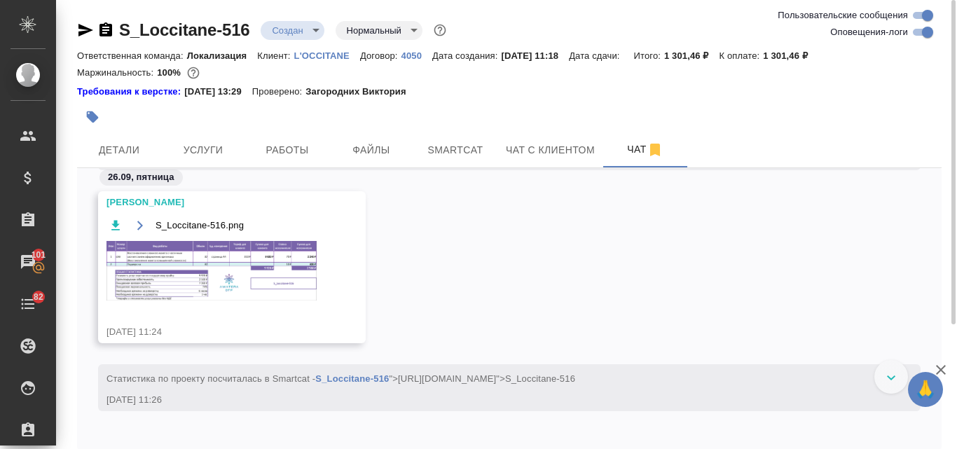
click at [153, 279] on img at bounding box center [212, 271] width 210 height 60
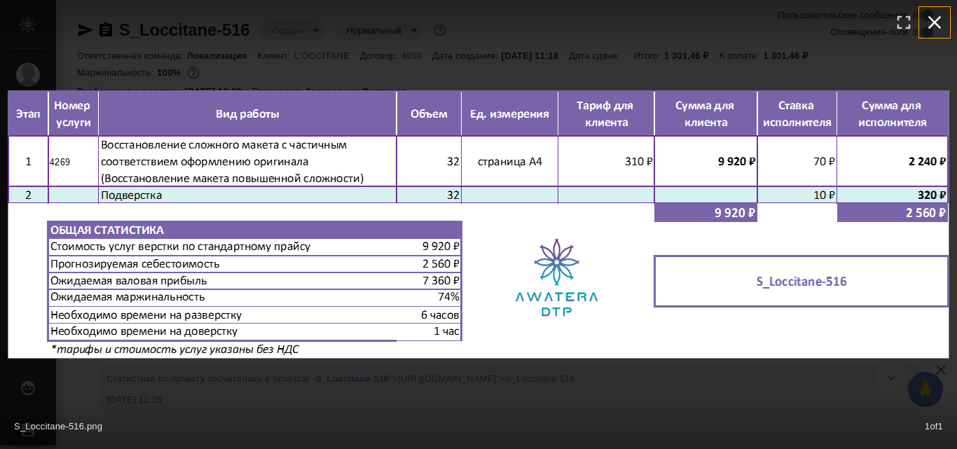
click at [938, 15] on icon "button" at bounding box center [935, 22] width 22 height 22
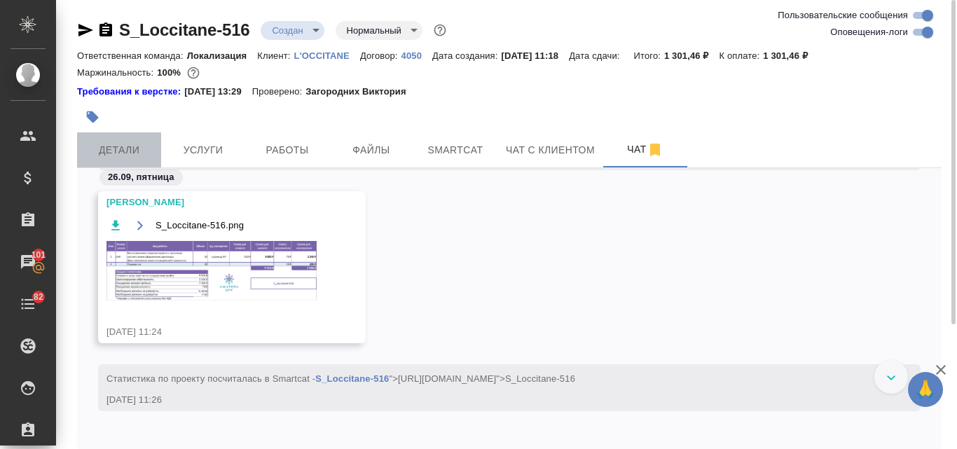
click at [108, 154] on span "Детали" at bounding box center [119, 151] width 67 height 18
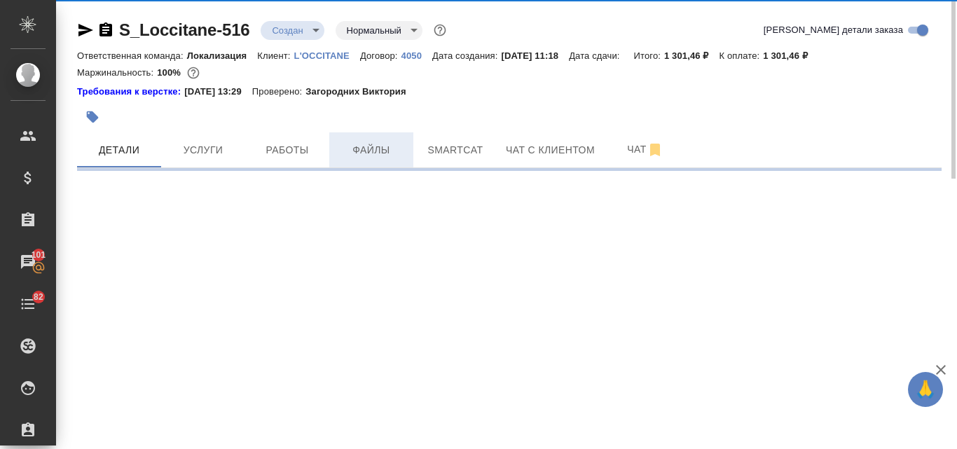
select select "RU"
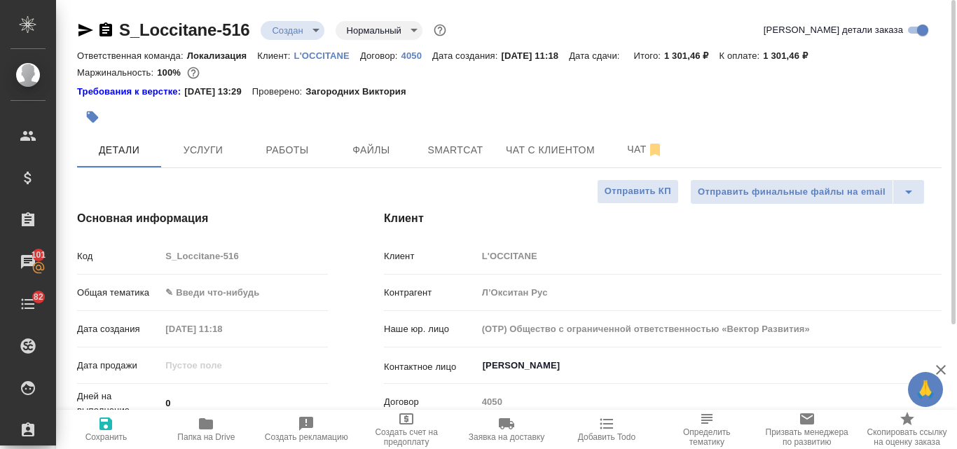
type textarea "x"
click at [214, 149] on span "Услуги" at bounding box center [203, 151] width 67 height 18
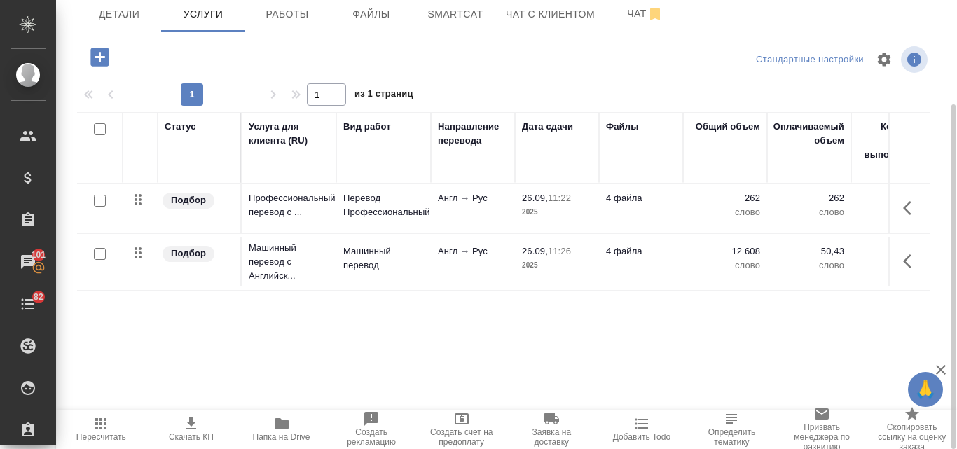
scroll to position [66, 0]
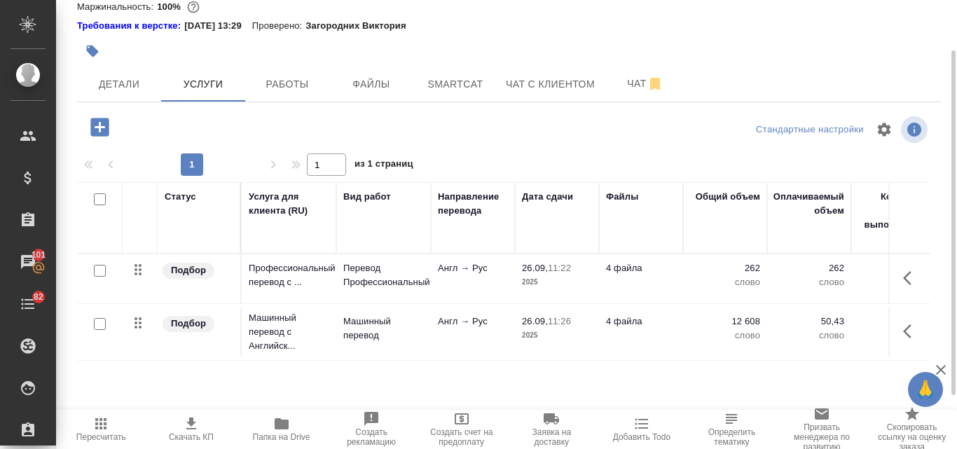
click at [104, 128] on icon "button" at bounding box center [99, 127] width 18 height 18
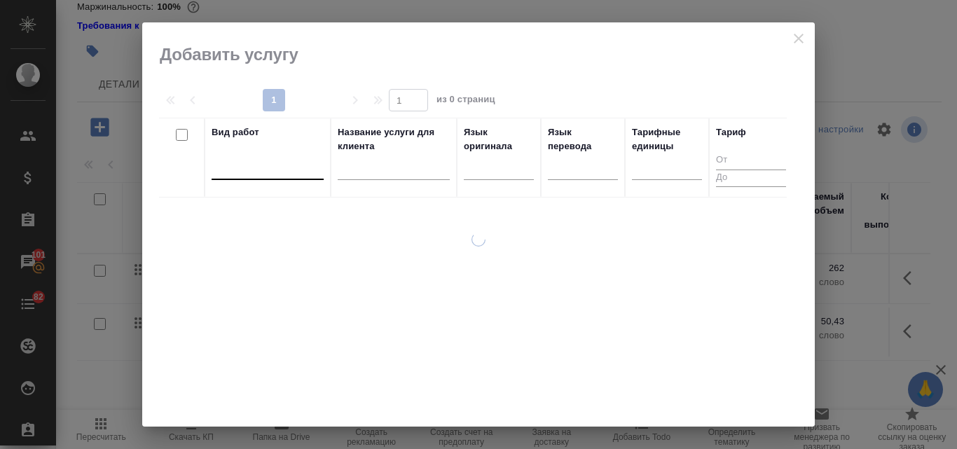
click at [265, 169] on div at bounding box center [268, 166] width 112 height 20
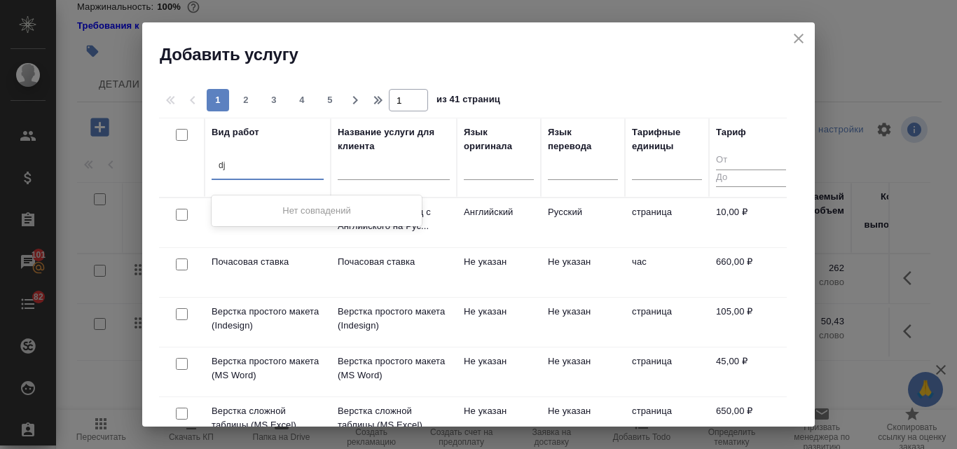
type input "d"
type input "вос"
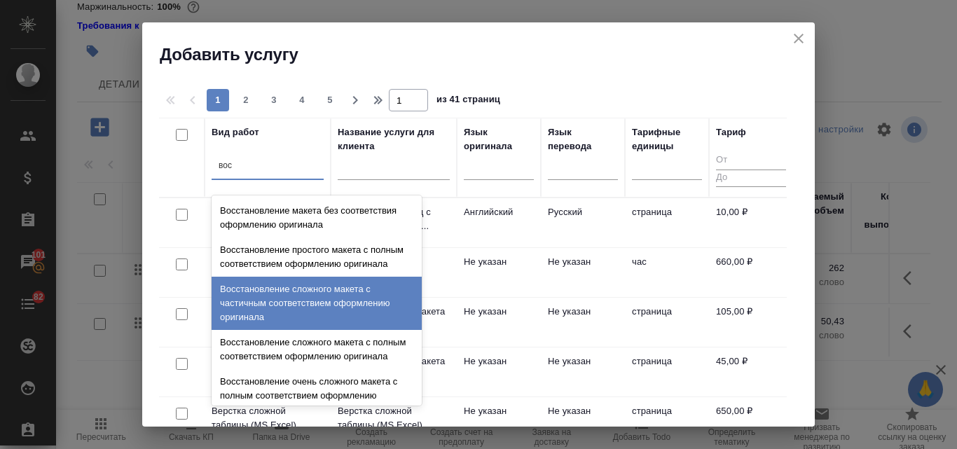
click at [340, 303] on div "Восстановление сложного макета с частичным соответствием оформлению оригинала" at bounding box center [317, 303] width 210 height 53
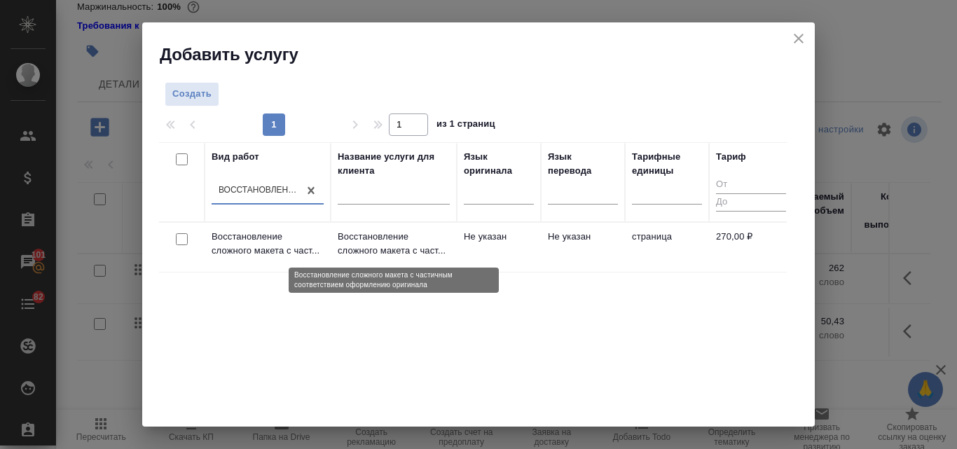
click at [434, 240] on p "Восстановление сложного макета с част..." at bounding box center [394, 244] width 112 height 28
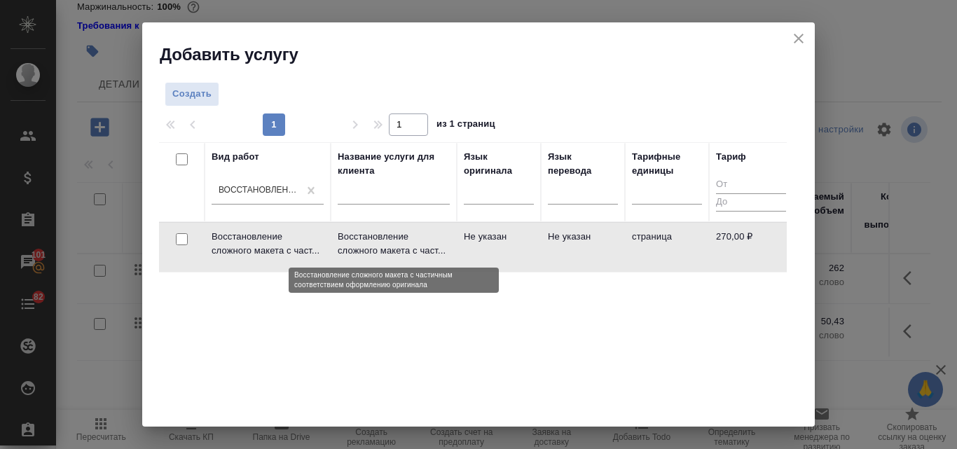
click at [434, 240] on p "Восстановление сложного макета с част..." at bounding box center [394, 244] width 112 height 28
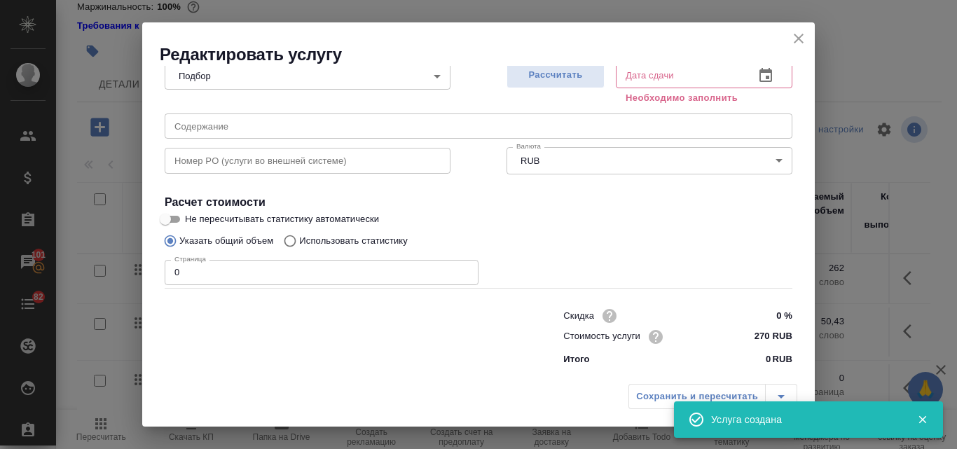
scroll to position [158, 0]
drag, startPoint x: 207, startPoint y: 275, endPoint x: 170, endPoint y: 266, distance: 38.2
click at [170, 266] on input "0" at bounding box center [322, 271] width 314 height 25
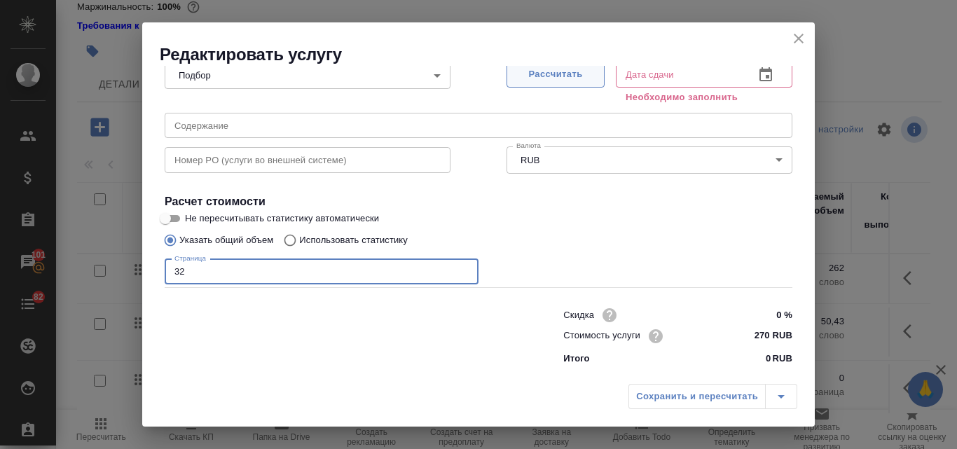
type input "32"
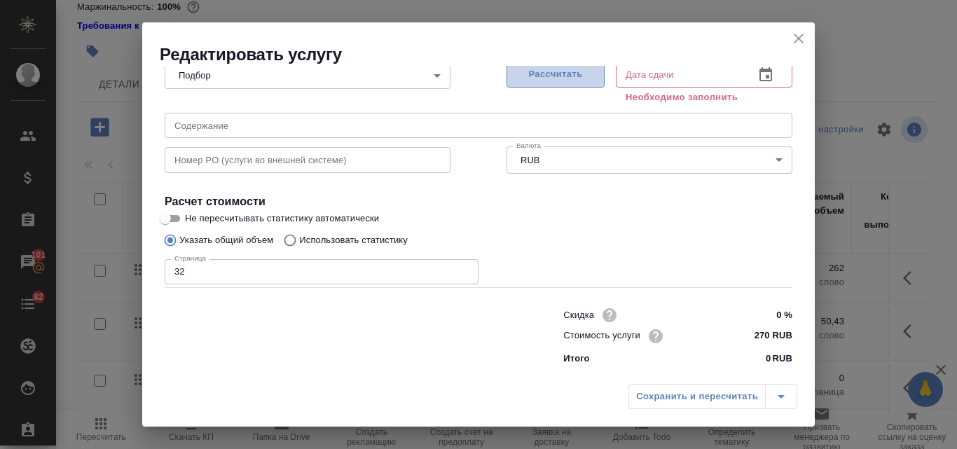
click at [577, 73] on span "Рассчитать" at bounding box center [555, 75] width 83 height 16
type input "[DATE] 17:53"
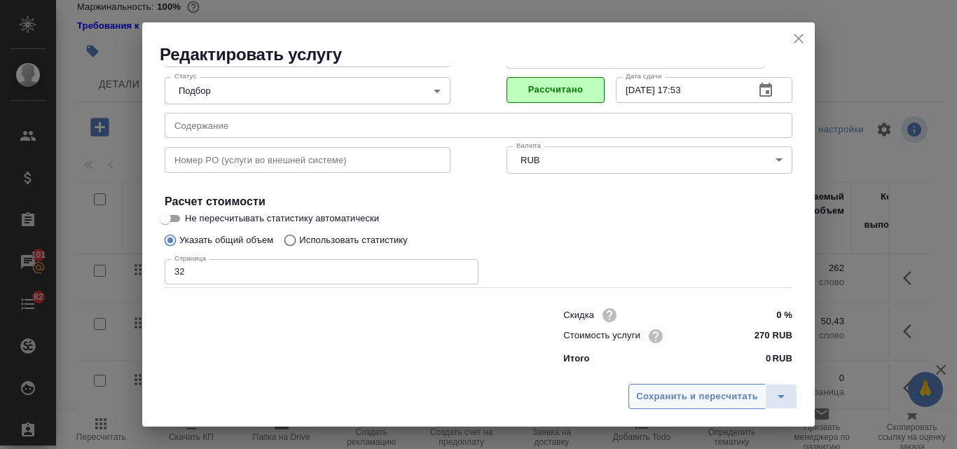
click at [702, 402] on span "Сохранить и пересчитать" at bounding box center [697, 397] width 122 height 16
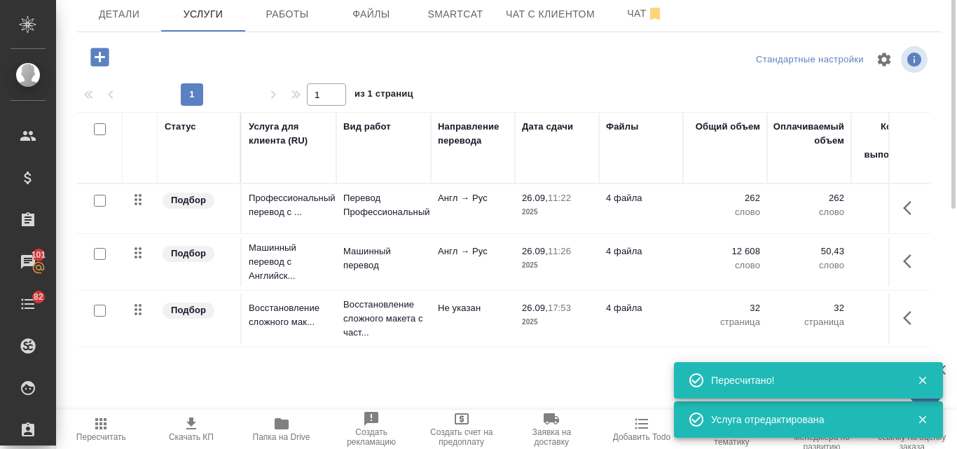
scroll to position [0, 0]
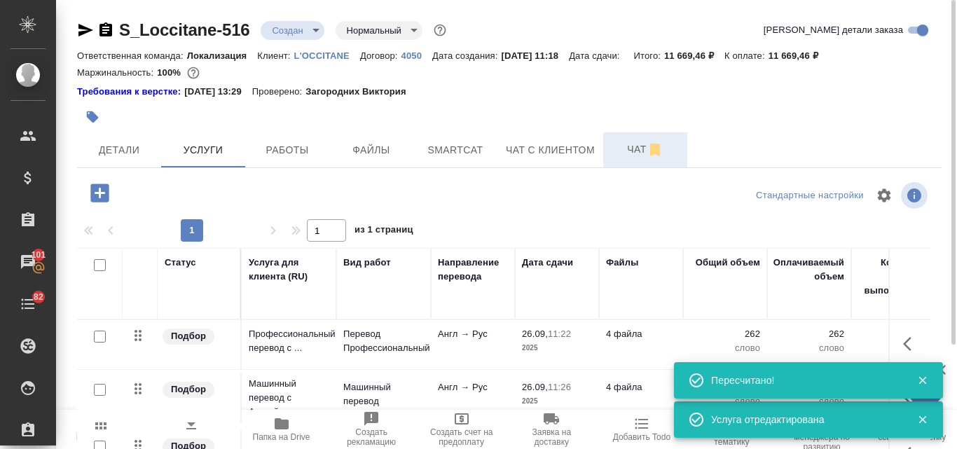
click at [636, 144] on span "Чат" at bounding box center [645, 150] width 67 height 18
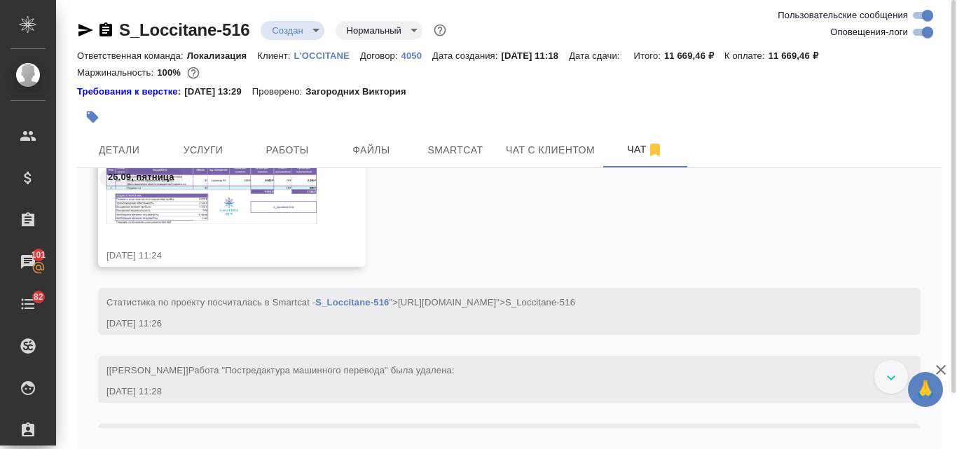
scroll to position [887, 0]
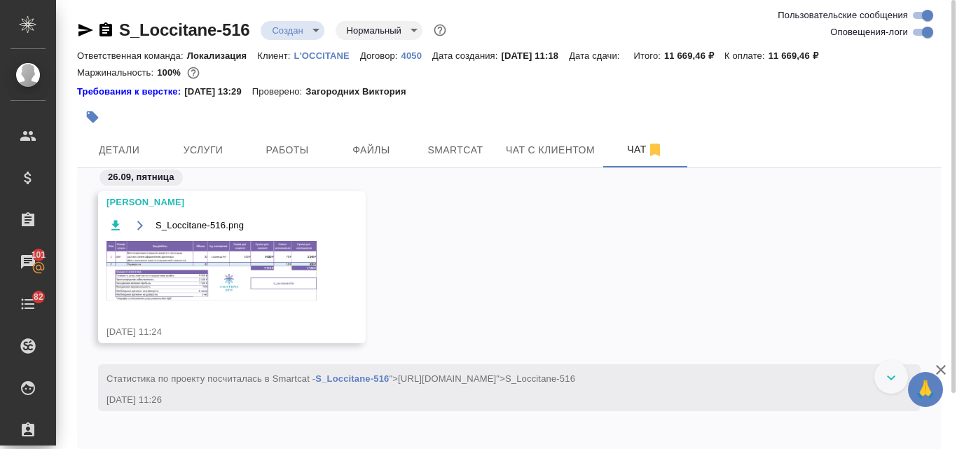
click at [226, 279] on img at bounding box center [212, 271] width 210 height 60
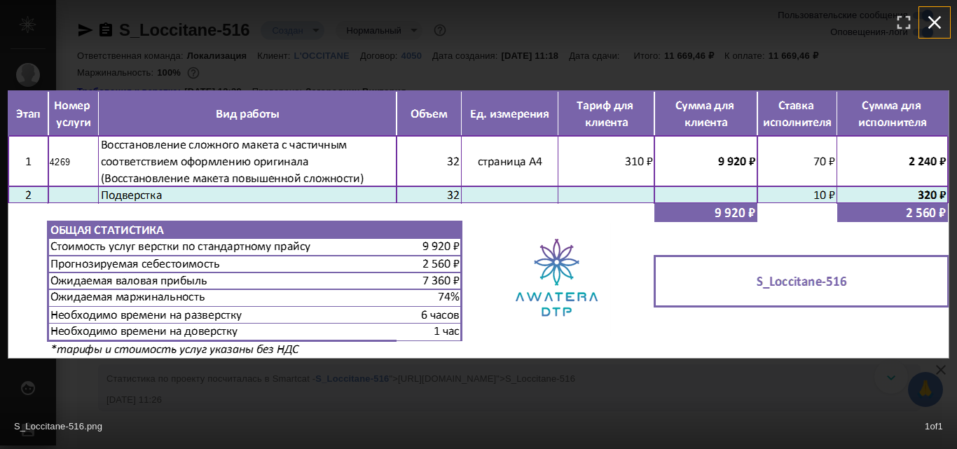
click at [945, 20] on icon "button" at bounding box center [935, 22] width 22 height 22
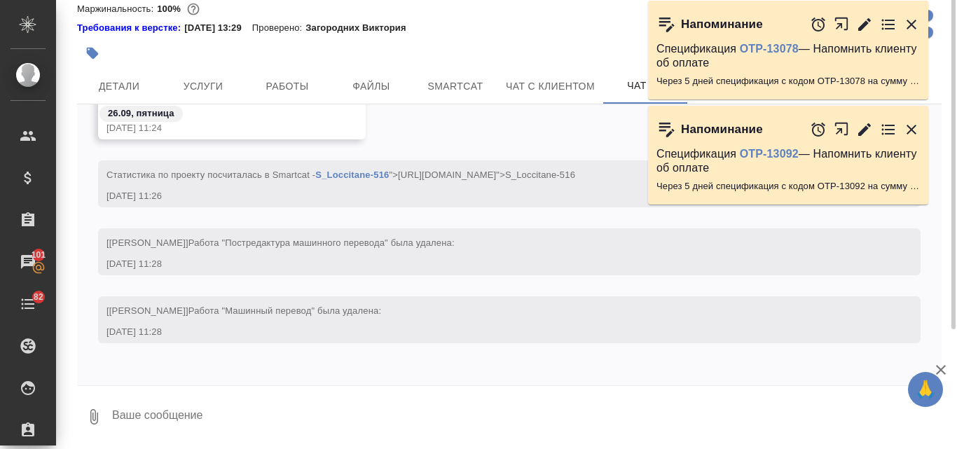
scroll to position [0, 0]
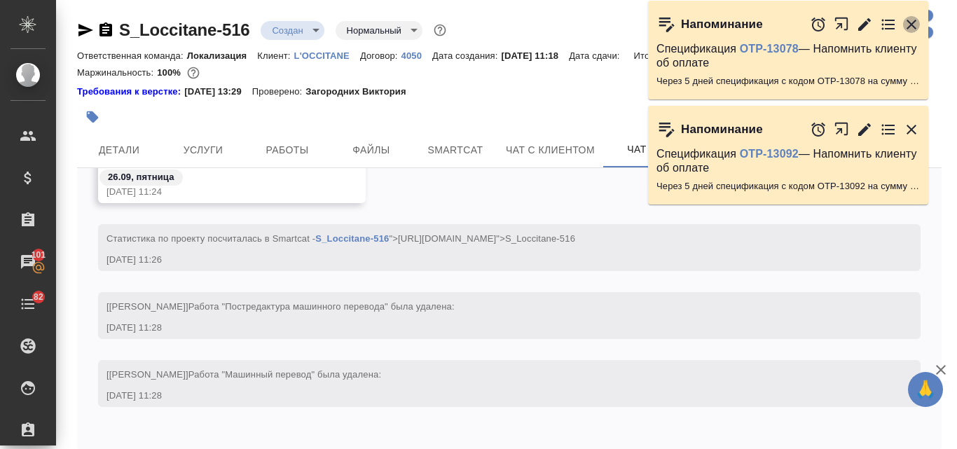
click at [918, 24] on icon "button" at bounding box center [911, 24] width 17 height 17
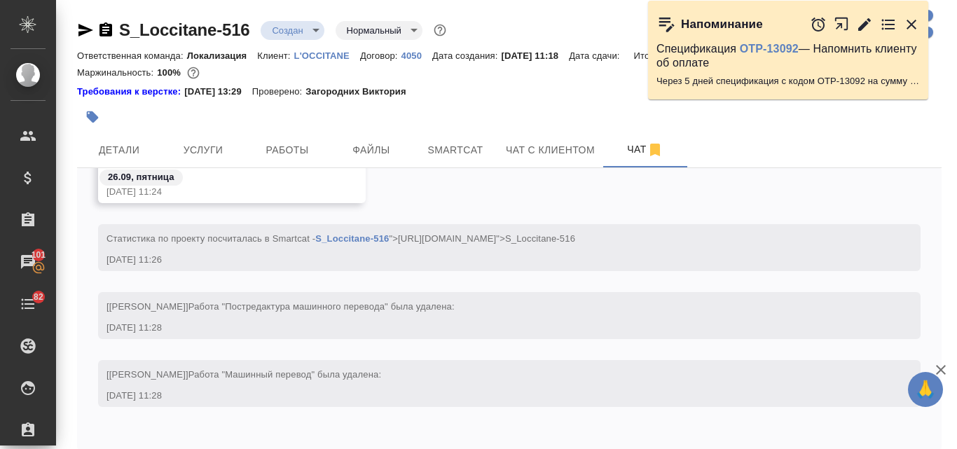
click at [910, 19] on icon "button" at bounding box center [911, 24] width 17 height 17
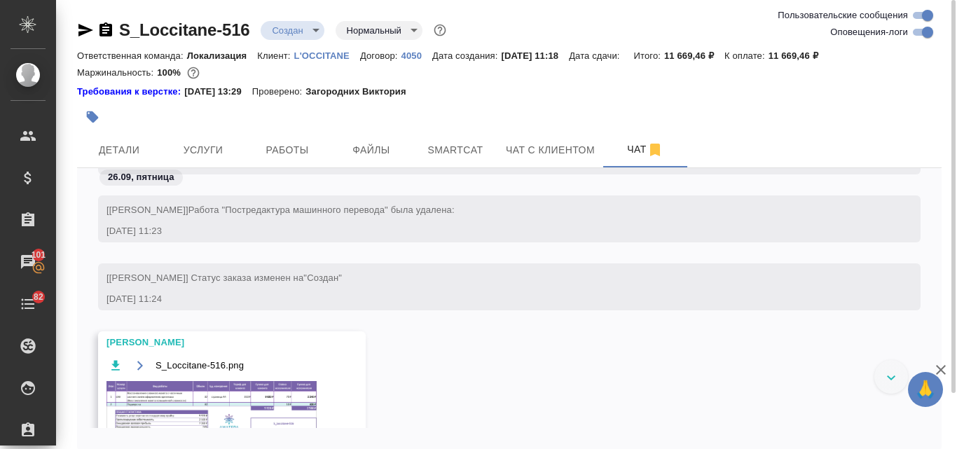
scroll to position [676, 0]
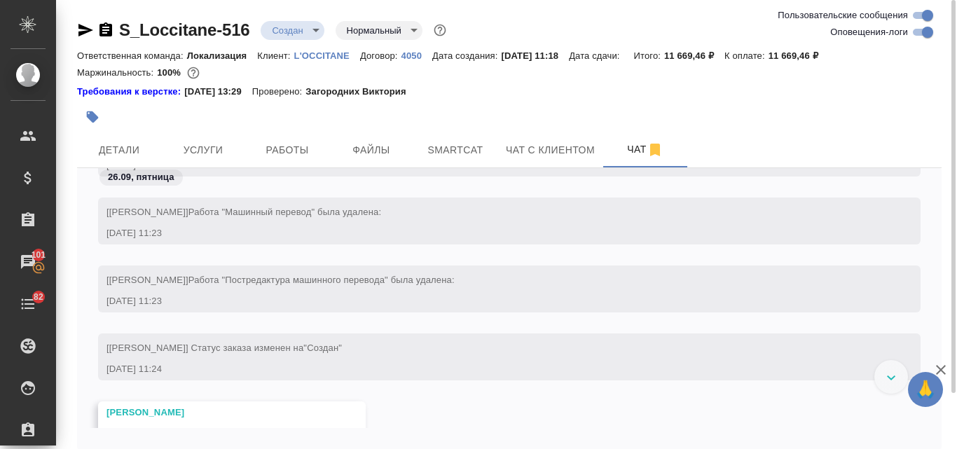
click at [86, 25] on icon "button" at bounding box center [85, 30] width 17 height 17
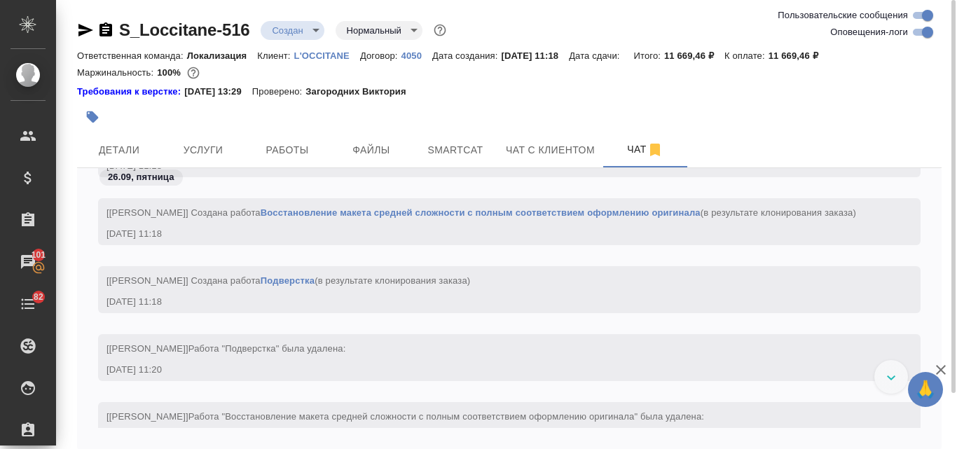
scroll to position [186, 0]
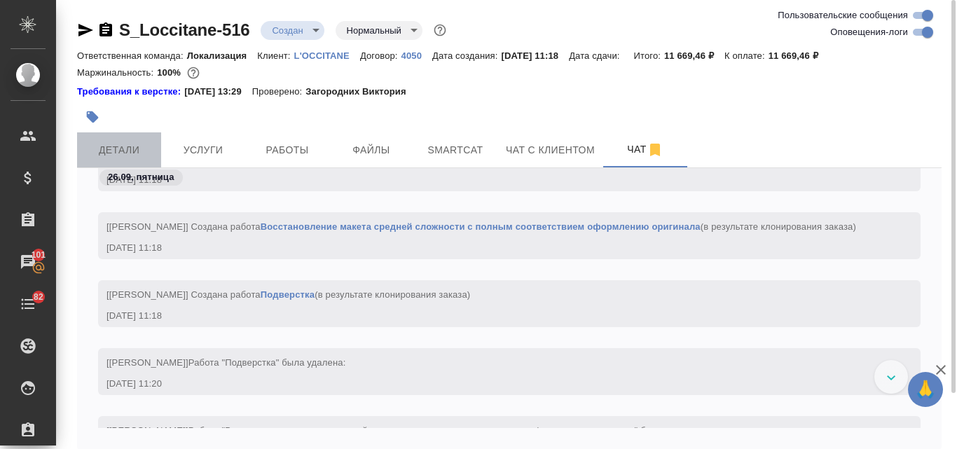
click at [114, 156] on span "Детали" at bounding box center [119, 151] width 67 height 18
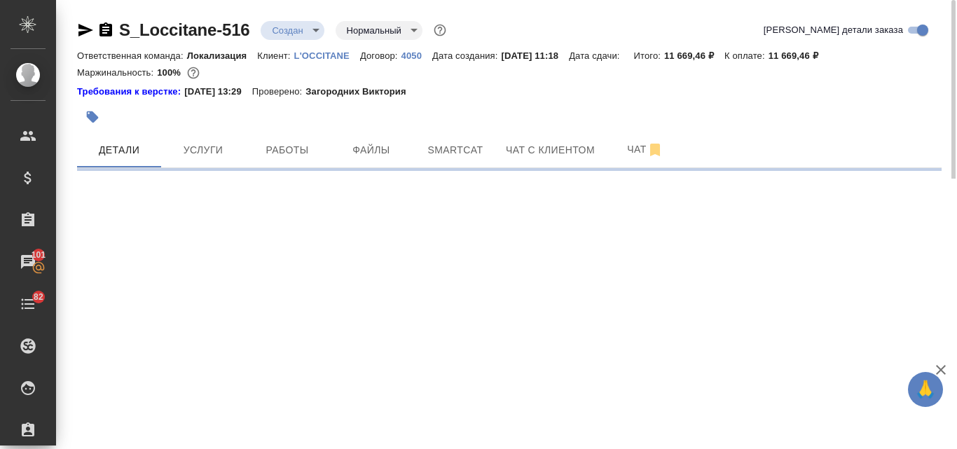
select select "RU"
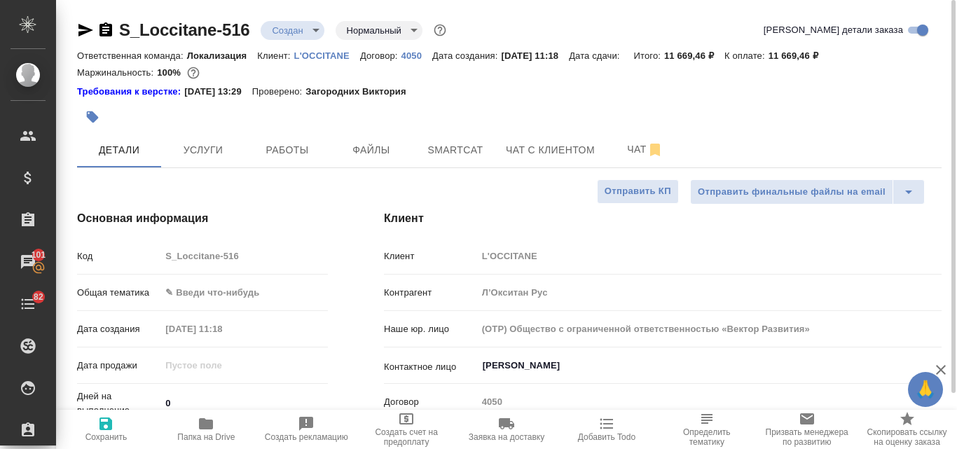
type textarea "x"
type input "[PERSON_NAME]"
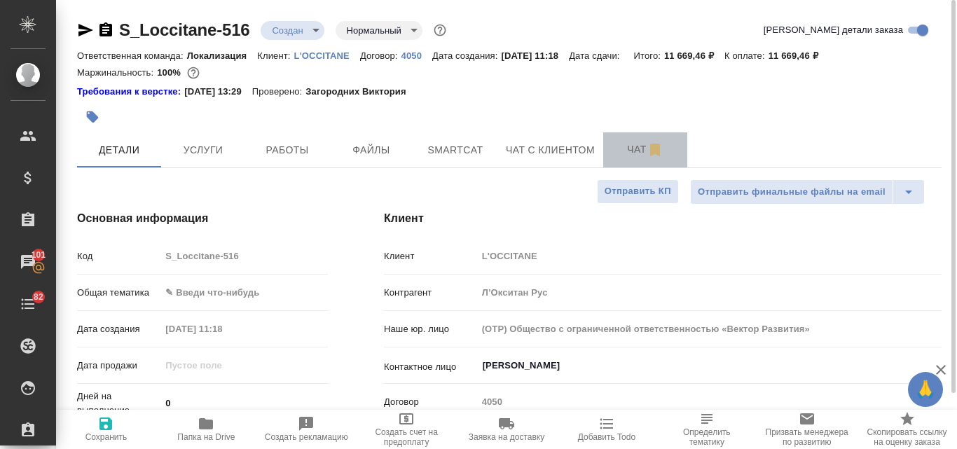
click at [639, 149] on span "Чат" at bounding box center [645, 150] width 67 height 18
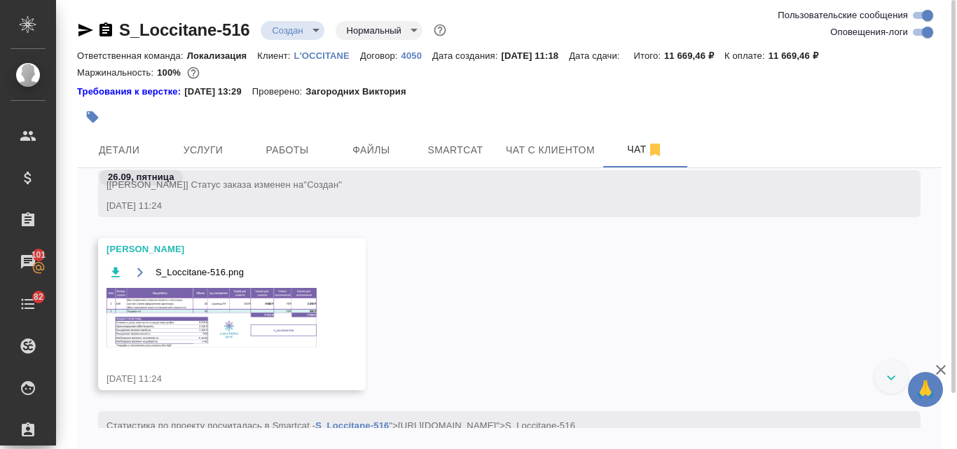
scroll to position [887, 0]
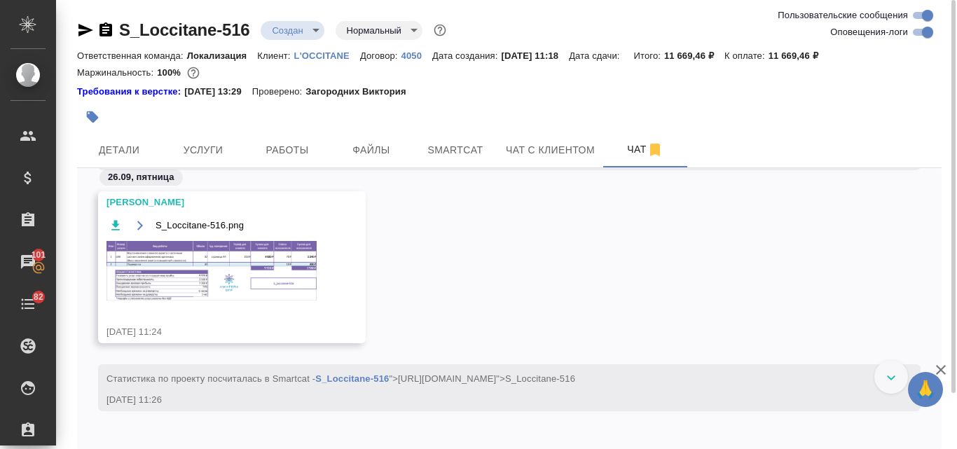
click at [154, 274] on img at bounding box center [212, 271] width 210 height 60
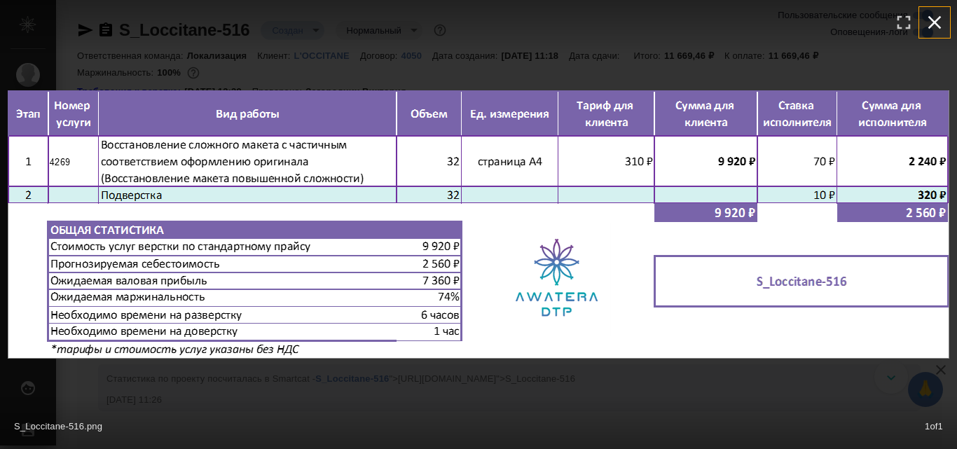
click at [932, 22] on icon "button" at bounding box center [935, 22] width 22 height 22
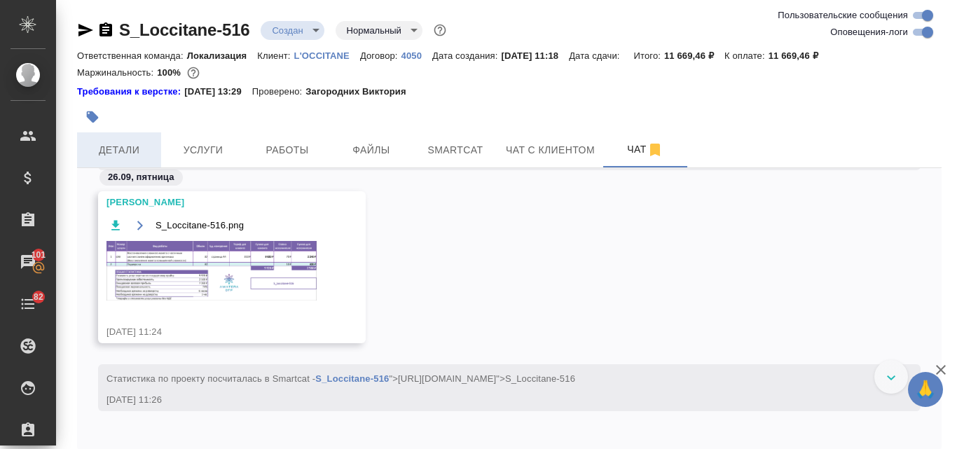
click at [137, 148] on span "Детали" at bounding box center [119, 151] width 67 height 18
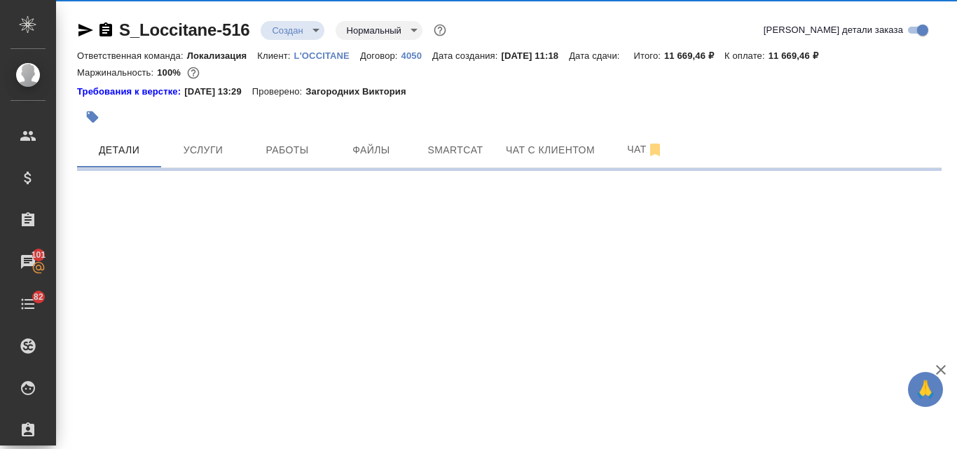
select select "RU"
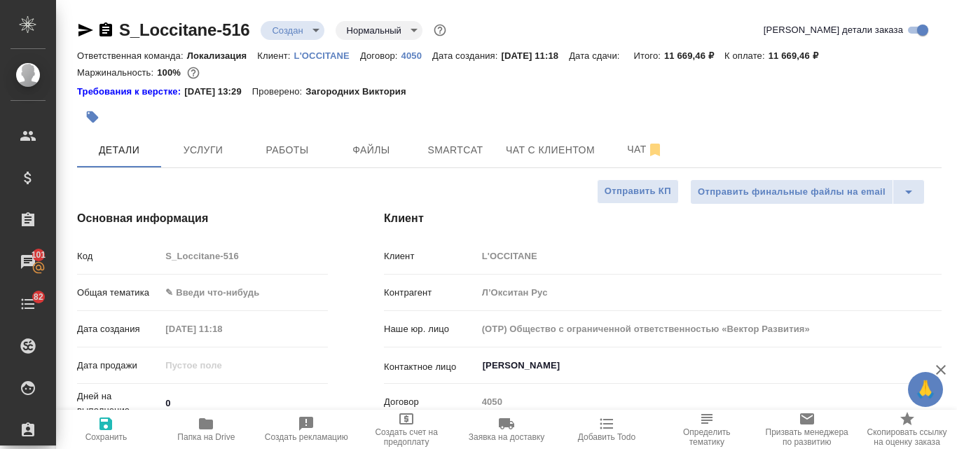
type textarea "x"
click at [221, 153] on span "Услуги" at bounding box center [203, 151] width 67 height 18
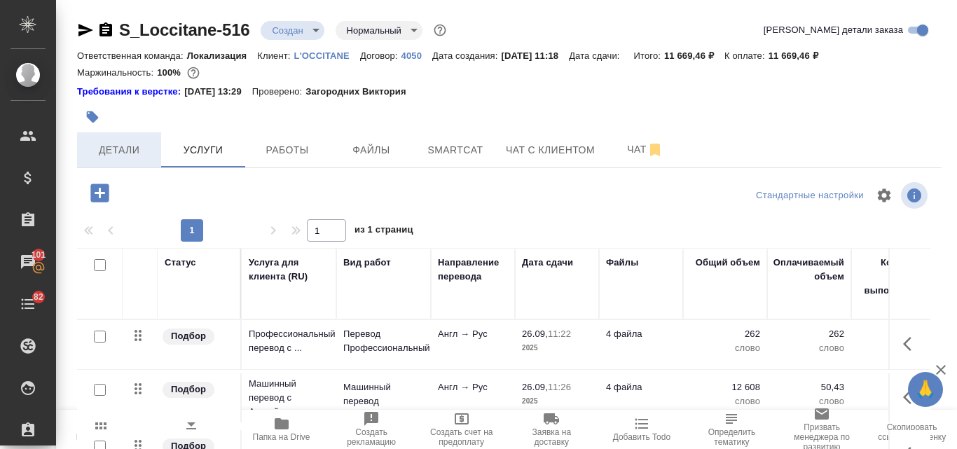
click at [105, 153] on span "Детали" at bounding box center [119, 151] width 67 height 18
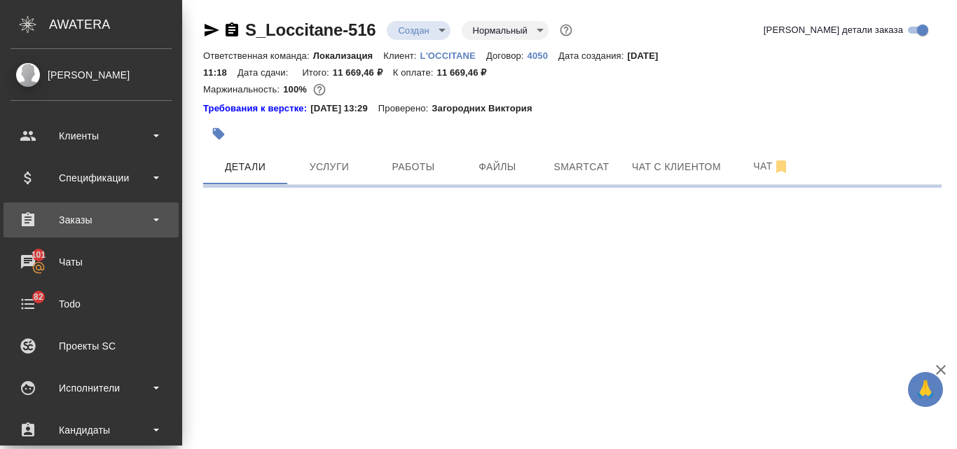
select select "RU"
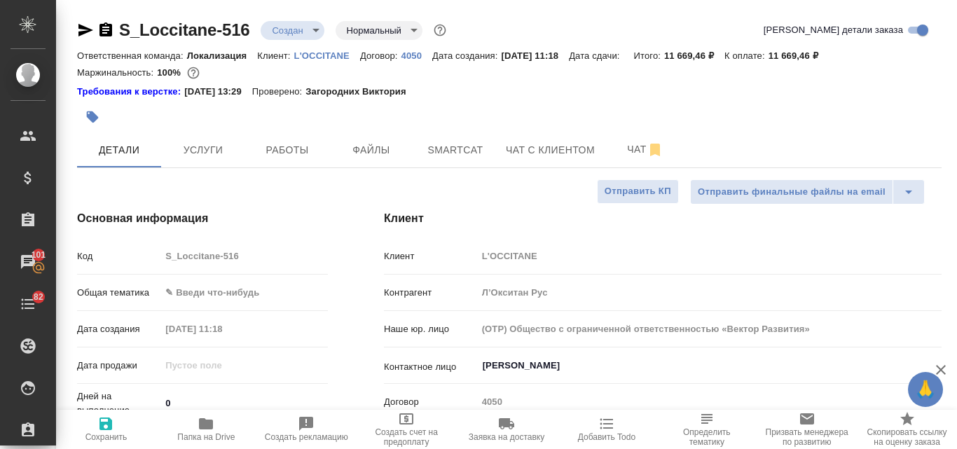
type textarea "x"
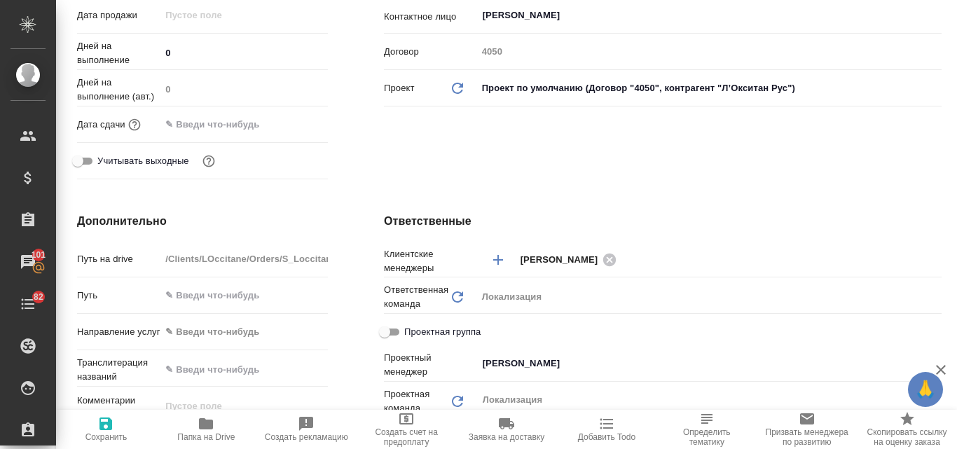
type textarea "x"
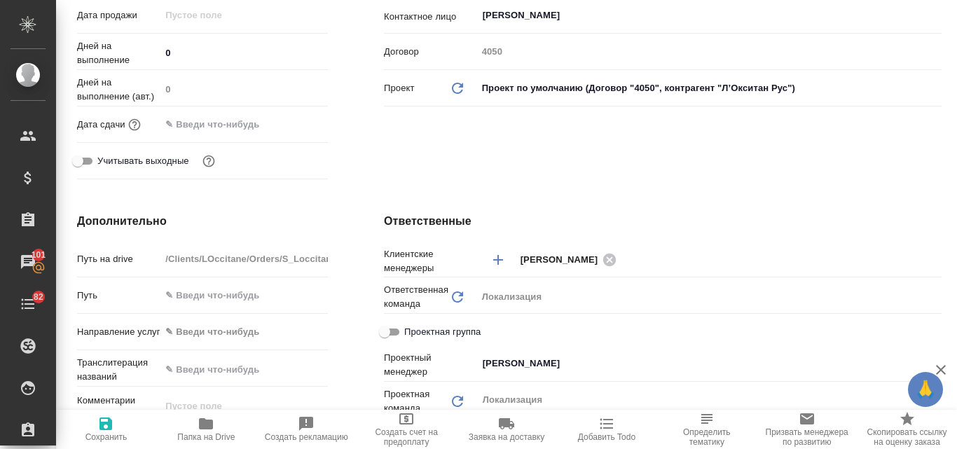
type textarea "x"
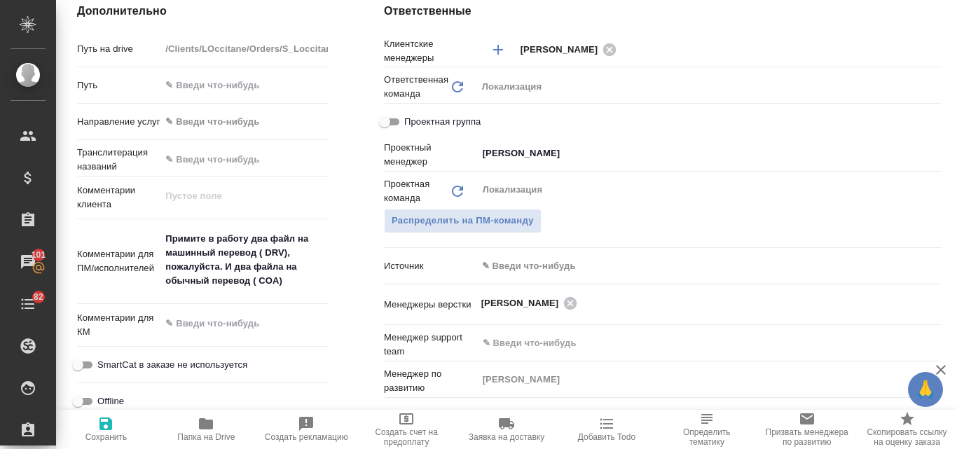
scroll to position [841, 0]
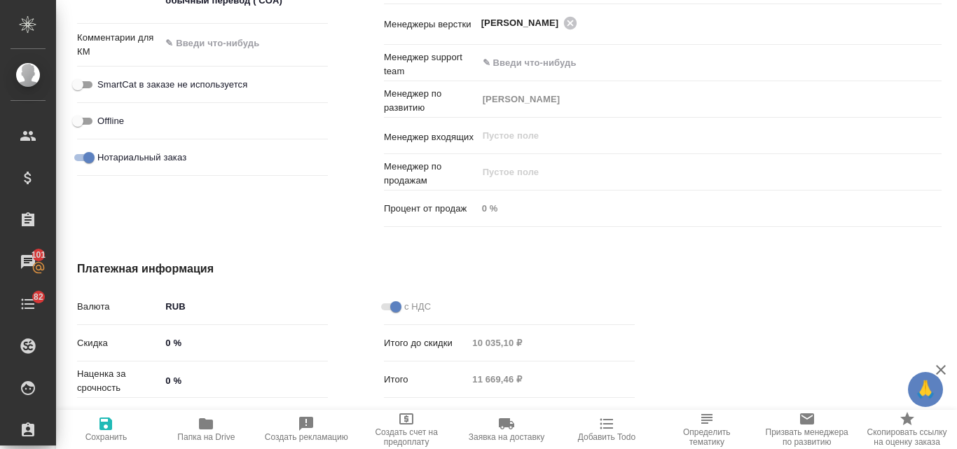
click at [108, 417] on icon "button" at bounding box center [105, 424] width 17 height 17
type textarea "x"
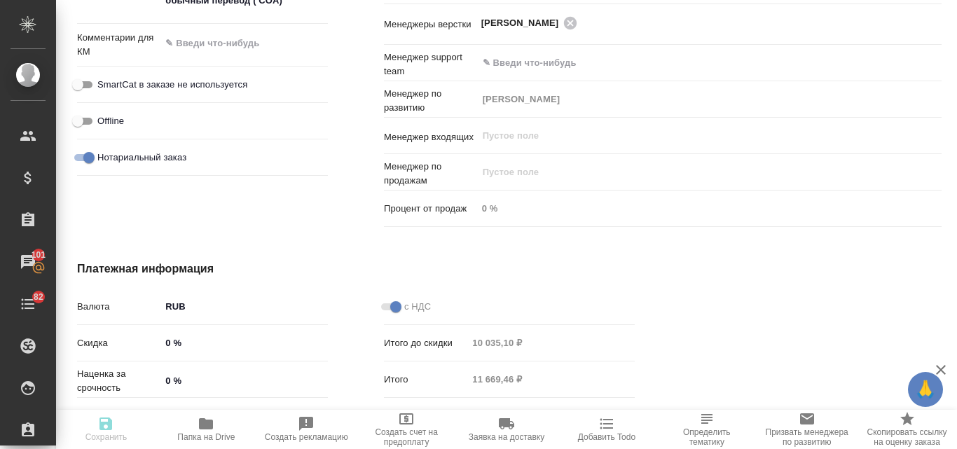
type textarea "x"
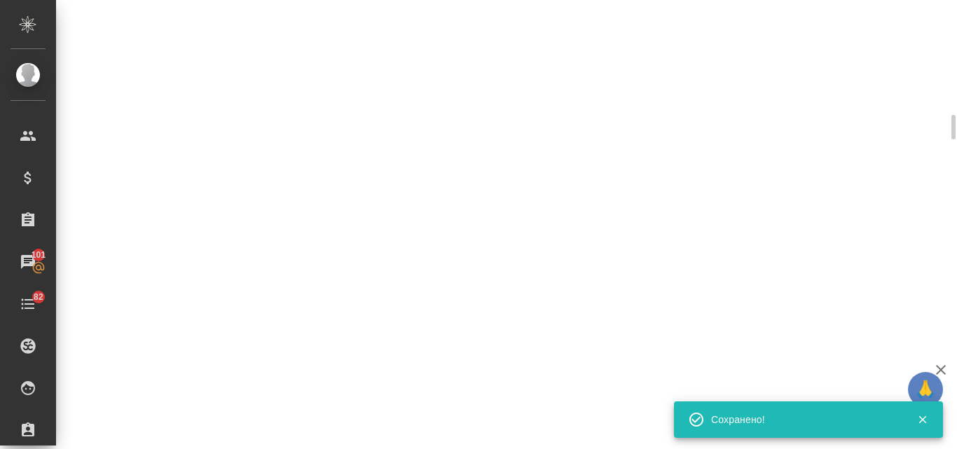
select select "RU"
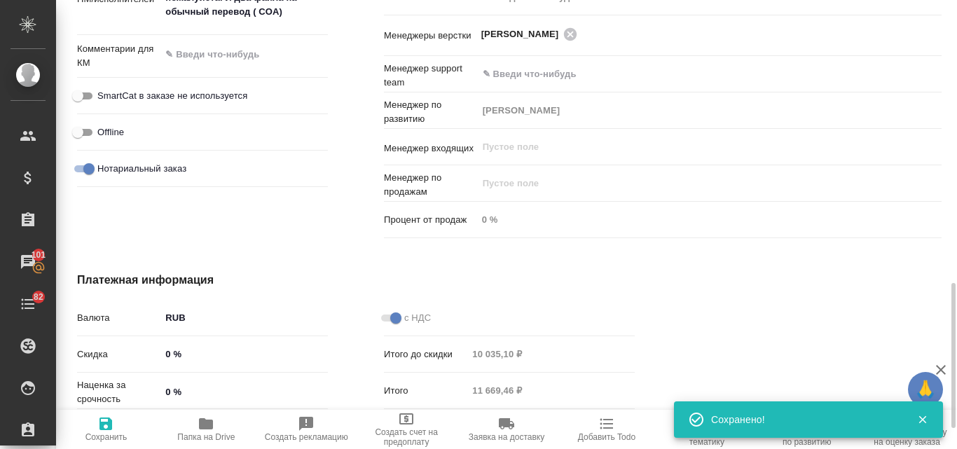
type textarea "x"
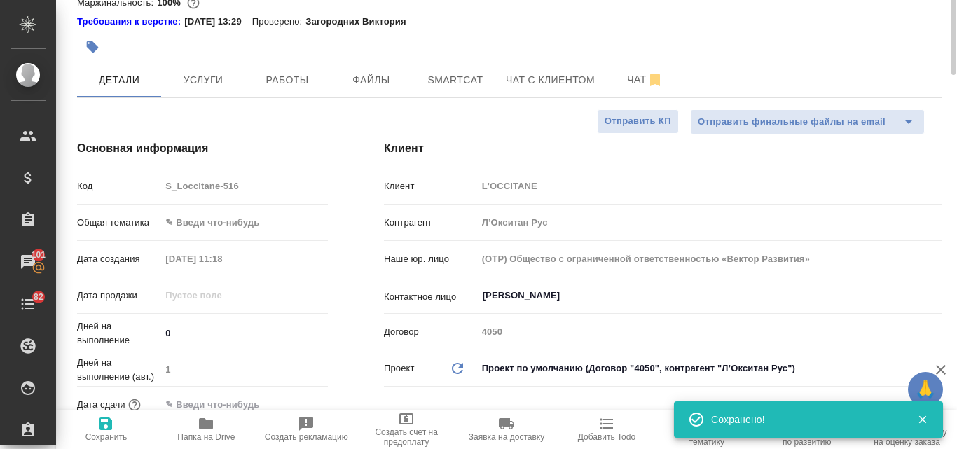
scroll to position [0, 0]
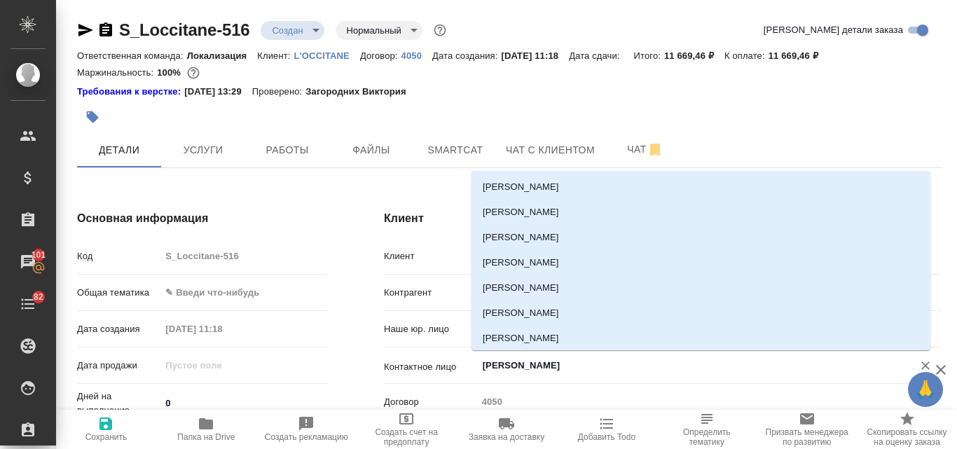
click at [553, 370] on input "[PERSON_NAME]" at bounding box center [686, 365] width 409 height 17
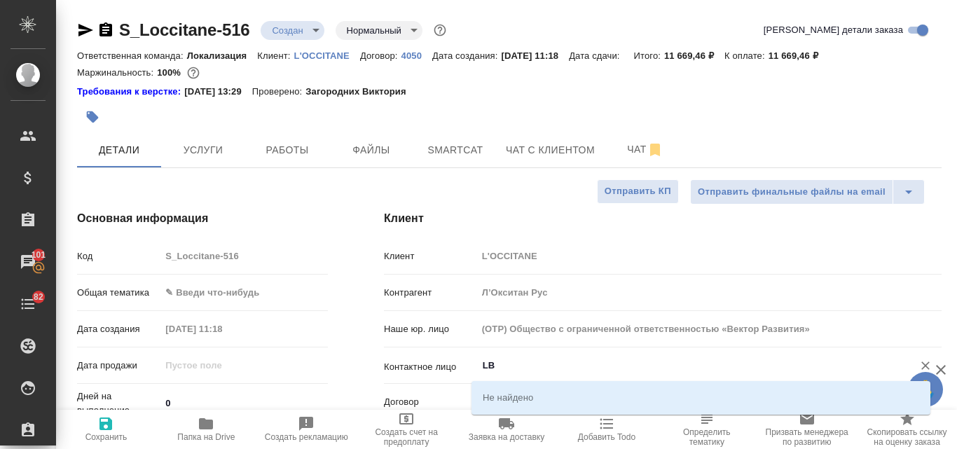
type input "L"
type textarea "x"
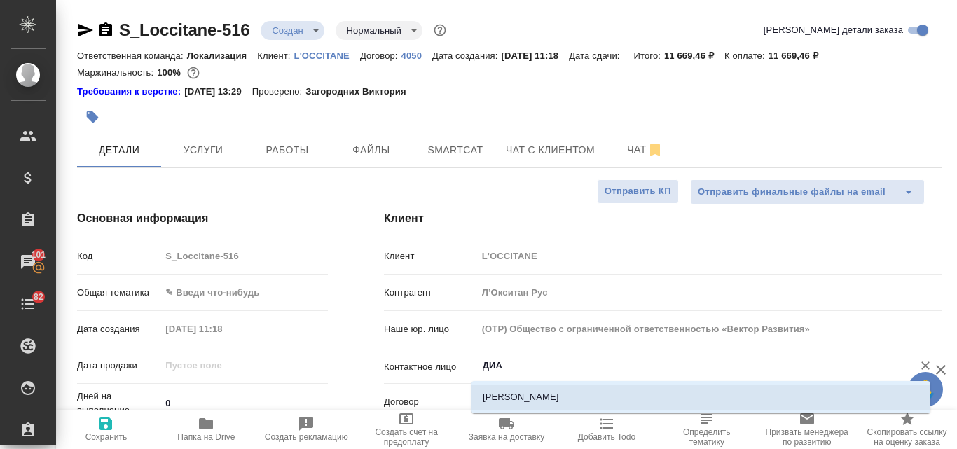
click at [564, 391] on li "[PERSON_NAME]" at bounding box center [701, 397] width 459 height 25
type input "[PERSON_NAME]"
type textarea "x"
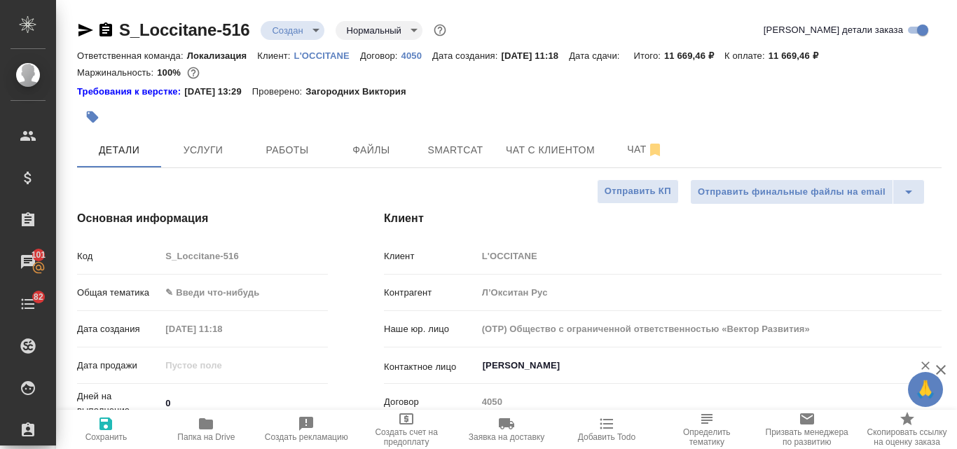
type input "[PERSON_NAME]"
click at [108, 428] on icon "button" at bounding box center [105, 424] width 17 height 17
type textarea "x"
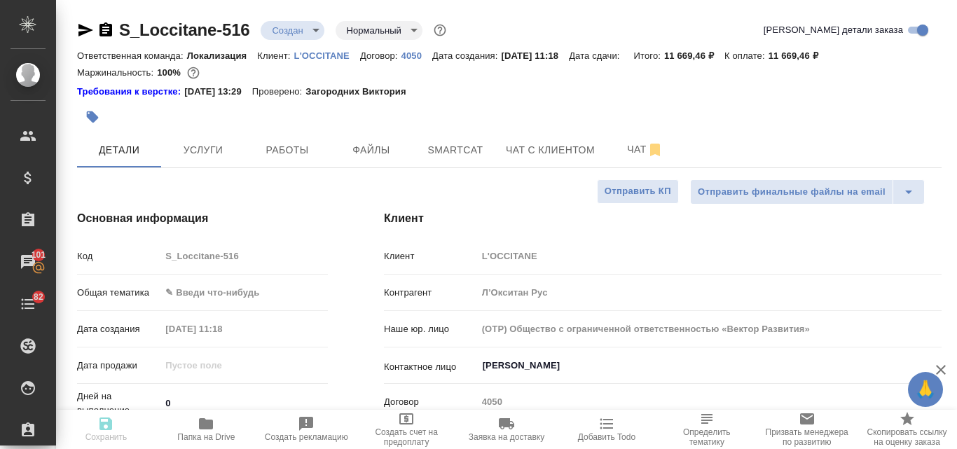
type textarea "x"
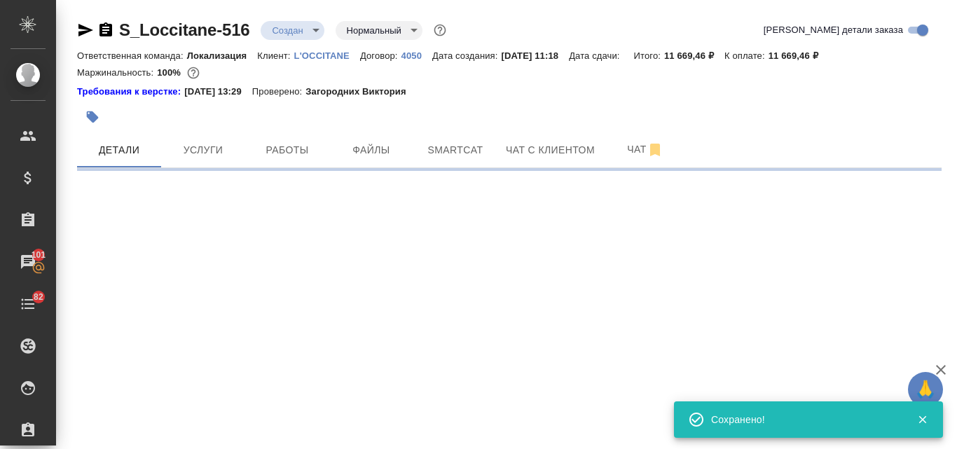
select select "RU"
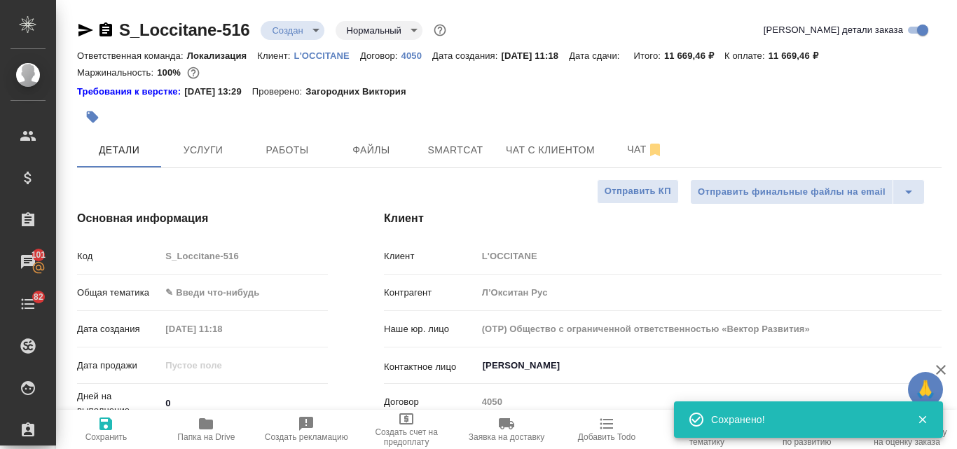
type textarea "x"
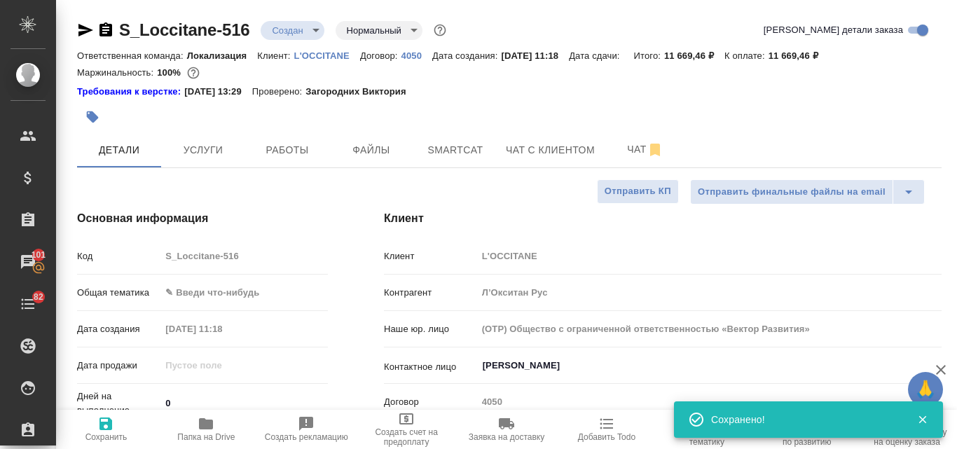
type textarea "x"
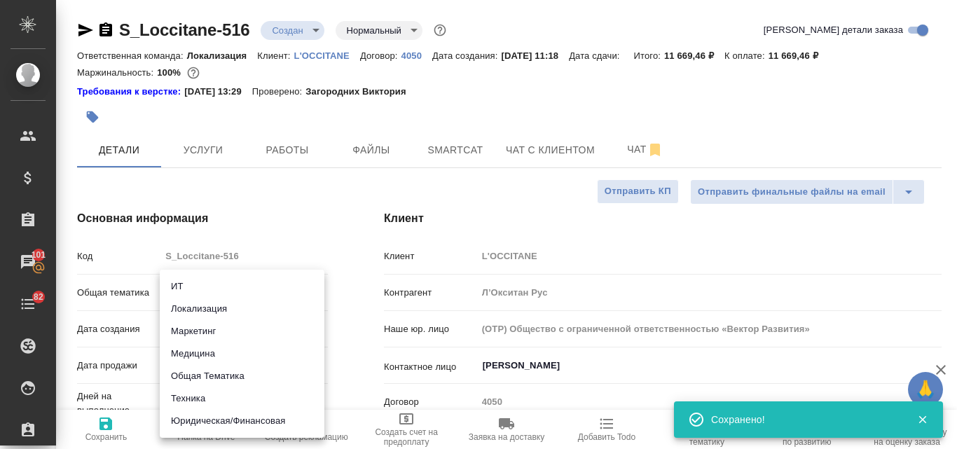
click at [182, 287] on body "🙏 .cls-1 fill:#fff; AWATERA Valyaeva [PERSON_NAME] Спецификации Заказы 101 Чаты…" at bounding box center [478, 224] width 957 height 449
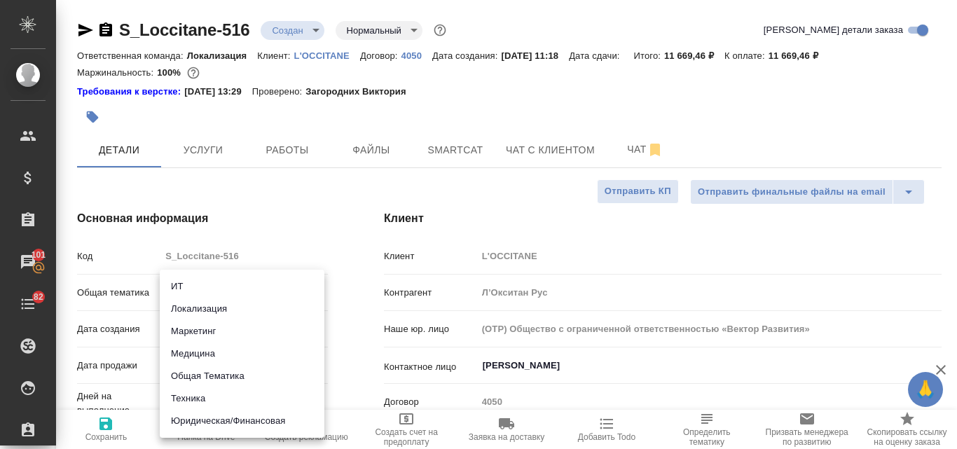
click at [214, 396] on li "Техника" at bounding box center [242, 399] width 165 height 22
type input "tech"
type textarea "x"
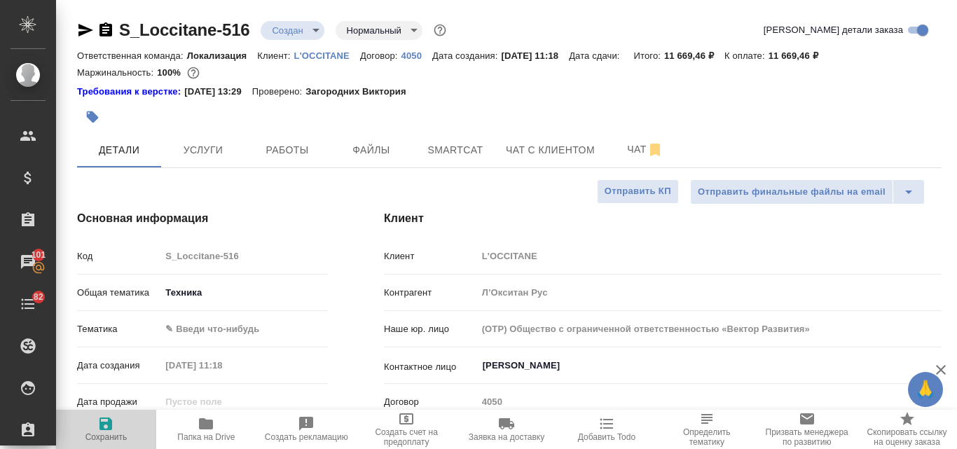
click at [112, 428] on icon "button" at bounding box center [106, 424] width 13 height 13
type textarea "x"
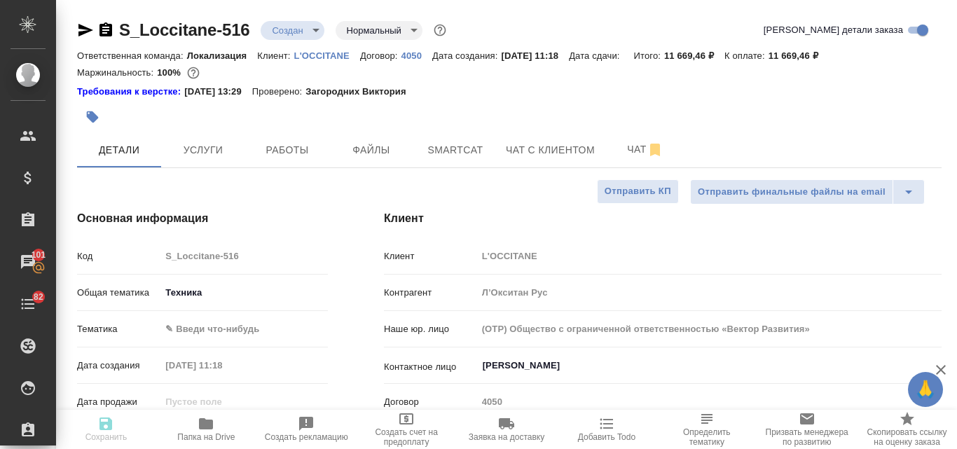
type textarea "x"
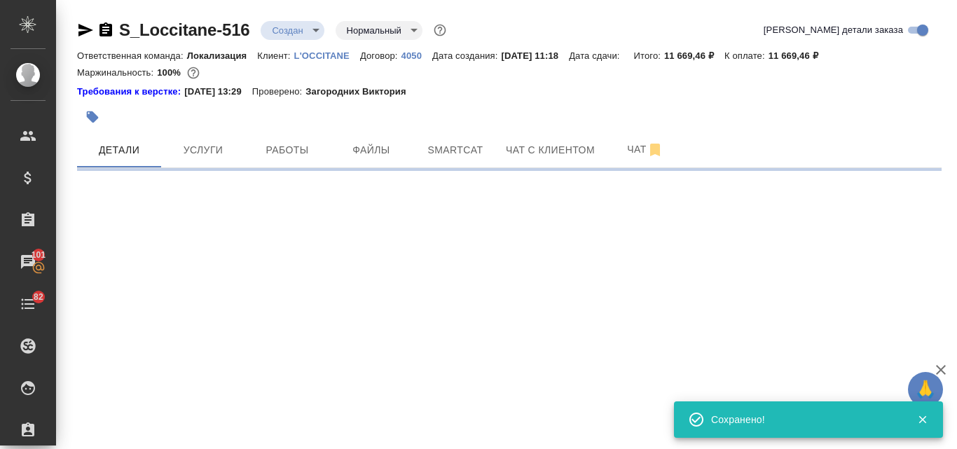
select select "RU"
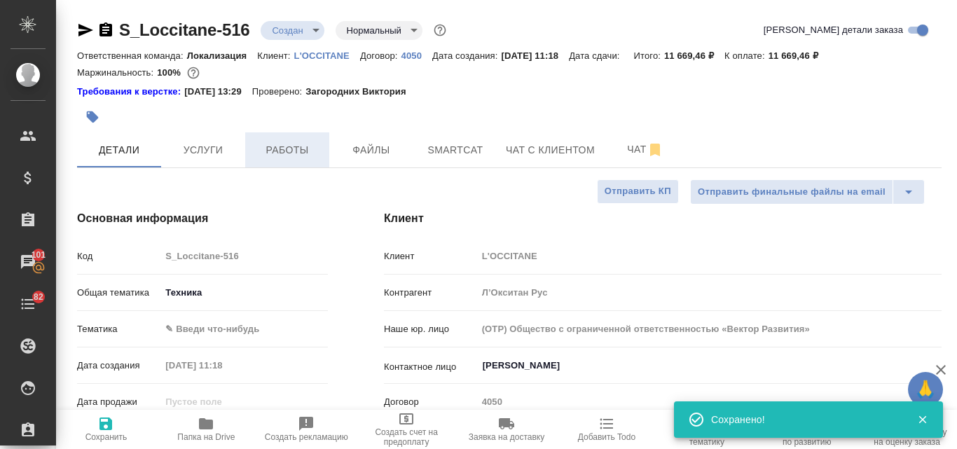
type textarea "x"
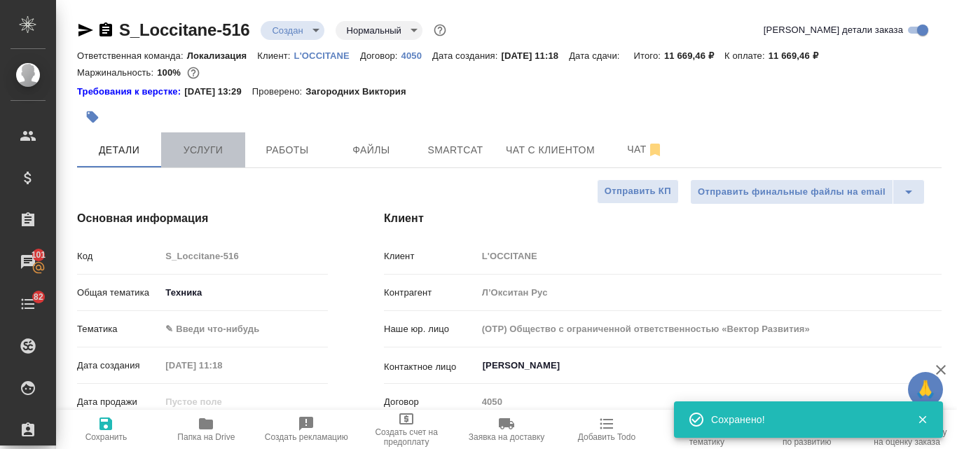
click at [198, 153] on span "Услуги" at bounding box center [203, 151] width 67 height 18
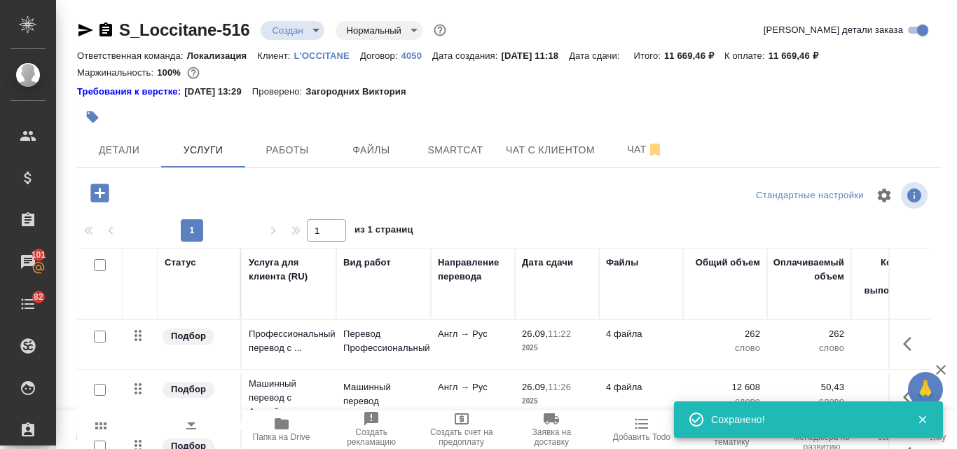
scroll to position [136, 0]
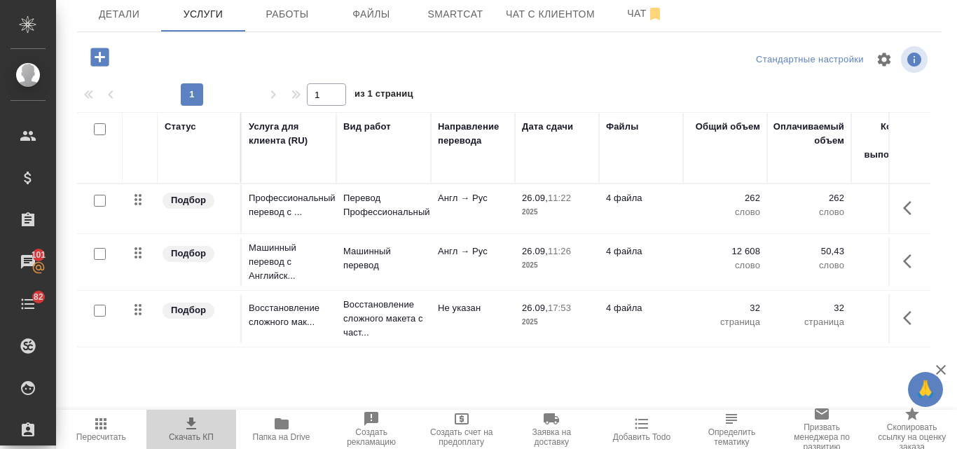
click at [183, 428] on icon "button" at bounding box center [191, 424] width 17 height 17
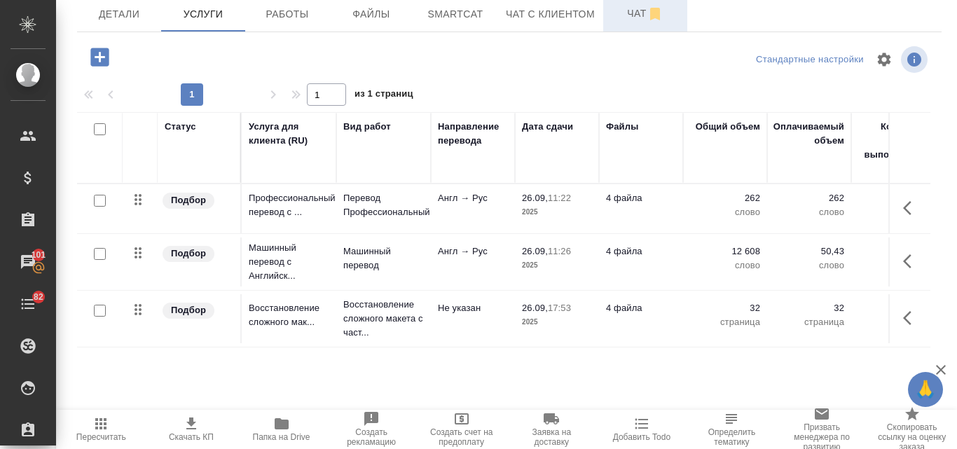
click at [629, 11] on span "Чат" at bounding box center [645, 14] width 67 height 18
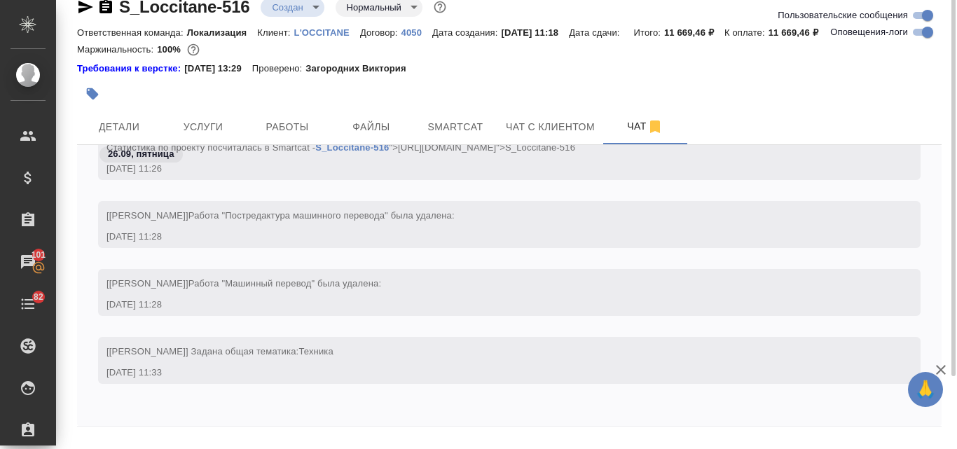
scroll to position [64, 0]
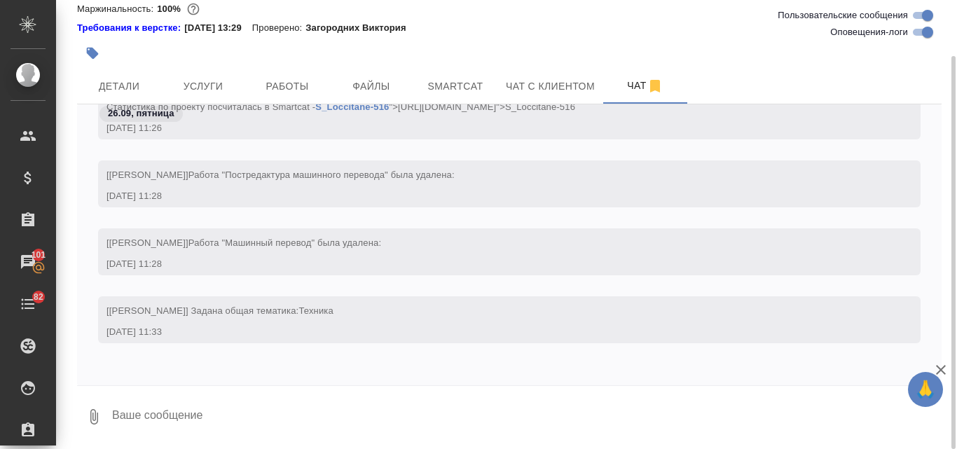
click at [168, 416] on textarea at bounding box center [526, 417] width 831 height 48
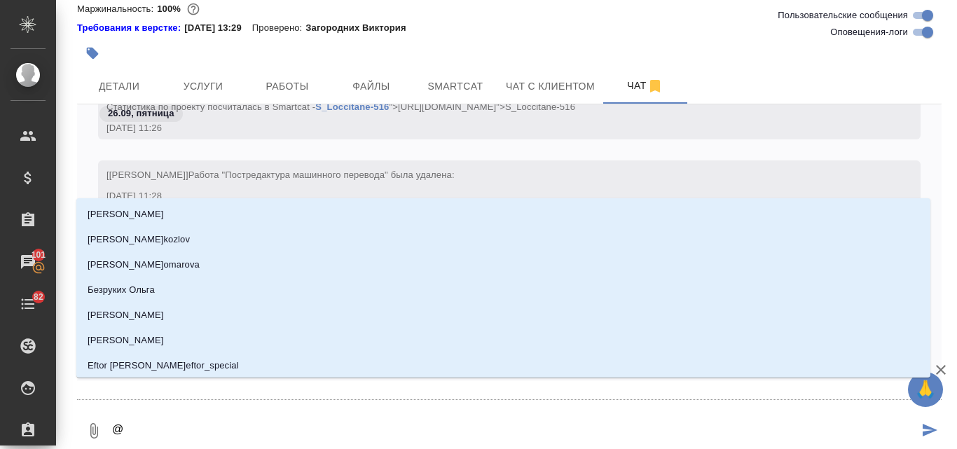
type textarea "@t"
type input "t"
type textarea "@tr"
type input "tr"
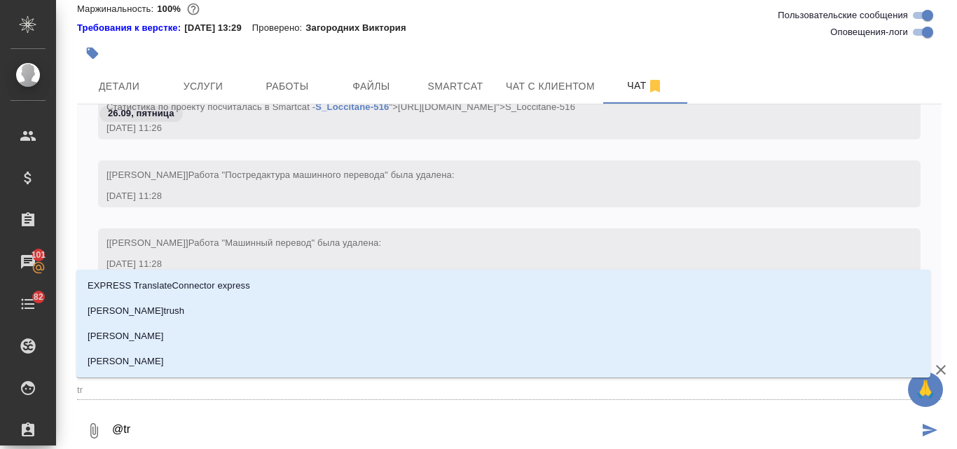
type textarea "@t"
type input "t"
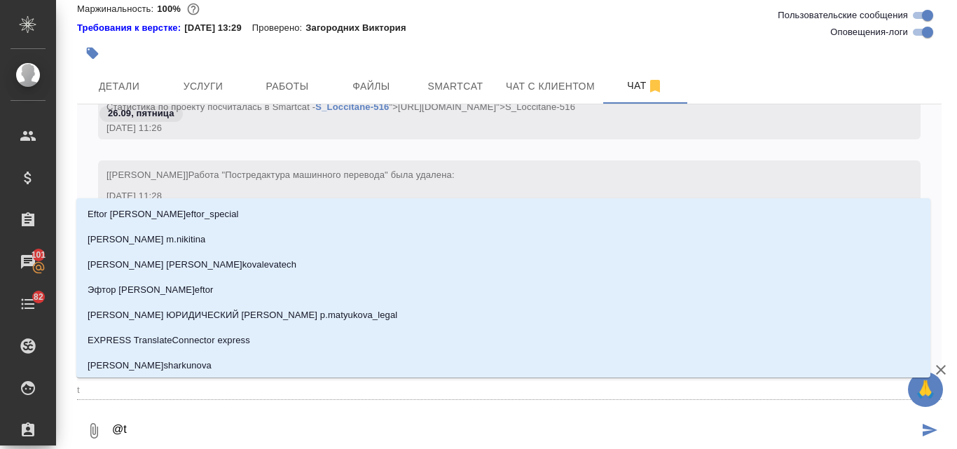
type textarea "@"
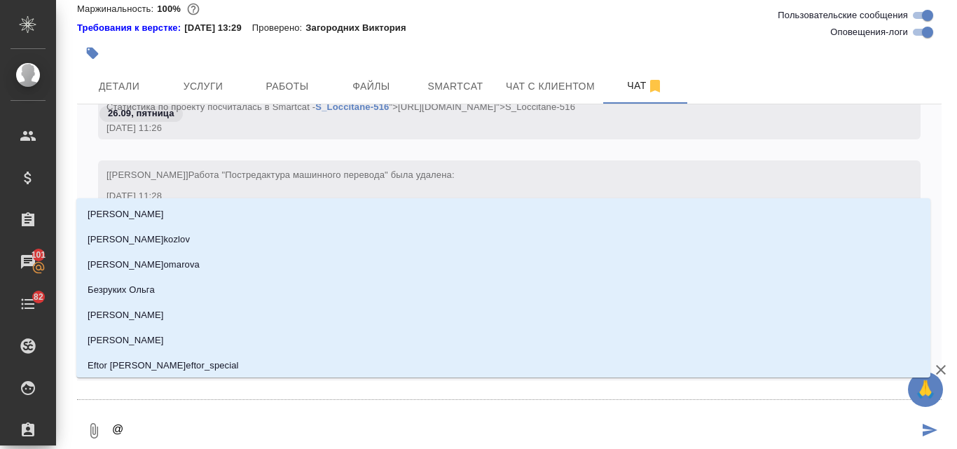
type textarea "@е"
type input "е"
type textarea "@ек"
type input "ек"
type textarea "@ека"
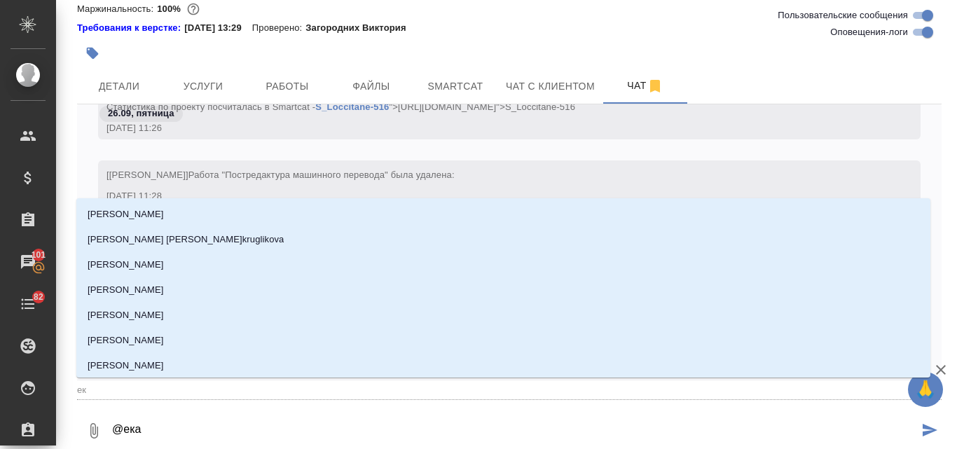
type input "ека"
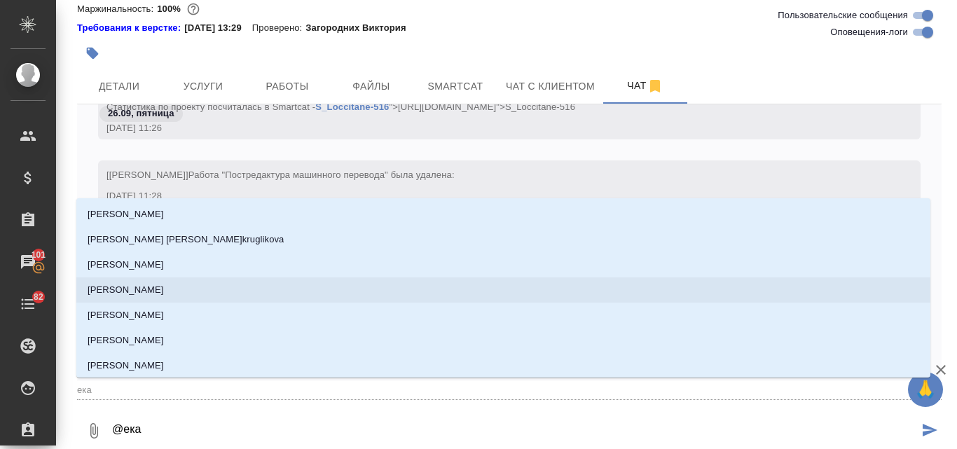
click at [141, 285] on p "[PERSON_NAME]" at bounding box center [126, 290] width 76 height 14
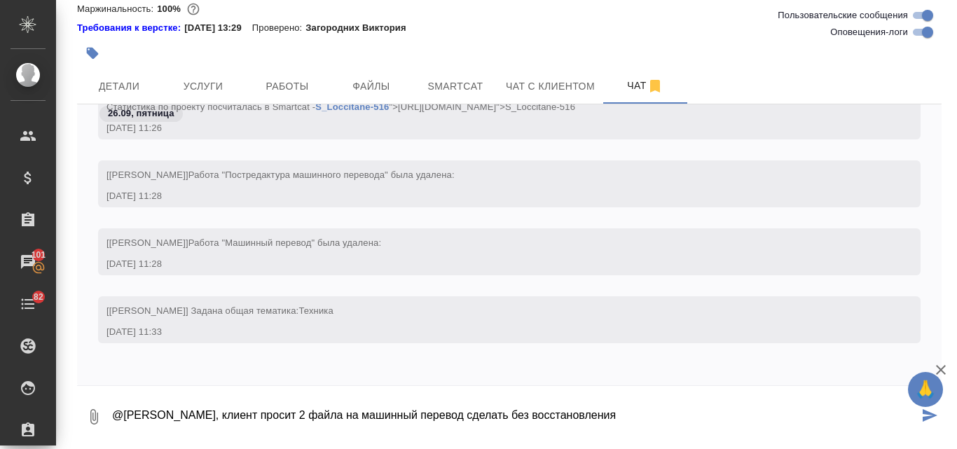
type textarea "@[PERSON_NAME], клиент просит 2 файла на машинный перевод сделать без восстанов…"
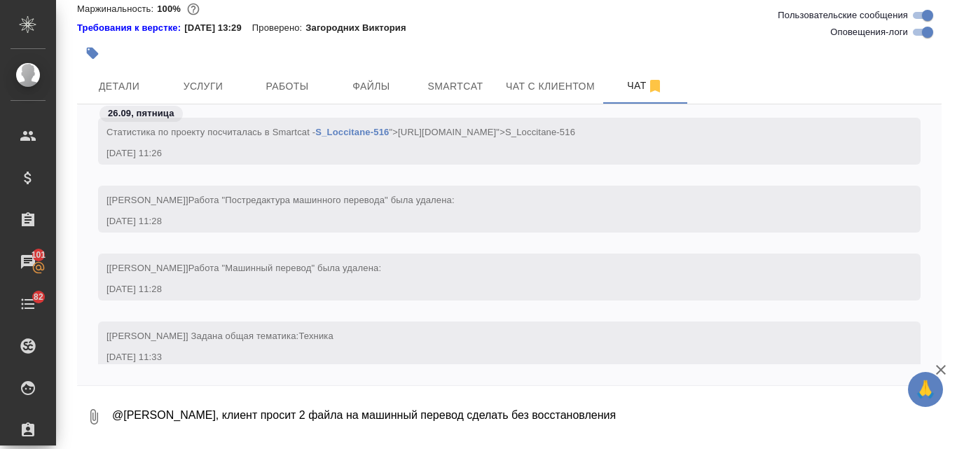
scroll to position [1163, 0]
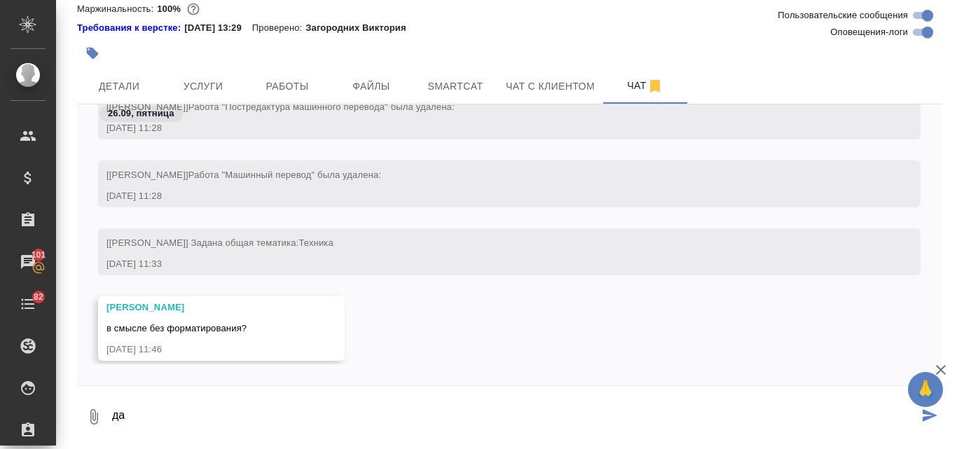
type textarea "да"
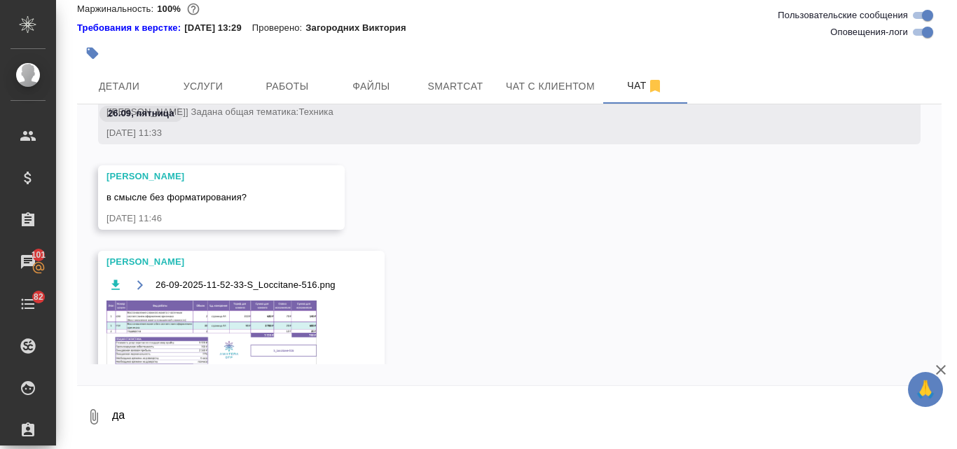
scroll to position [1316, 0]
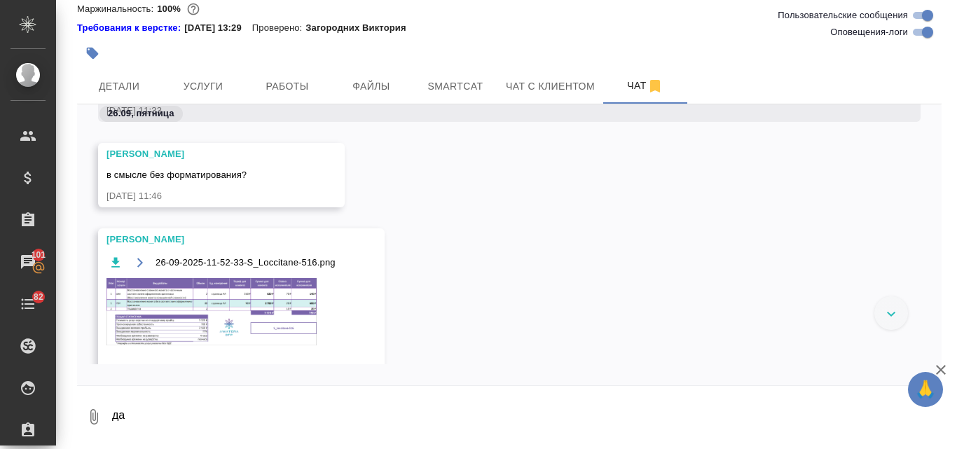
click at [220, 316] on img at bounding box center [212, 311] width 210 height 67
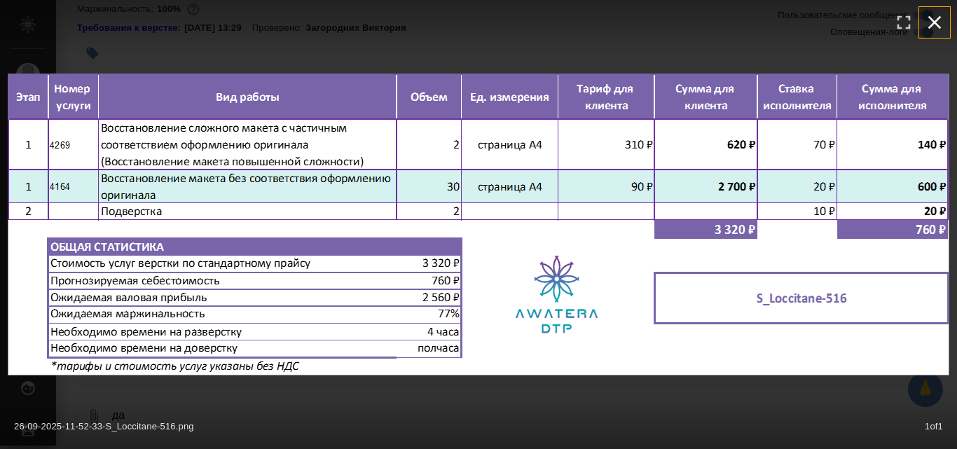
click at [933, 20] on icon "button" at bounding box center [935, 22] width 13 height 13
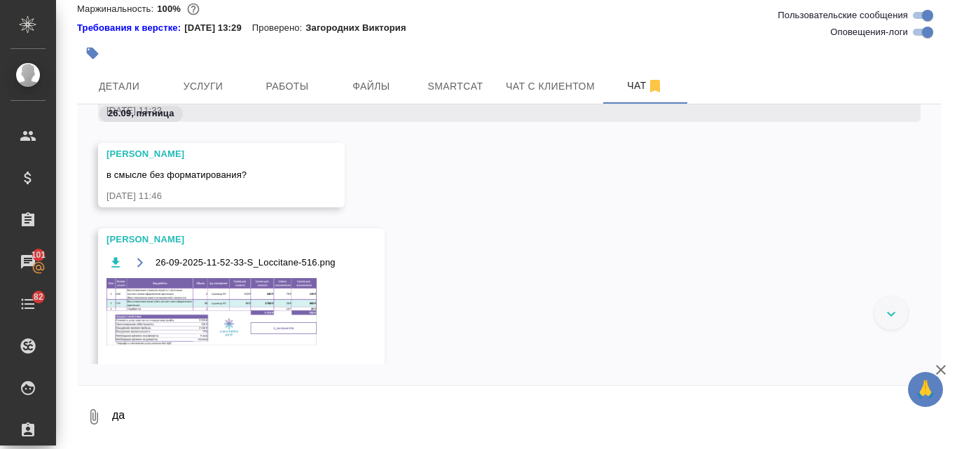
click at [170, 422] on textarea "да" at bounding box center [526, 417] width 831 height 48
type textarea "спасибо"
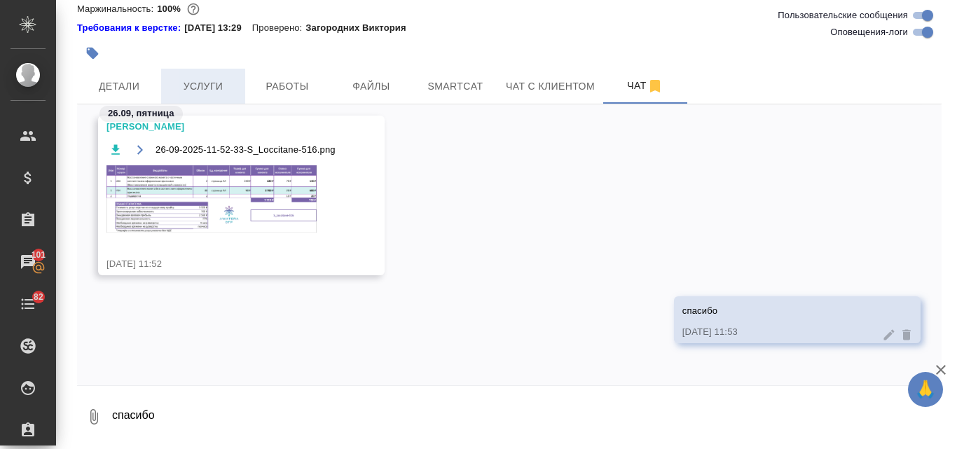
click at [214, 84] on span "Услуги" at bounding box center [203, 87] width 67 height 18
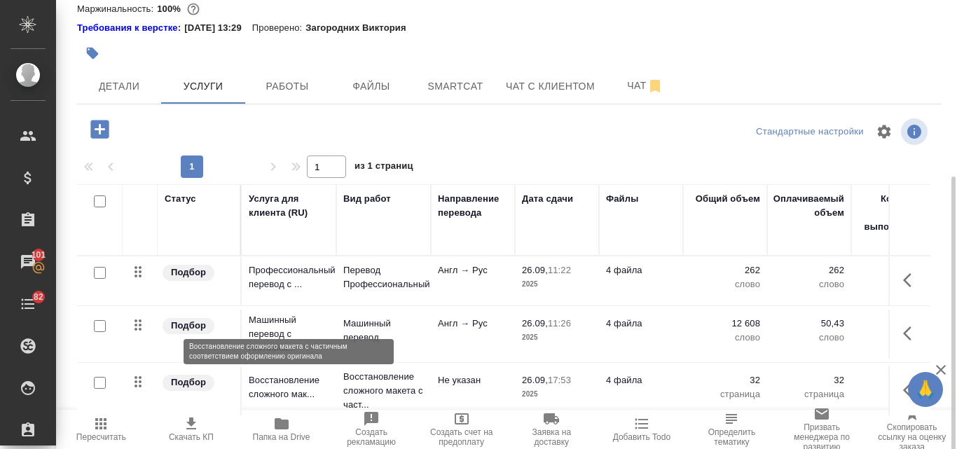
scroll to position [136, 0]
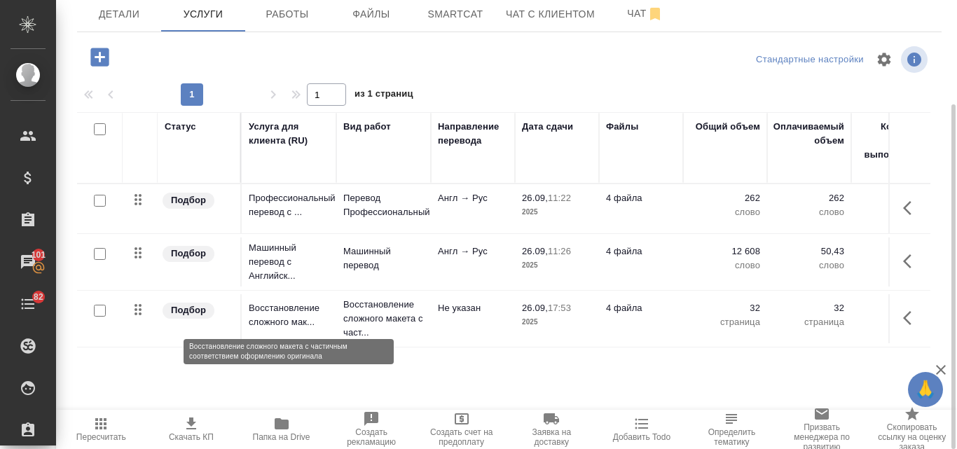
click at [281, 315] on p "Восстановление сложного мак..." at bounding box center [289, 315] width 81 height 28
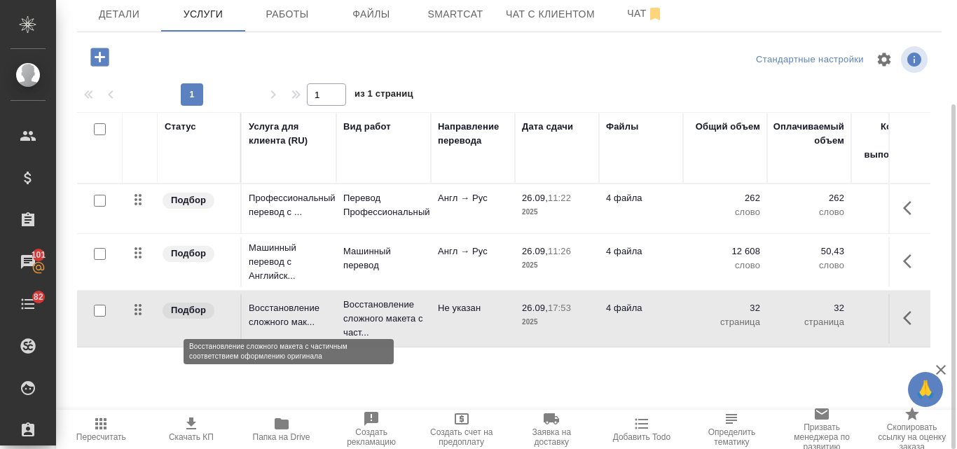
click at [281, 315] on p "Восстановление сложного мак..." at bounding box center [289, 315] width 81 height 28
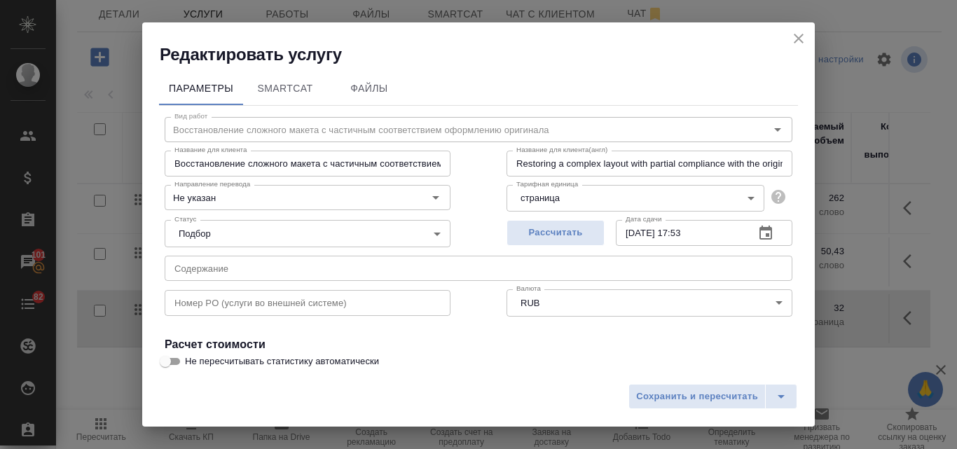
scroll to position [143, 0]
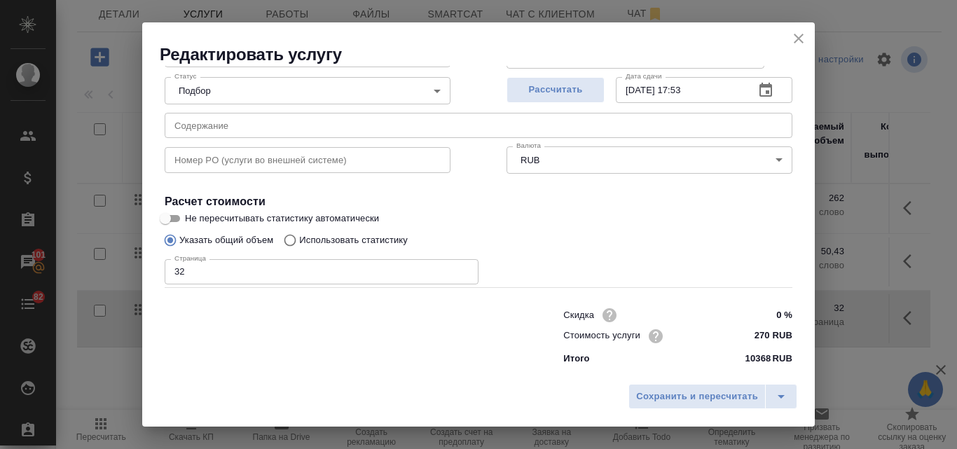
click at [181, 271] on input "32" at bounding box center [322, 271] width 314 height 25
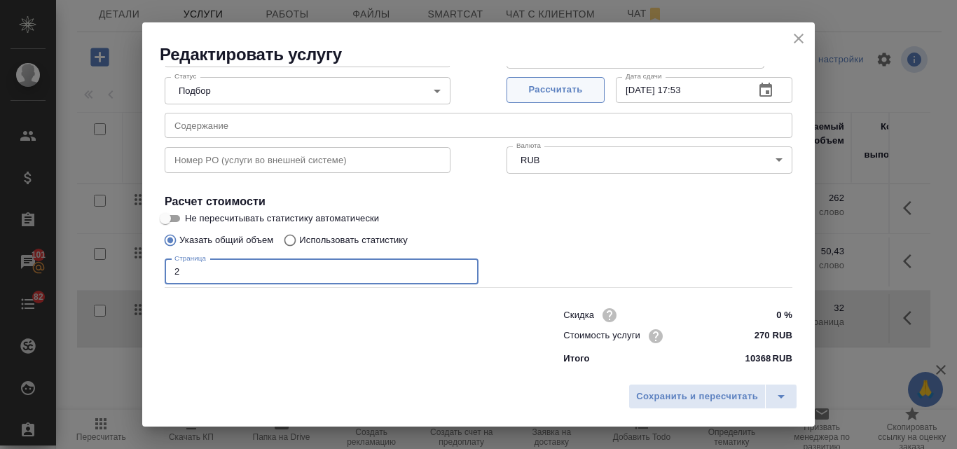
type input "2"
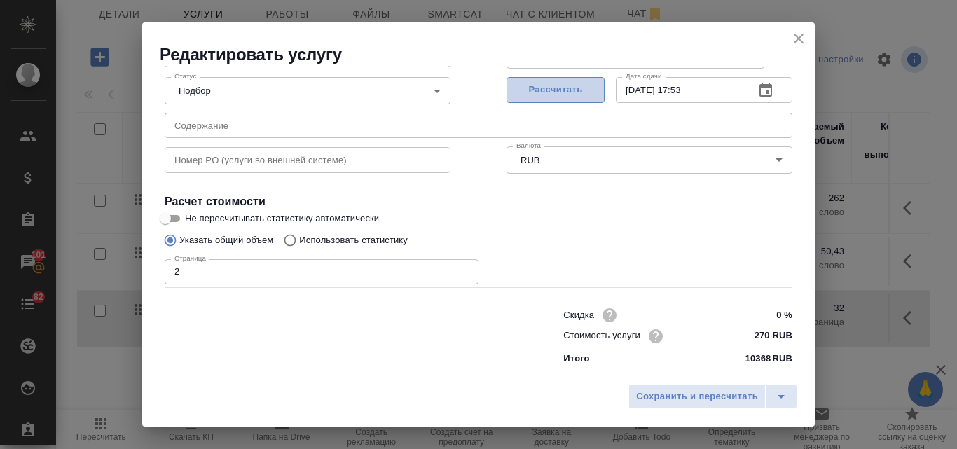
click at [525, 88] on span "Рассчитать" at bounding box center [555, 90] width 83 height 16
type input "[DATE] 12:17"
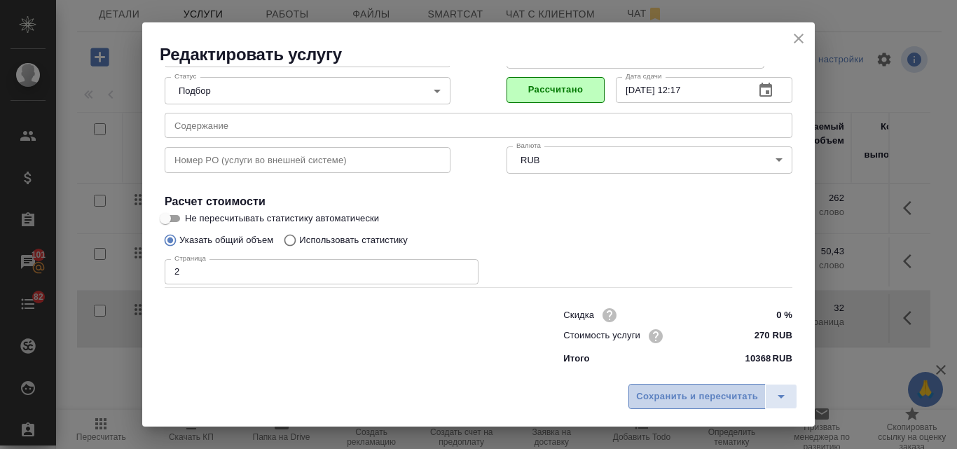
click at [675, 395] on span "Сохранить и пересчитать" at bounding box center [697, 397] width 122 height 16
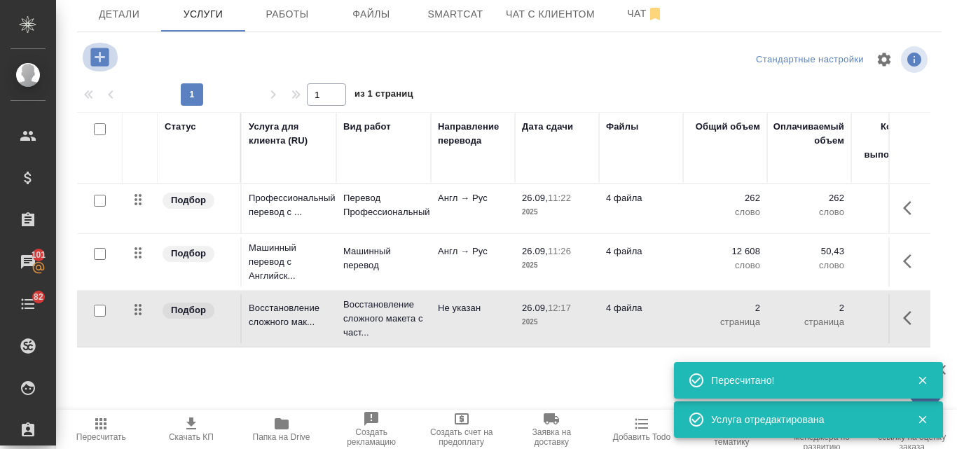
click at [109, 60] on icon "button" at bounding box center [99, 57] width 18 height 18
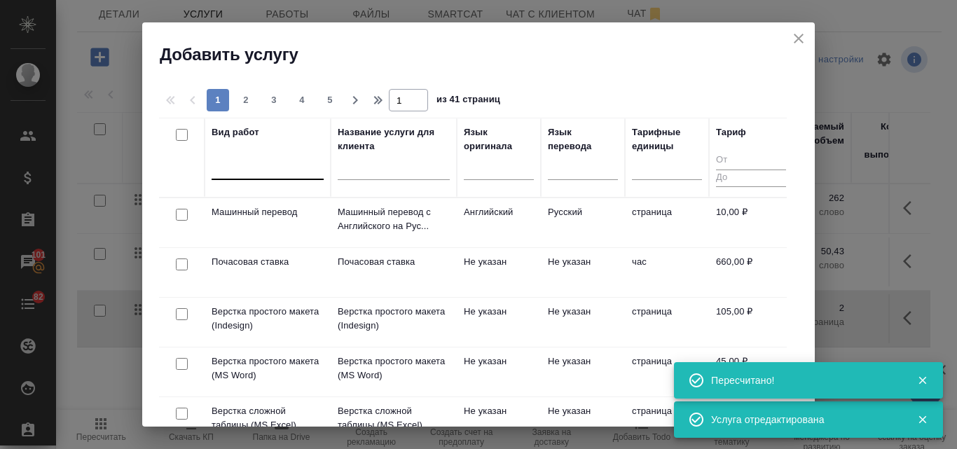
click at [266, 170] on div at bounding box center [268, 166] width 112 height 20
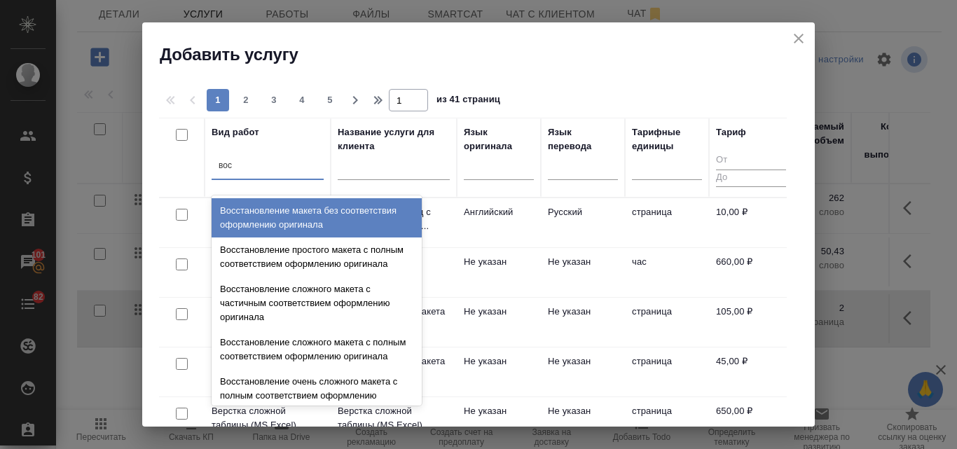
type input "восс"
click at [313, 231] on div "Восстановление макета без соответствия оформлению оригинала" at bounding box center [317, 217] width 210 height 39
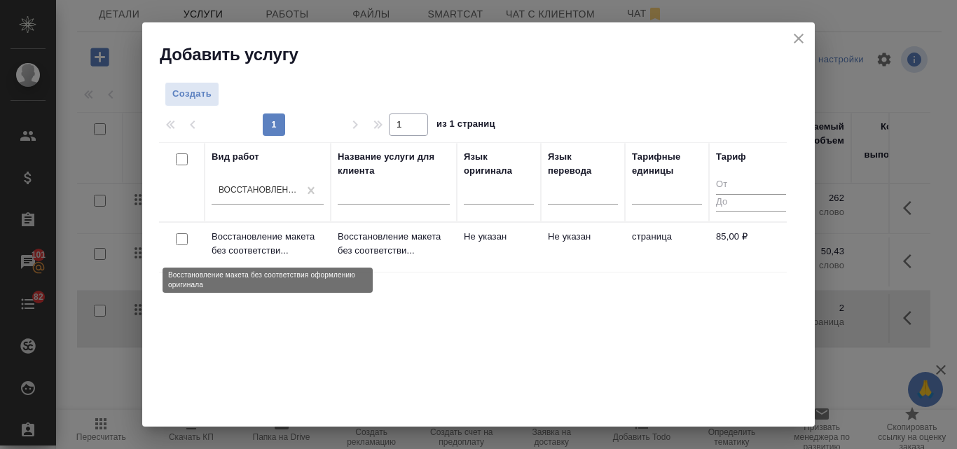
click at [258, 239] on p "Восстановление макета без соответстви..." at bounding box center [268, 244] width 112 height 28
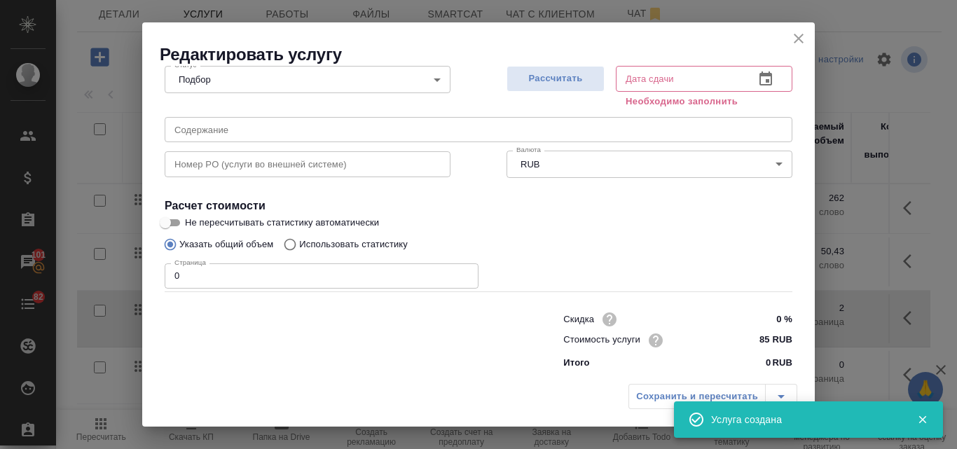
scroll to position [158, 0]
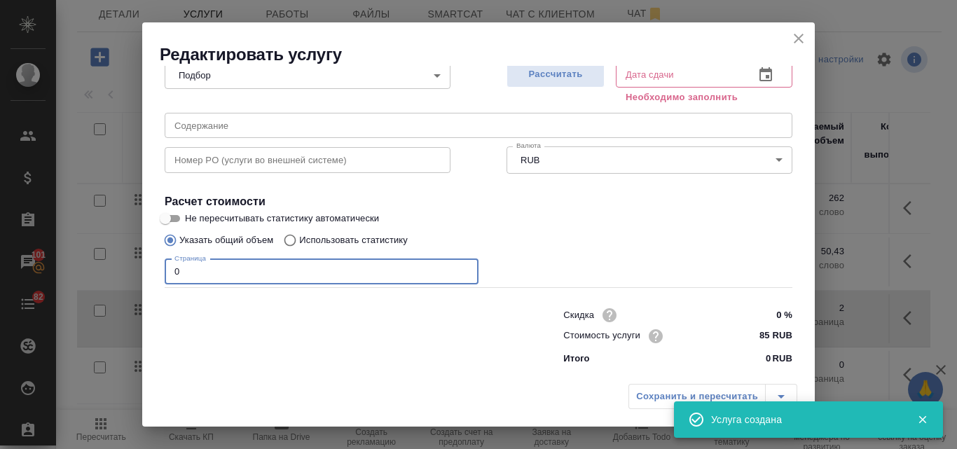
drag, startPoint x: 184, startPoint y: 270, endPoint x: 175, endPoint y: 269, distance: 8.4
click at [175, 269] on input "0" at bounding box center [322, 271] width 314 height 25
type input "30"
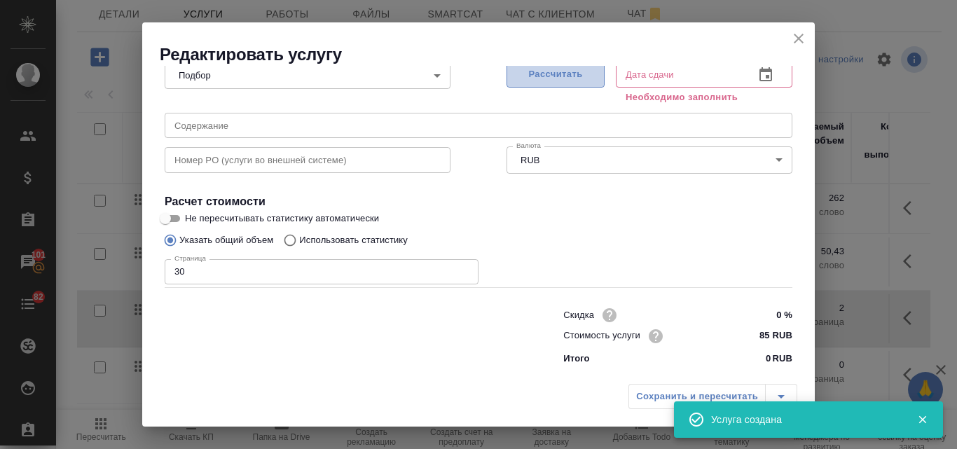
click at [561, 72] on span "Рассчитать" at bounding box center [555, 75] width 83 height 16
type input "[DATE] 13:23"
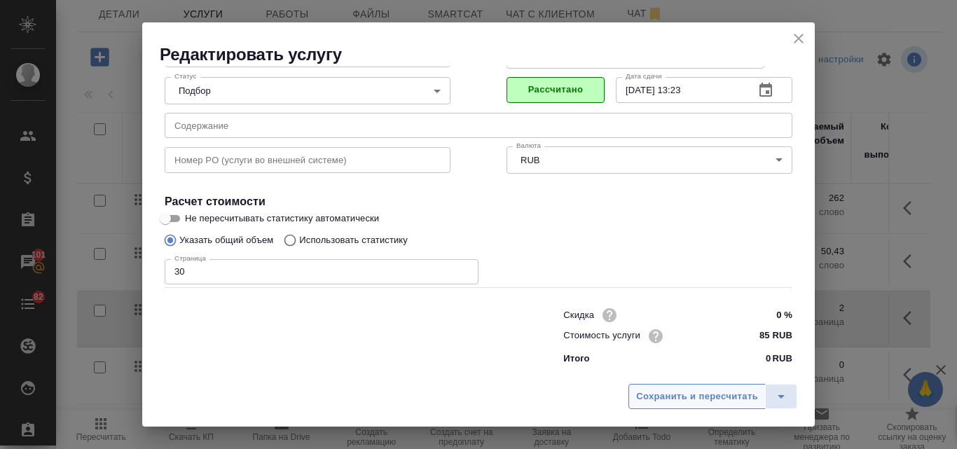
scroll to position [143, 0]
click at [655, 388] on button "Сохранить и пересчитать" at bounding box center [697, 396] width 137 height 25
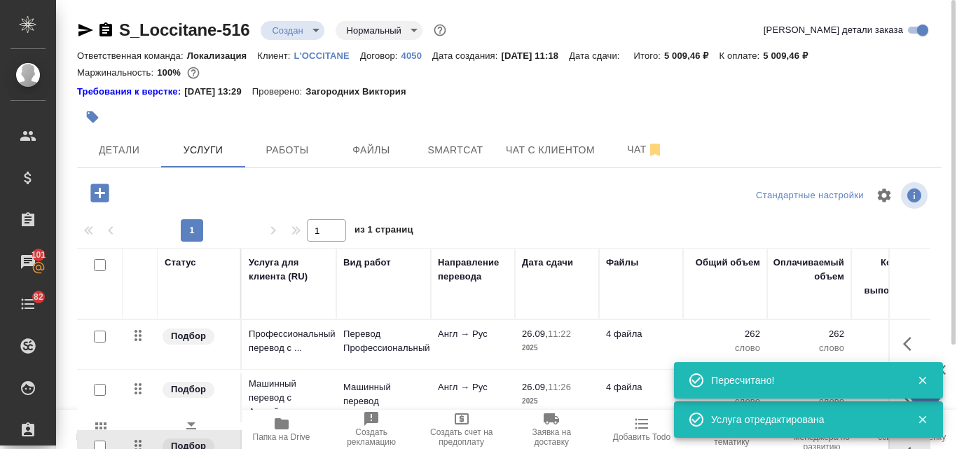
scroll to position [0, 0]
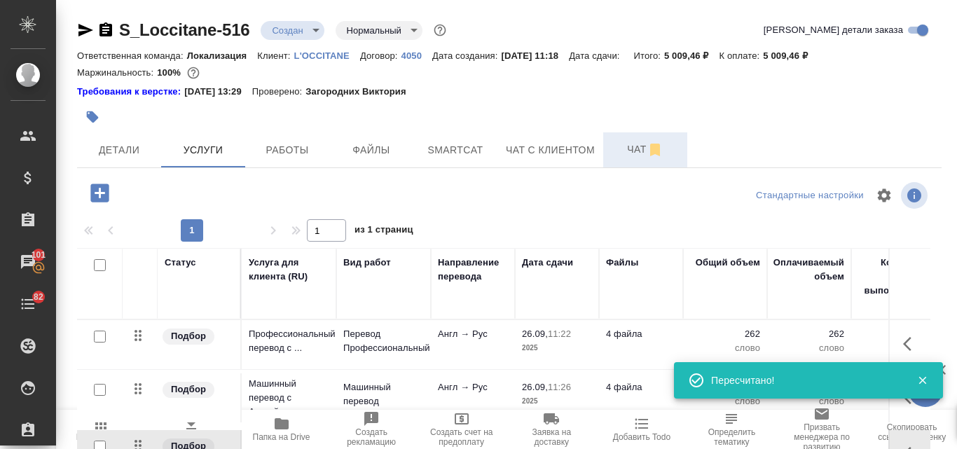
click at [639, 149] on span "Чат" at bounding box center [645, 150] width 67 height 18
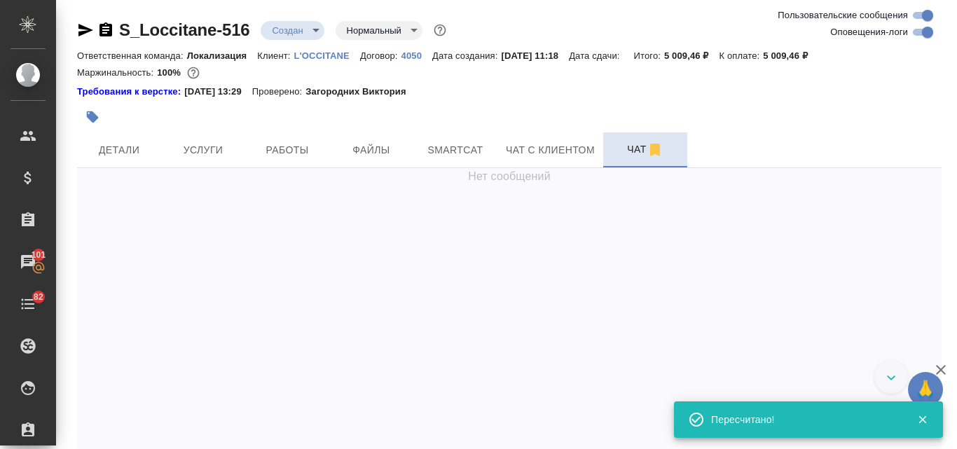
scroll to position [1460, 0]
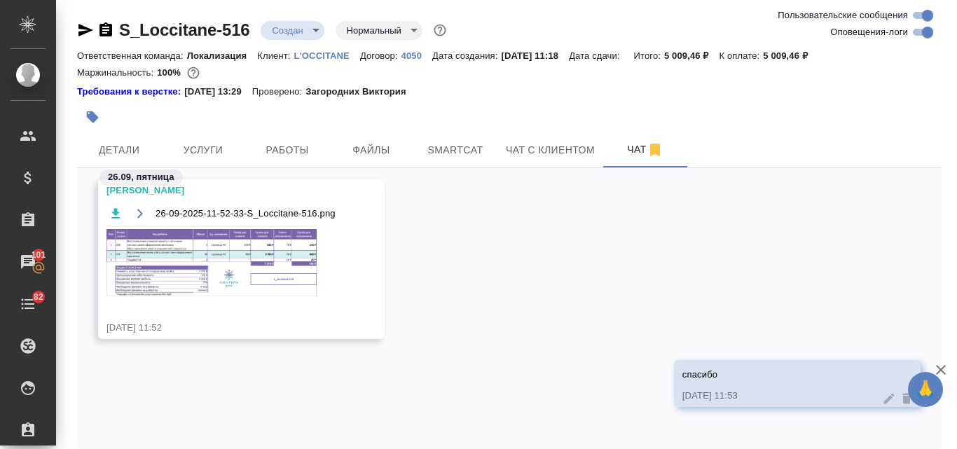
click at [196, 261] on img at bounding box center [212, 262] width 210 height 67
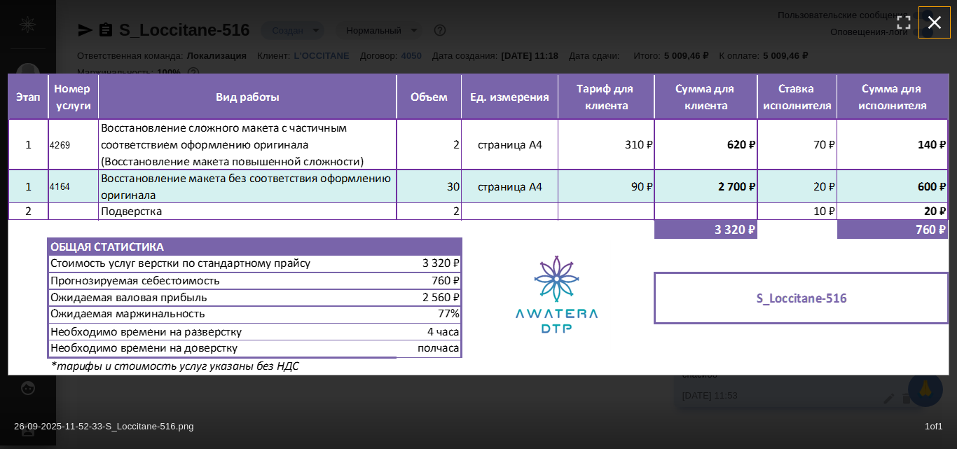
click at [938, 21] on icon "button" at bounding box center [935, 22] width 22 height 22
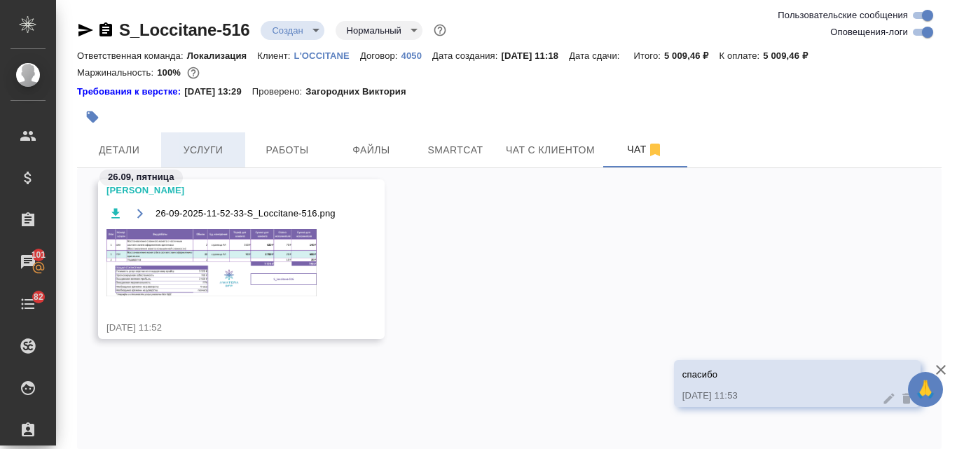
click at [200, 144] on span "Услуги" at bounding box center [203, 151] width 67 height 18
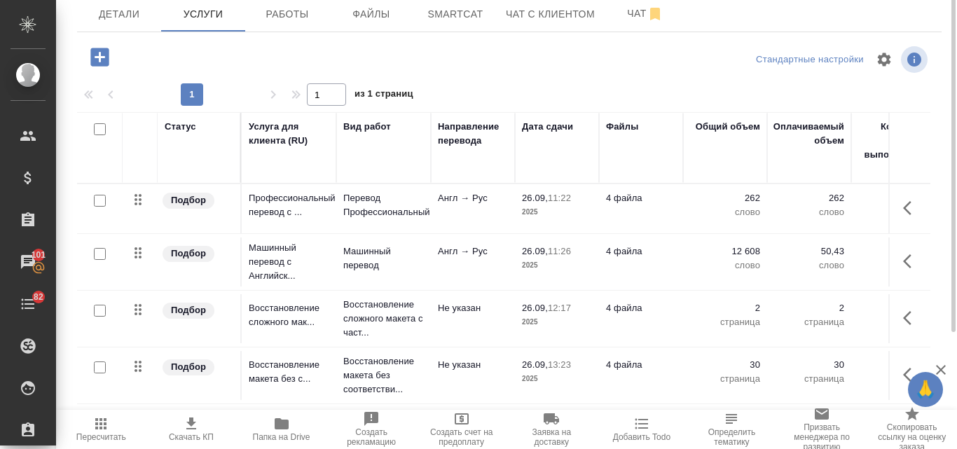
scroll to position [1, 0]
drag, startPoint x: 100, startPoint y: 434, endPoint x: 126, endPoint y: 425, distance: 27.9
click at [100, 434] on span "Пересчитать" at bounding box center [101, 437] width 50 height 10
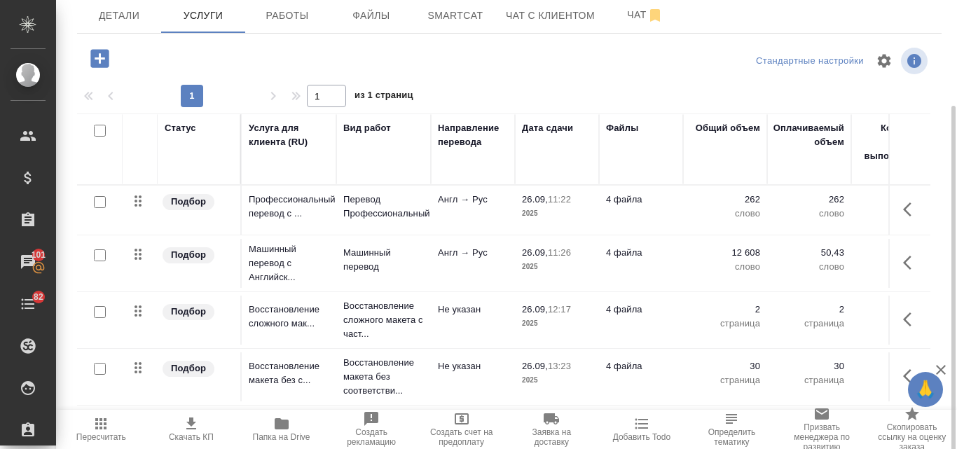
scroll to position [136, 0]
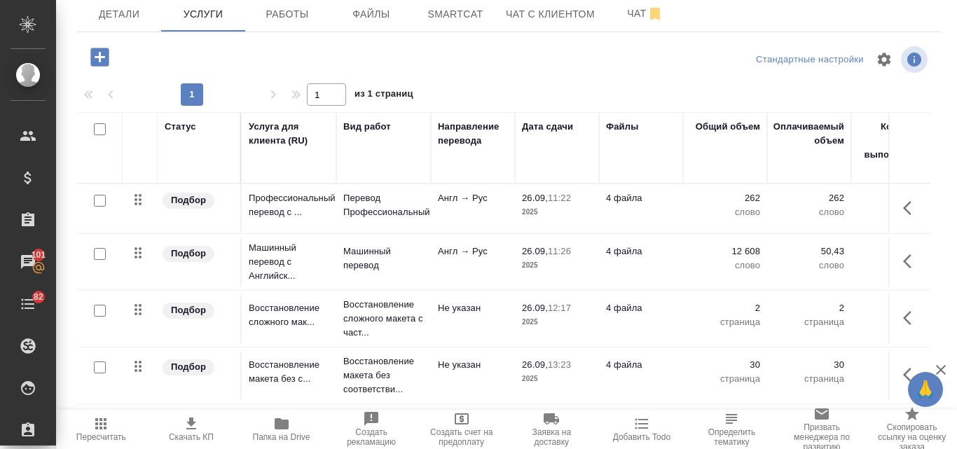
click at [188, 427] on icon "button" at bounding box center [191, 424] width 17 height 17
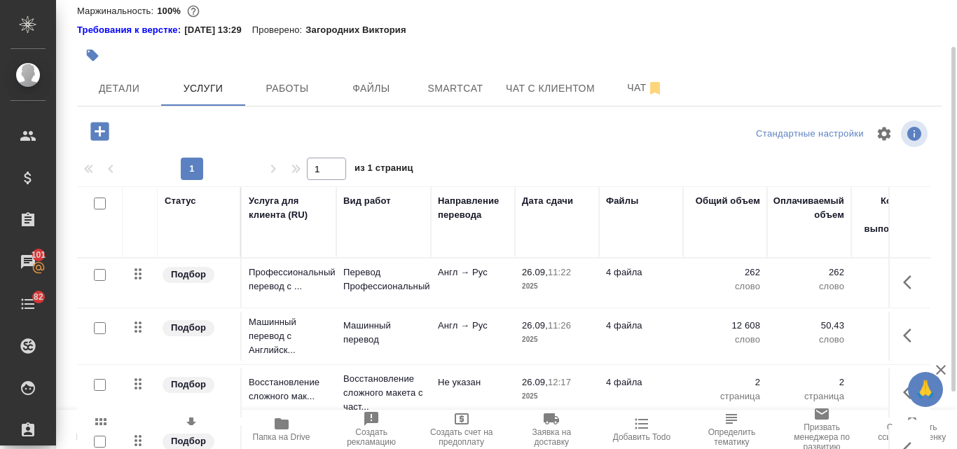
scroll to position [0, 0]
